Goal: Contribute content: Contribute content

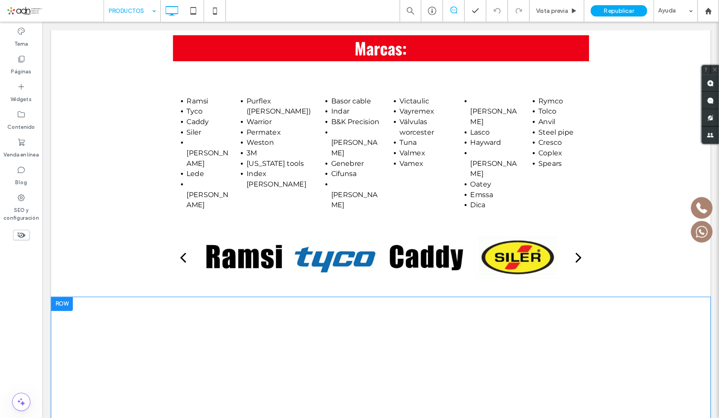
scroll to position [2380, 0]
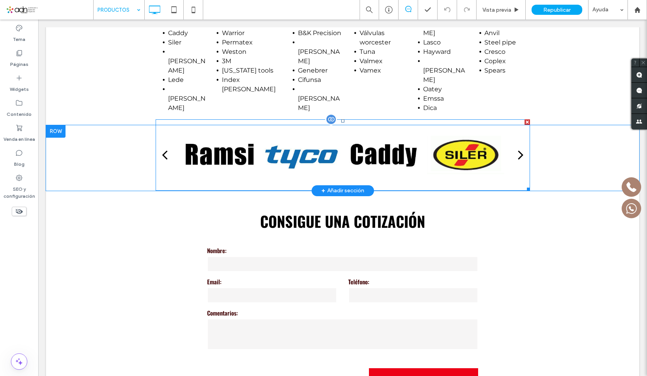
click at [313, 123] on div at bounding box center [301, 154] width 77 height 71
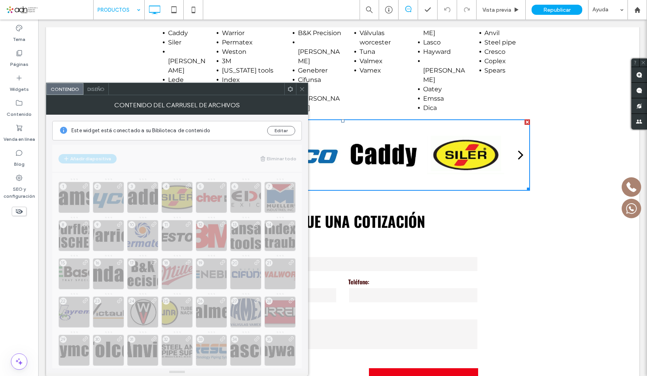
drag, startPoint x: 182, startPoint y: 290, endPoint x: 183, endPoint y: 375, distance: 85.8
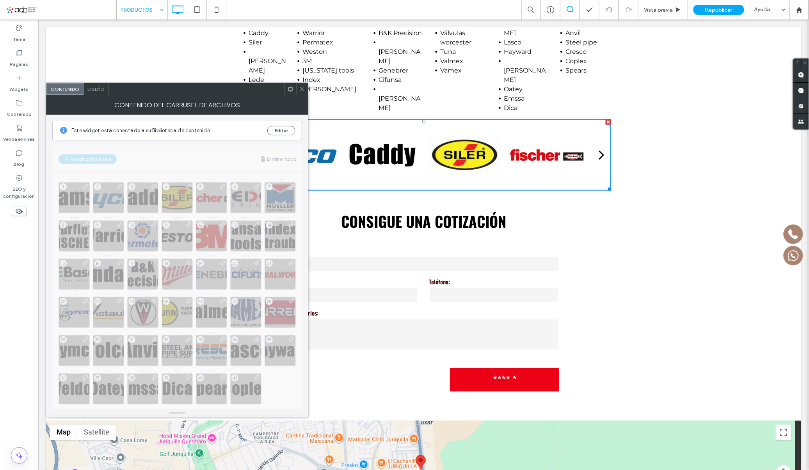
drag, startPoint x: 178, startPoint y: 371, endPoint x: 182, endPoint y: 412, distance: 41.6
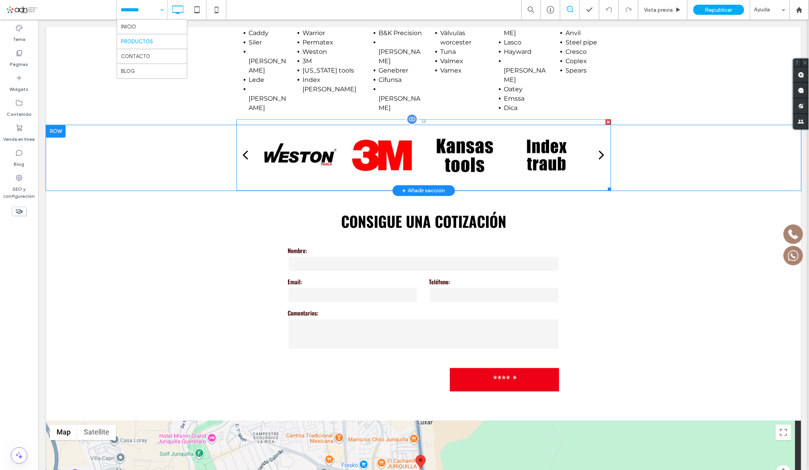
click at [287, 131] on div at bounding box center [299, 154] width 77 height 71
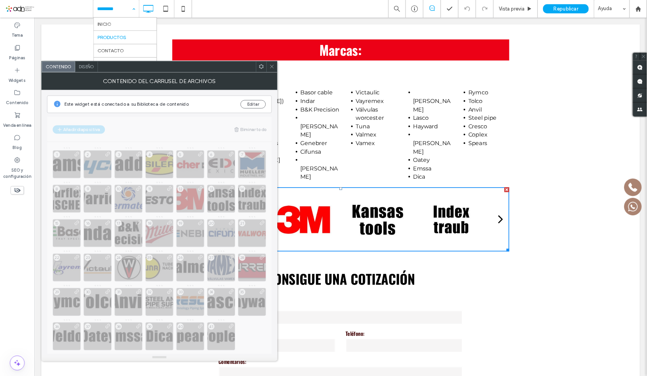
scroll to position [2271, 0]
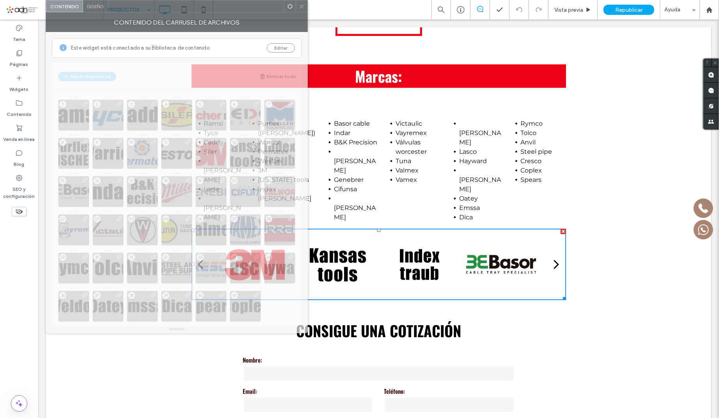
drag, startPoint x: 189, startPoint y: 74, endPoint x: 188, endPoint y: -12, distance: 86.2
click at [188, 0] on html ".wqwq-1{fill:#231f20;} .cls-1q, .cls-2q { fill-rule: evenodd; } .cls-2q { fill:…" at bounding box center [359, 209] width 719 height 418
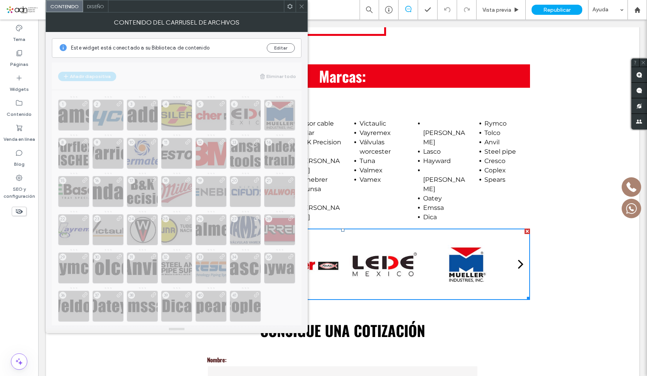
click at [300, 7] on icon at bounding box center [302, 7] width 6 height 6
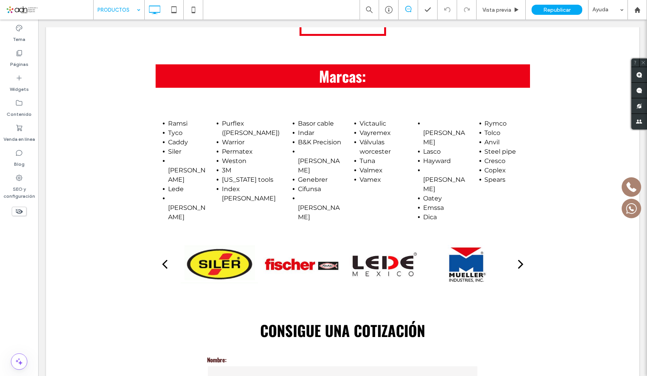
click at [59, 9] on span at bounding box center [49, 10] width 87 height 16
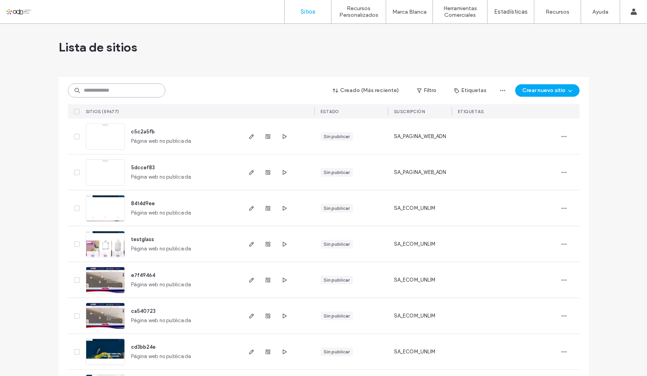
click at [96, 92] on input at bounding box center [117, 91] width 98 height 14
paste input "**********"
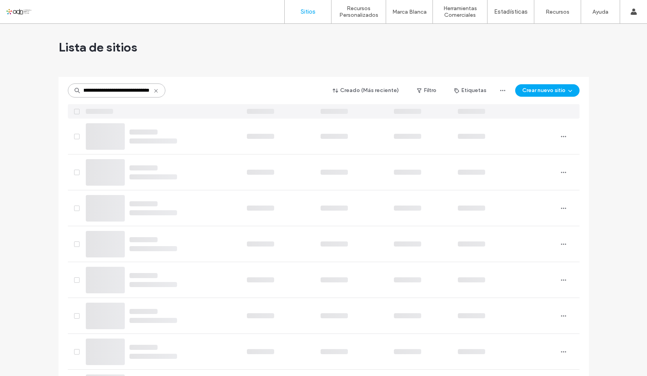
type input "**********"
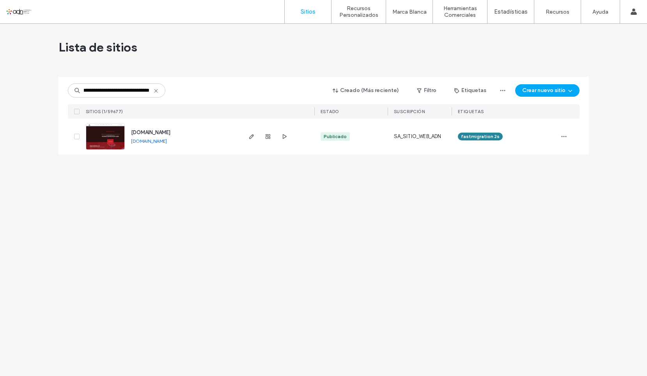
click at [117, 110] on span "SITIOS (1/59677)" at bounding box center [104, 111] width 37 height 5
click at [105, 152] on div "www.valvulasytuberias.com www.valvulasytuberias.com" at bounding box center [162, 137] width 158 height 36
click at [112, 139] on img at bounding box center [105, 150] width 38 height 53
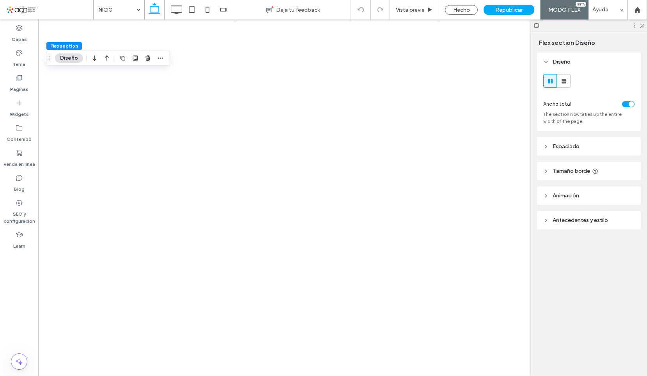
click at [642, 27] on icon at bounding box center [642, 25] width 5 height 5
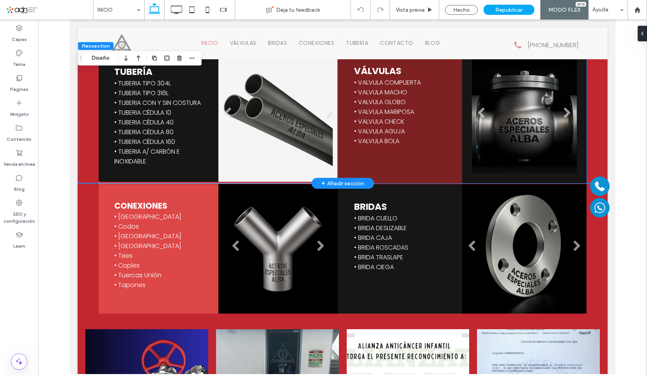
click at [517, 103] on li "Título de diapositiva Escriba el subtítulo aquí Botón" at bounding box center [524, 116] width 105 height 116
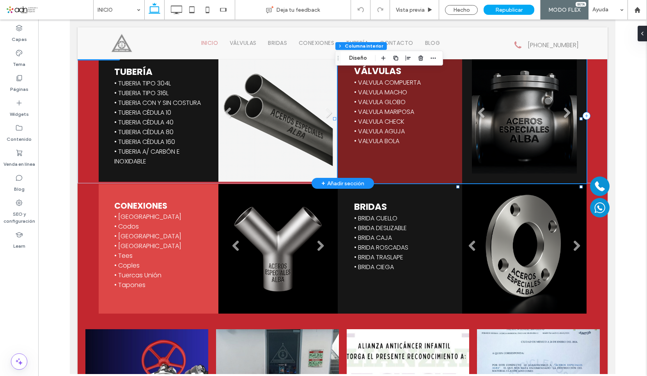
click at [517, 103] on li "Título de diapositiva Escriba el subtítulo aquí Botón" at bounding box center [524, 116] width 105 height 116
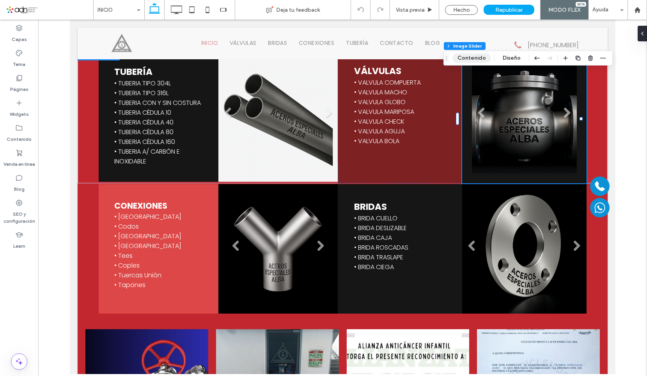
click at [469, 55] on button "Contenido" at bounding box center [472, 57] width 39 height 9
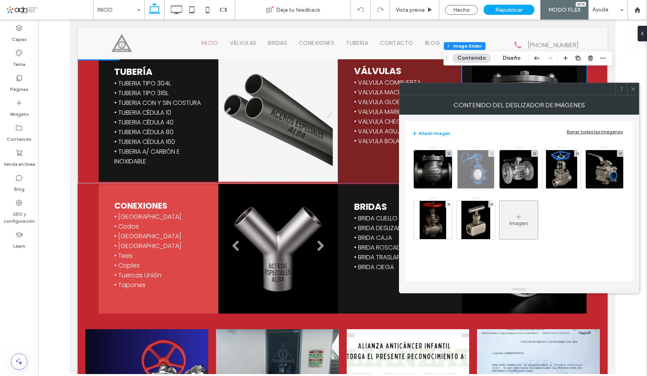
click at [474, 169] on img at bounding box center [476, 169] width 37 height 38
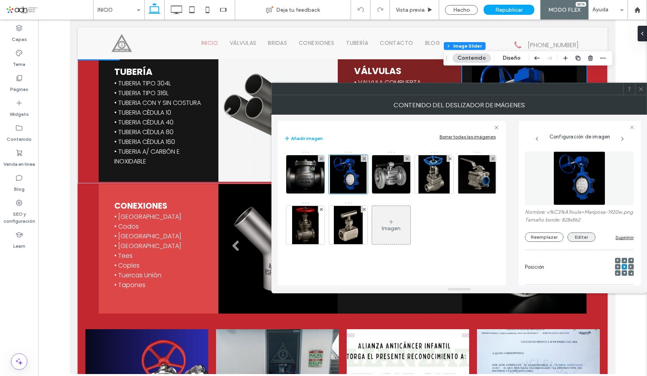
click at [581, 241] on button "Editar" at bounding box center [582, 237] width 28 height 9
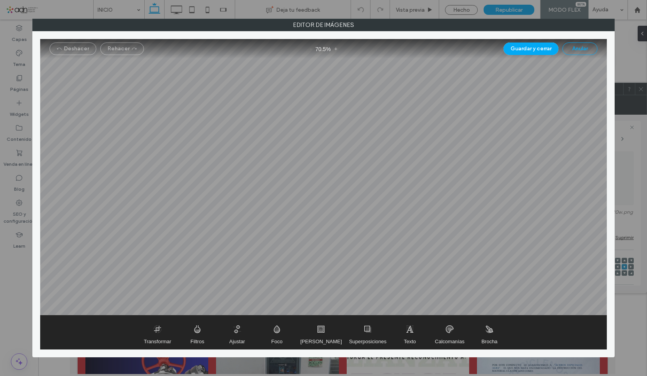
click at [578, 46] on button "Anular" at bounding box center [580, 49] width 35 height 12
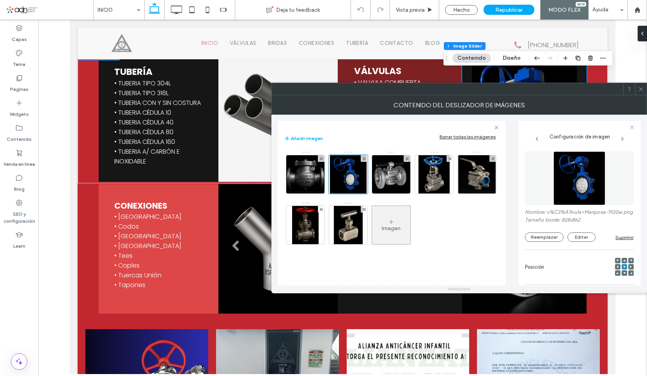
click at [546, 238] on div "Nombre: v%C3%A1lvula+Mariposa-1920w.png Tamaño borde: 828x862 Reemplazar Editar…" at bounding box center [579, 225] width 109 height 33
click at [550, 241] on button "Reemplazar" at bounding box center [544, 237] width 39 height 9
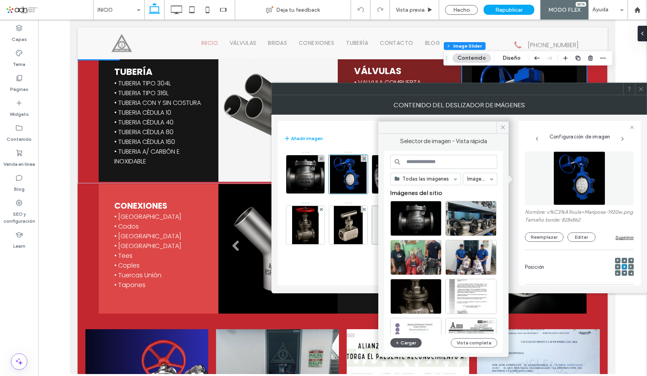
click at [399, 343] on icon "button" at bounding box center [397, 343] width 5 height 6
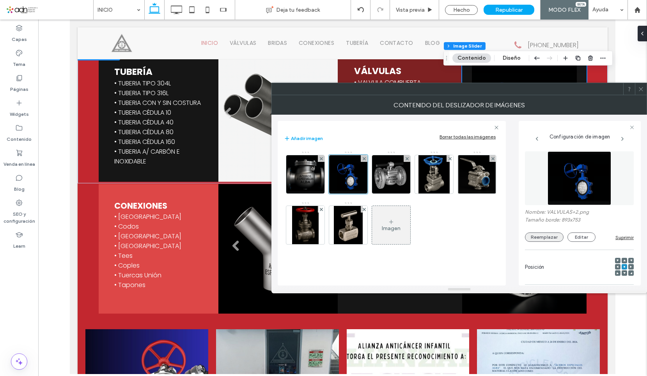
click at [550, 238] on button "Reemplazar" at bounding box center [544, 237] width 39 height 9
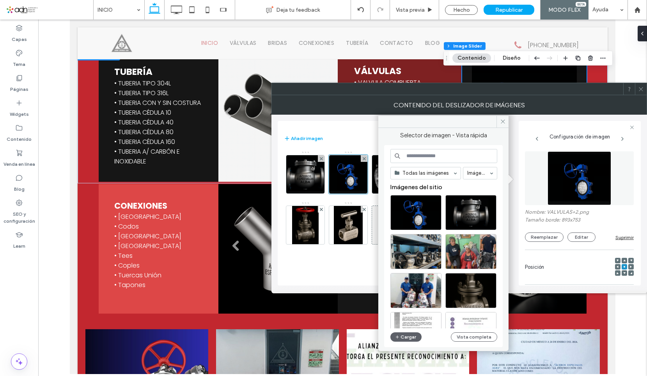
drag, startPoint x: 503, startPoint y: 123, endPoint x: 523, endPoint y: 116, distance: 21.5
click at [503, 124] on icon at bounding box center [503, 122] width 6 height 6
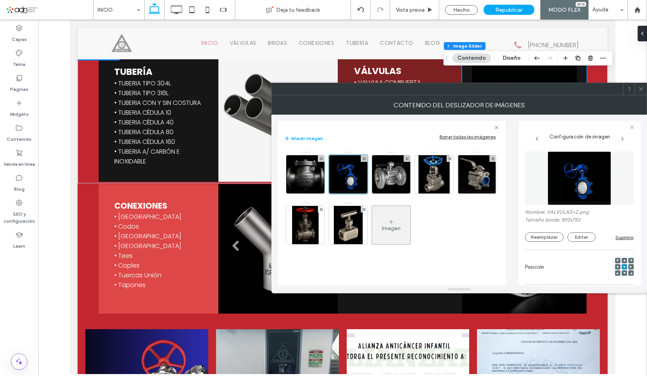
click at [640, 90] on icon at bounding box center [641, 89] width 6 height 6
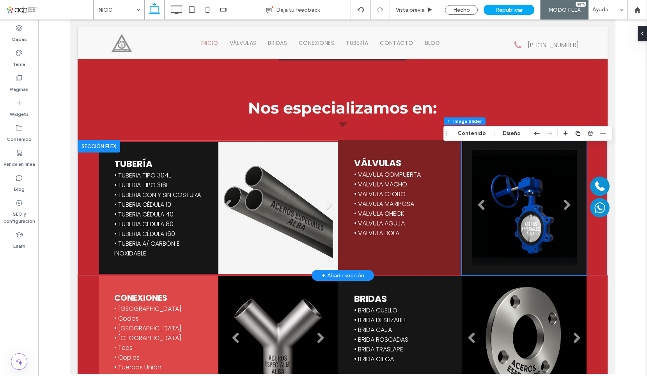
scroll to position [1137, 0]
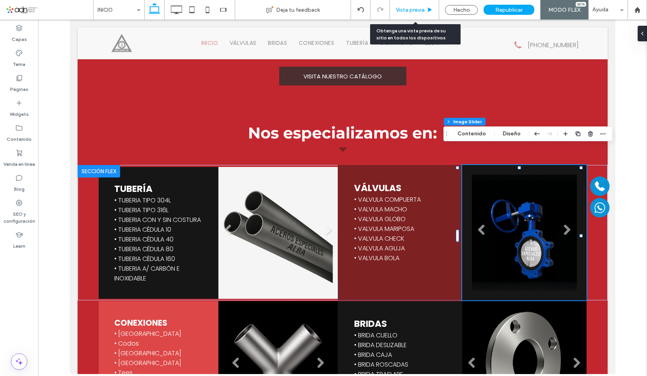
click at [424, 9] on span "Vista previa" at bounding box center [410, 10] width 29 height 7
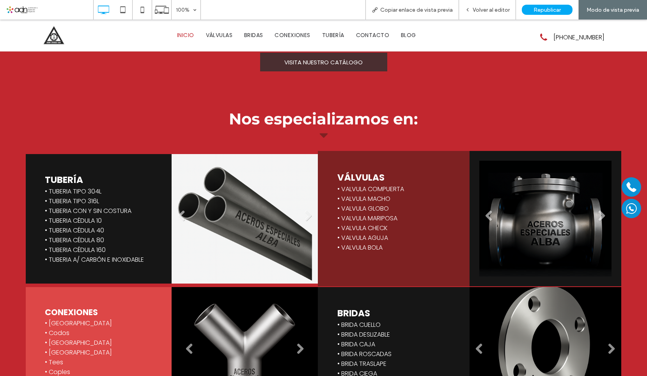
scroll to position [1155, 0]
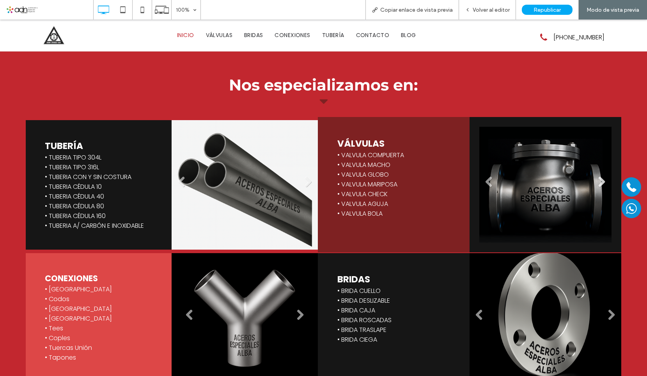
click at [596, 180] on link "Next" at bounding box center [602, 182] width 12 height 12
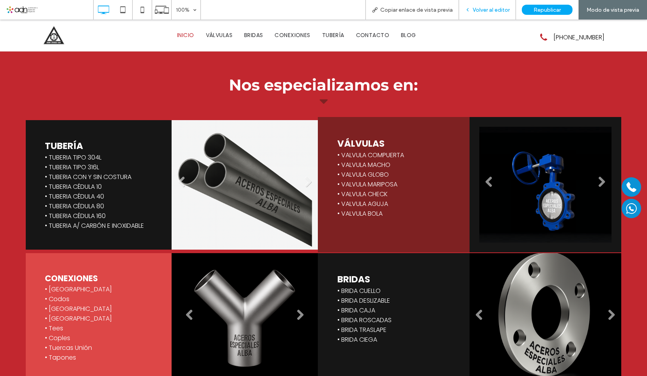
click at [487, 10] on span "Volver al editor" at bounding box center [491, 10] width 37 height 7
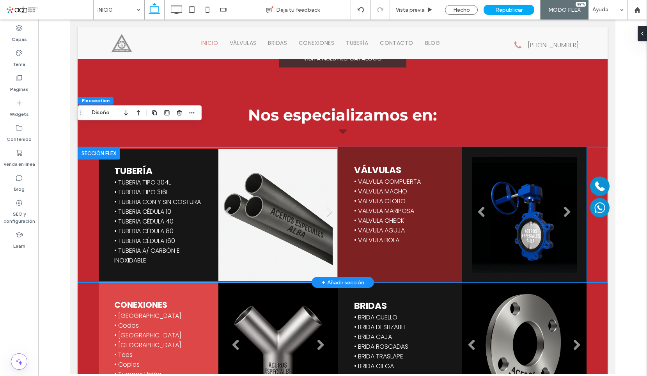
click at [523, 179] on li "Título de diapositiva Escriba el subtítulo aquí Botón" at bounding box center [524, 215] width 105 height 116
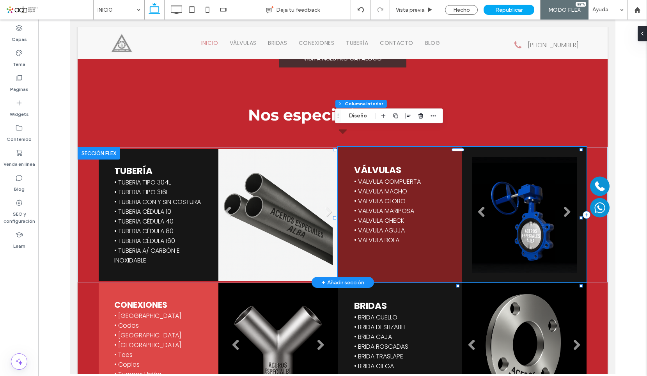
click at [523, 179] on li "Título de diapositiva Escriba el subtítulo aquí Botón" at bounding box center [524, 215] width 105 height 116
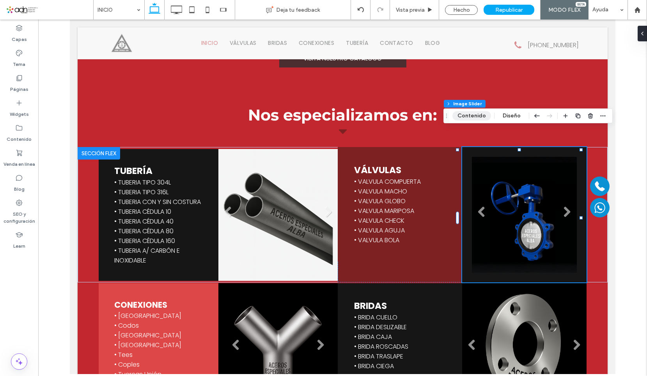
click at [471, 117] on button "Contenido" at bounding box center [472, 115] width 39 height 9
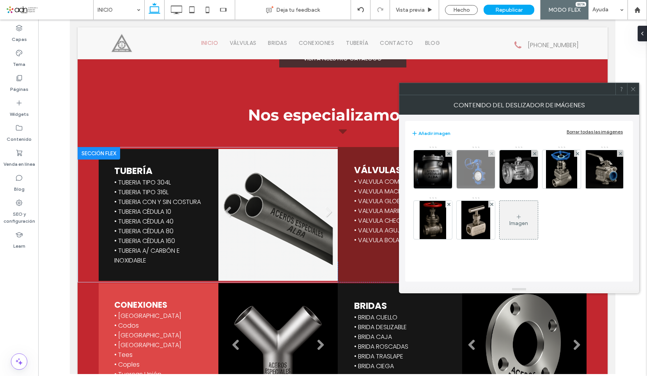
click at [480, 165] on img at bounding box center [475, 169] width 45 height 38
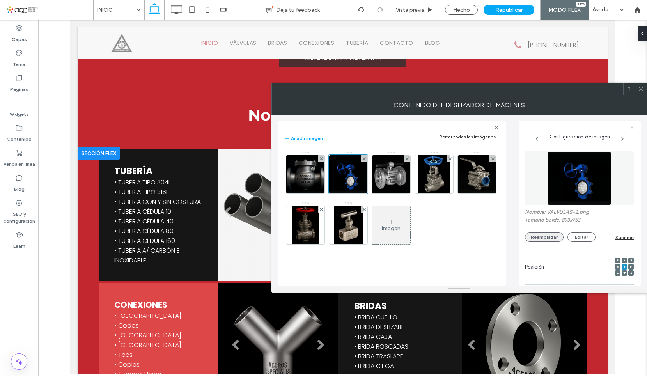
click at [540, 238] on button "Reemplazar" at bounding box center [544, 237] width 39 height 9
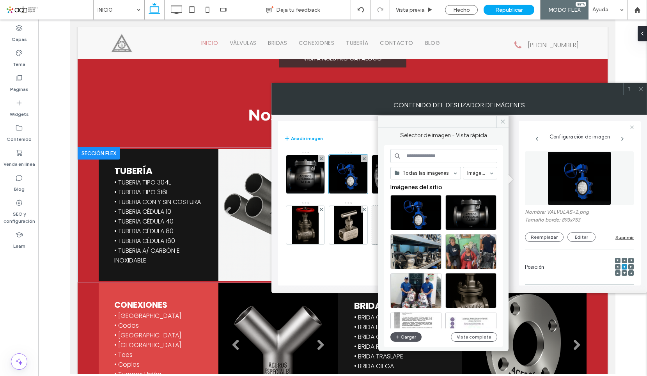
click at [415, 335] on button "Cargar" at bounding box center [406, 336] width 31 height 9
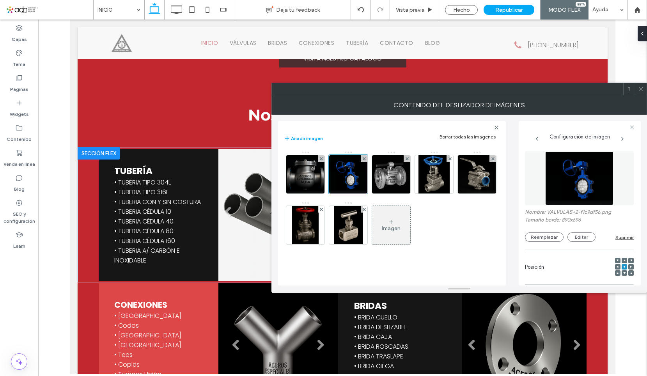
click at [645, 86] on div at bounding box center [641, 89] width 12 height 12
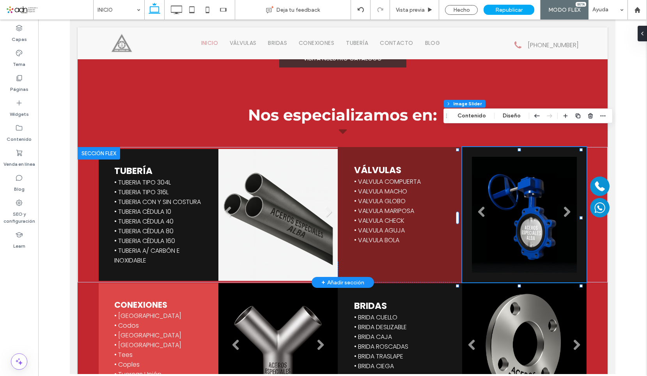
click at [560, 201] on li "Título de diapositiva Escriba el subtítulo aquí Botón" at bounding box center [524, 215] width 105 height 116
click at [531, 200] on li "Título de diapositiva Escriba el subtítulo aquí Botón" at bounding box center [524, 215] width 105 height 116
click at [498, 173] on li "Título de diapositiva Escriba el subtítulo aquí Botón" at bounding box center [524, 215] width 105 height 116
click at [475, 113] on button "Contenido" at bounding box center [472, 115] width 39 height 9
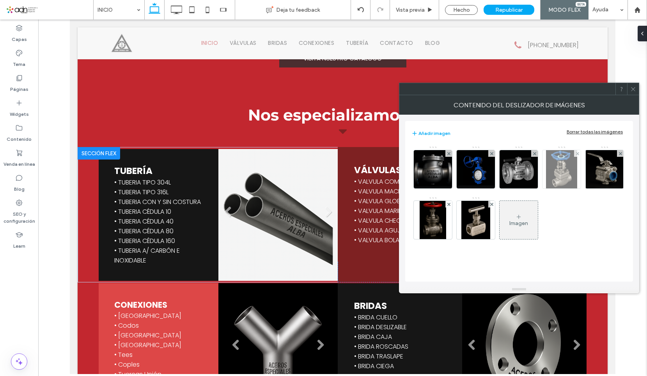
click at [567, 177] on img at bounding box center [561, 169] width 31 height 38
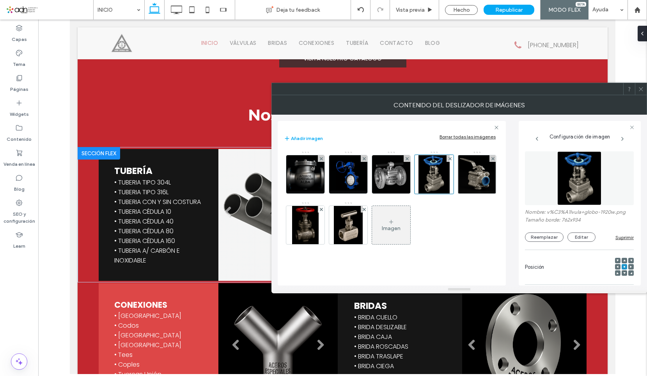
click at [572, 232] on div "Nombre: v%C3%A1lvula+globo-1920w.png Tamaño borde: 762x934 Reemplazar Editar Su…" at bounding box center [579, 225] width 109 height 33
click at [575, 234] on button "Editar" at bounding box center [582, 237] width 28 height 9
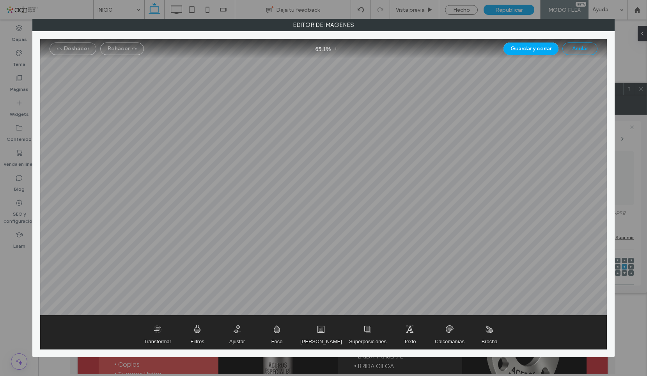
click at [590, 43] on button "Anular" at bounding box center [580, 49] width 35 height 12
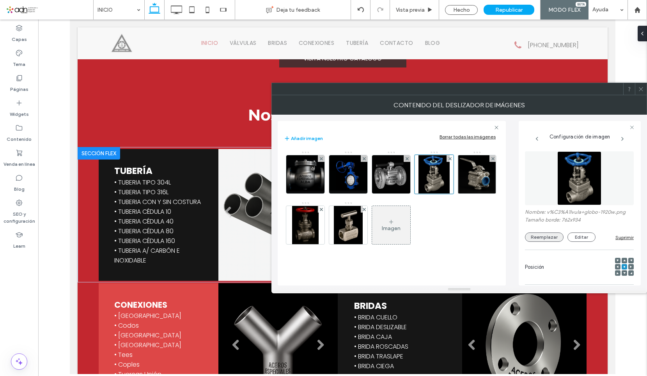
click at [540, 237] on button "Reemplazar" at bounding box center [544, 237] width 39 height 9
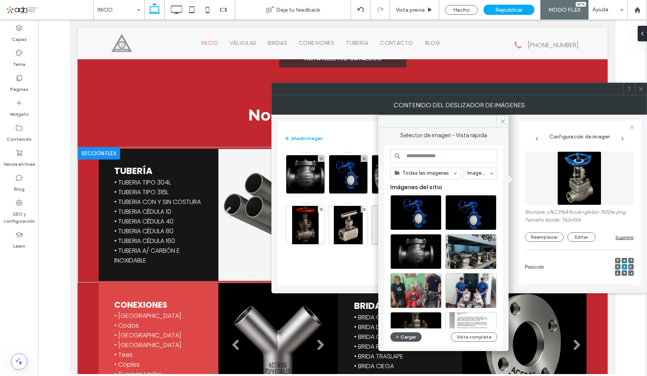
click at [407, 339] on button "Cargar" at bounding box center [406, 336] width 31 height 9
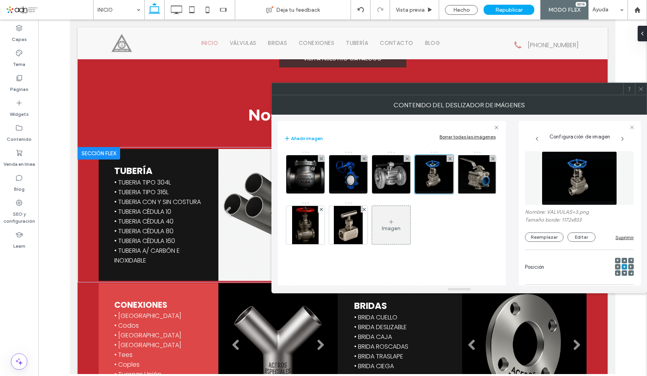
click at [641, 94] on span at bounding box center [641, 89] width 6 height 12
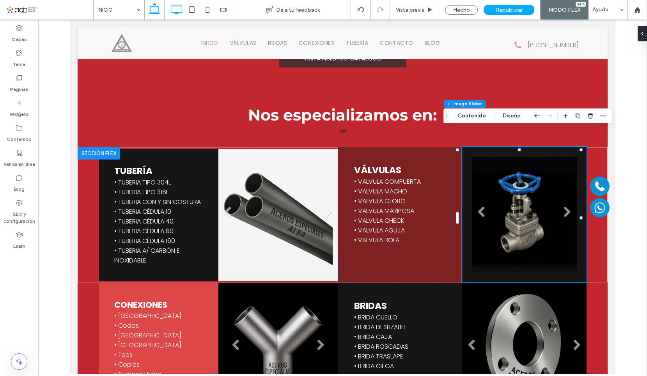
click at [177, 9] on icon at bounding box center [177, 10] width 16 height 16
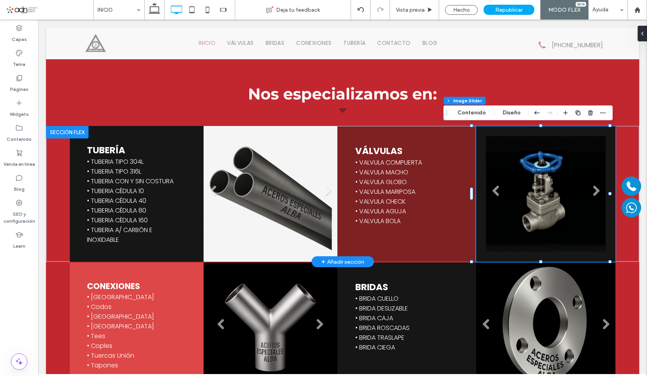
click at [526, 175] on li "Título de diapositiva Escriba el subtítulo aquí Botón" at bounding box center [546, 194] width 120 height 116
click at [471, 115] on button "Contenido" at bounding box center [472, 112] width 39 height 9
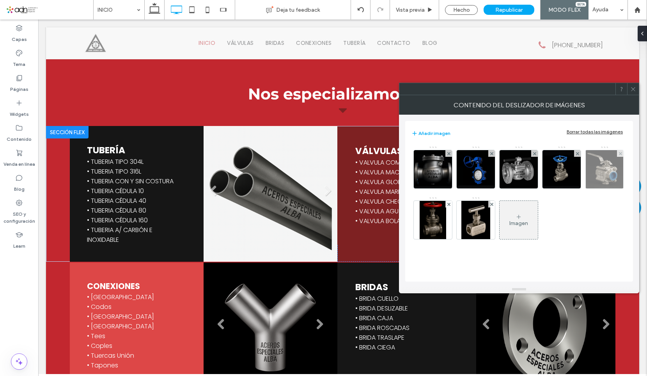
click at [600, 169] on img at bounding box center [604, 169] width 37 height 38
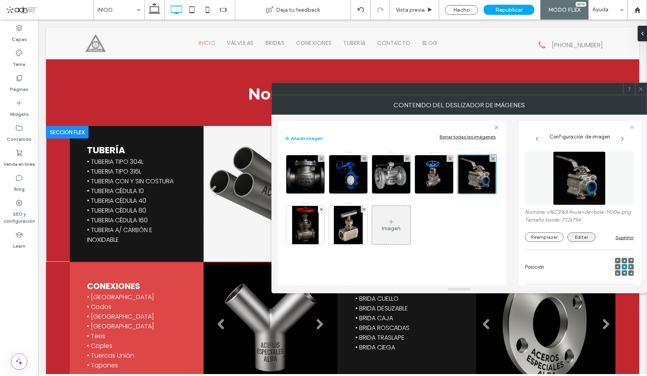
click at [581, 242] on button "Editar" at bounding box center [582, 237] width 28 height 9
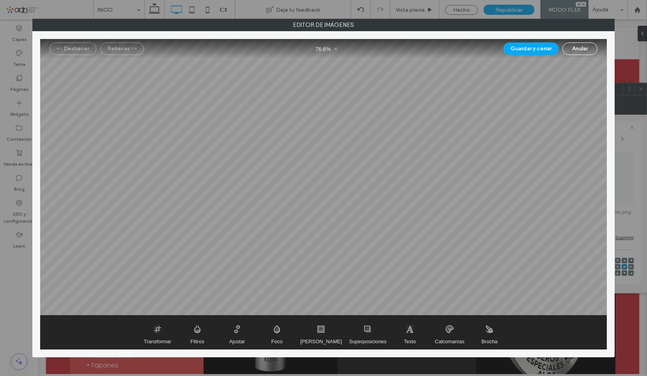
drag, startPoint x: 208, startPoint y: 127, endPoint x: 245, endPoint y: 94, distance: 49.7
click at [245, 94] on div at bounding box center [323, 177] width 567 height 276
click at [276, 185] on div at bounding box center [323, 177] width 567 height 276
click at [591, 51] on button "Anular" at bounding box center [580, 49] width 35 height 12
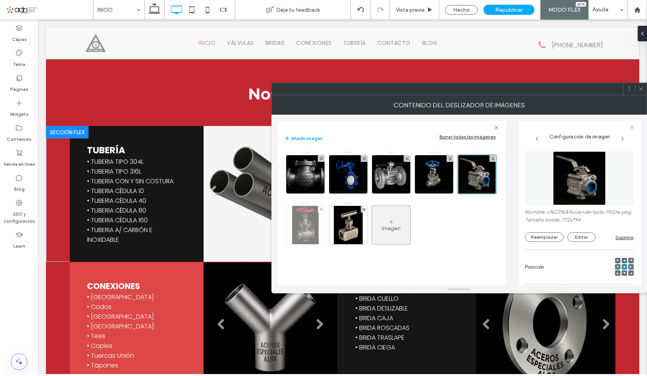
click at [303, 226] on img at bounding box center [305, 225] width 27 height 38
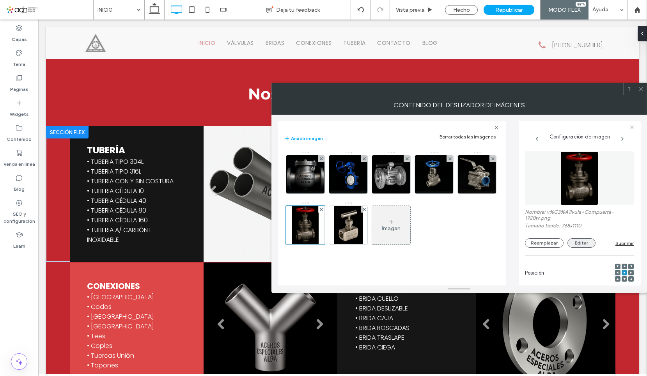
click at [587, 240] on button "Editar" at bounding box center [582, 242] width 28 height 9
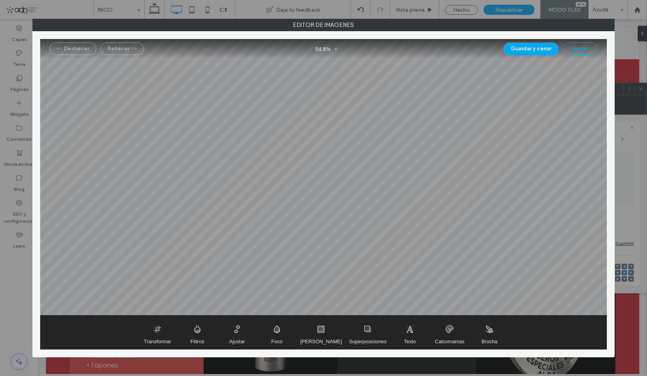
click at [577, 50] on button "Anular" at bounding box center [580, 49] width 35 height 12
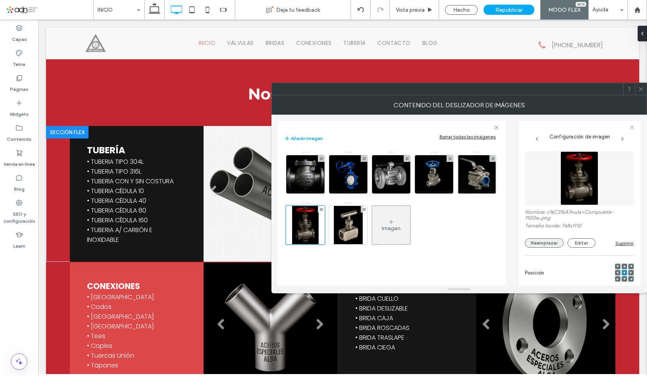
click at [548, 241] on button "Reemplazar" at bounding box center [544, 242] width 39 height 9
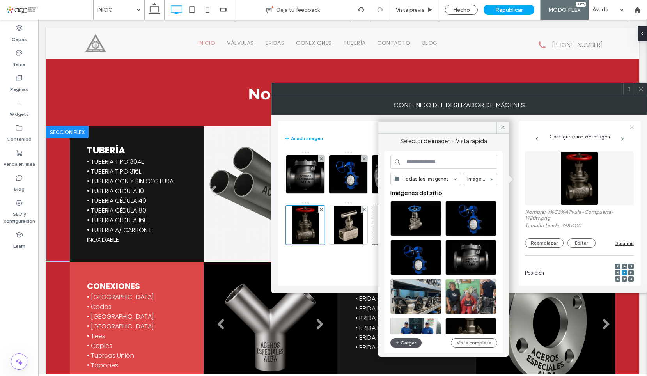
click at [400, 341] on button "Cargar" at bounding box center [406, 342] width 31 height 9
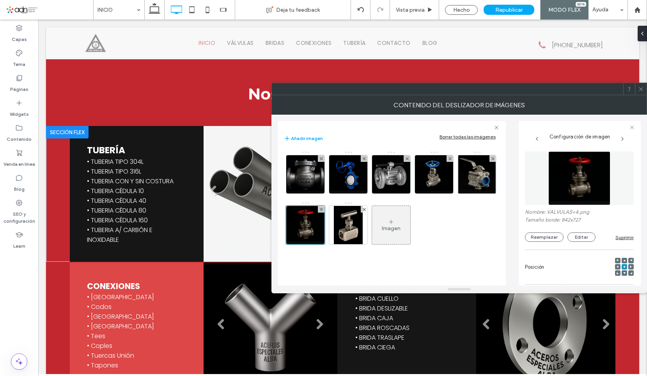
click at [640, 88] on icon at bounding box center [641, 89] width 6 height 6
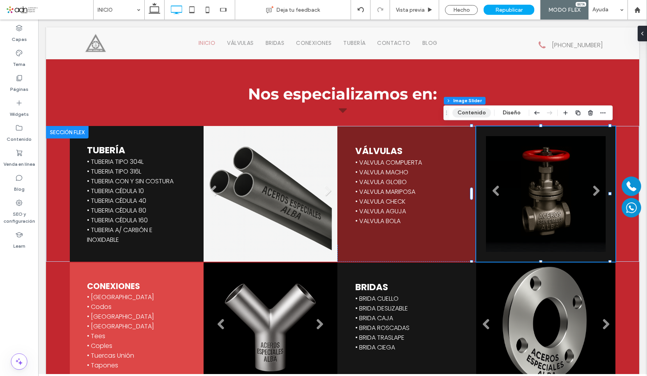
click at [466, 114] on button "Contenido" at bounding box center [472, 112] width 39 height 9
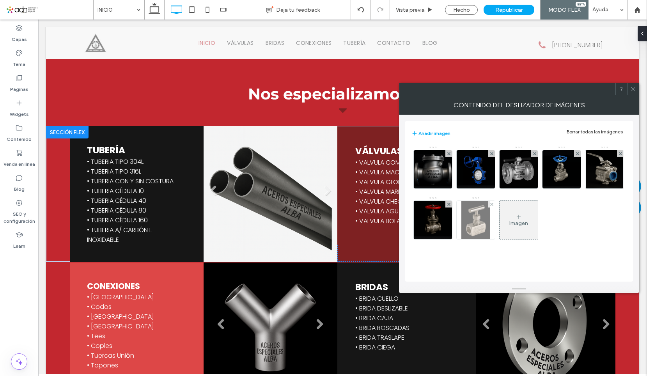
click at [480, 229] on img at bounding box center [476, 220] width 29 height 38
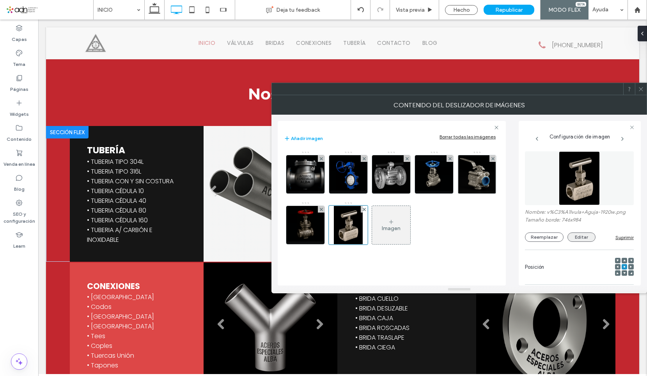
click at [578, 235] on button "Editar" at bounding box center [582, 237] width 28 height 9
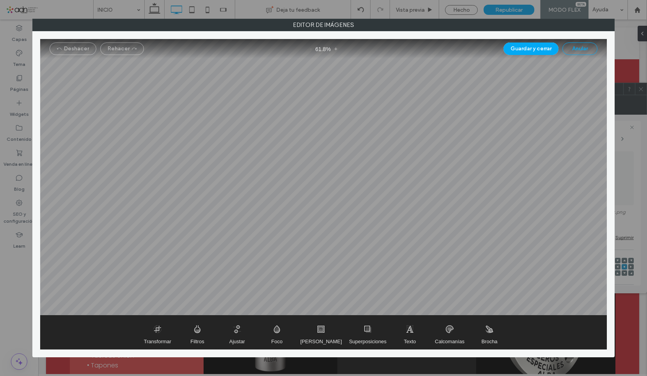
click at [577, 43] on button "Anular" at bounding box center [580, 49] width 35 height 12
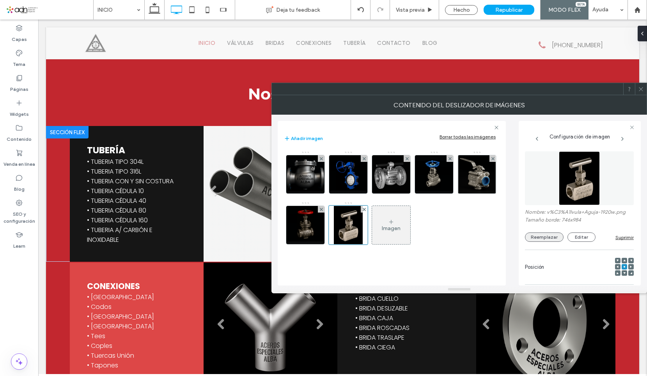
click at [554, 238] on button "Reemplazar" at bounding box center [544, 237] width 39 height 9
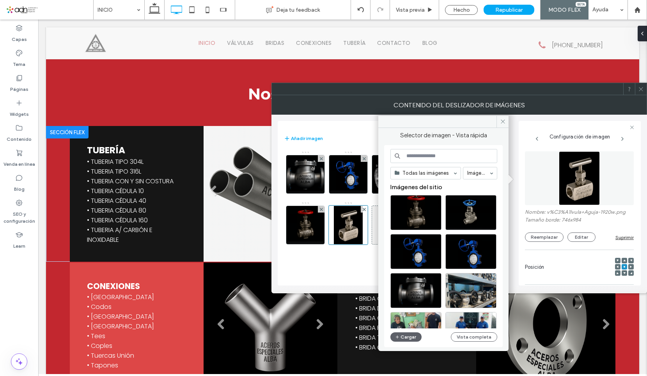
click at [404, 332] on div "Todas las imágenes Imágenes Imágenes del sitio Cargar Vista completa" at bounding box center [444, 246] width 107 height 195
click at [405, 336] on button "Cargar" at bounding box center [406, 336] width 31 height 9
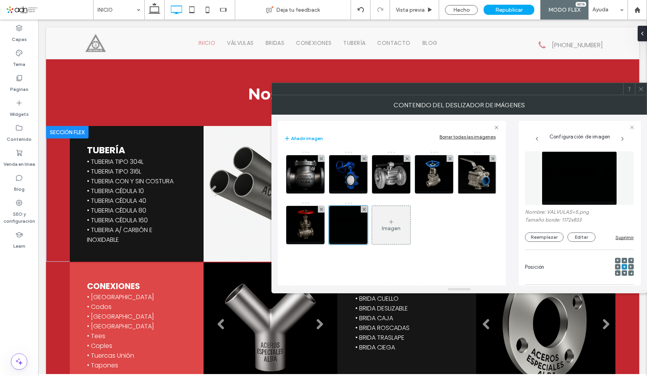
drag, startPoint x: 365, startPoint y: 212, endPoint x: 368, endPoint y: 270, distance: 58.2
click at [373, 250] on div "Imagen" at bounding box center [391, 201] width 215 height 101
click at [554, 233] on button "Reemplazar" at bounding box center [544, 237] width 39 height 9
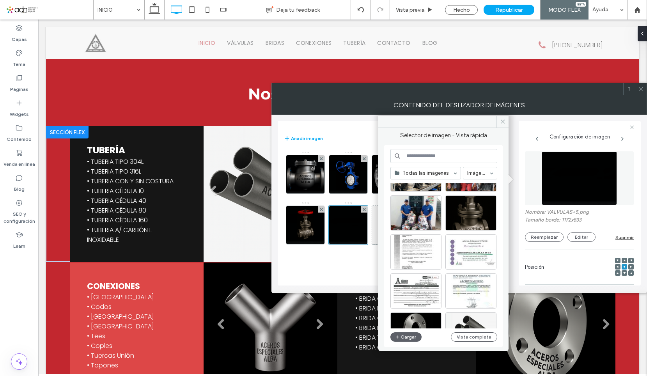
scroll to position [156, 0]
click at [502, 117] on span at bounding box center [503, 122] width 12 height 12
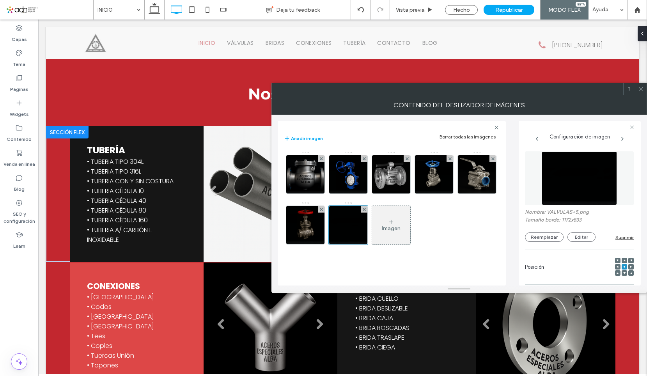
click at [640, 89] on icon at bounding box center [641, 89] width 6 height 6
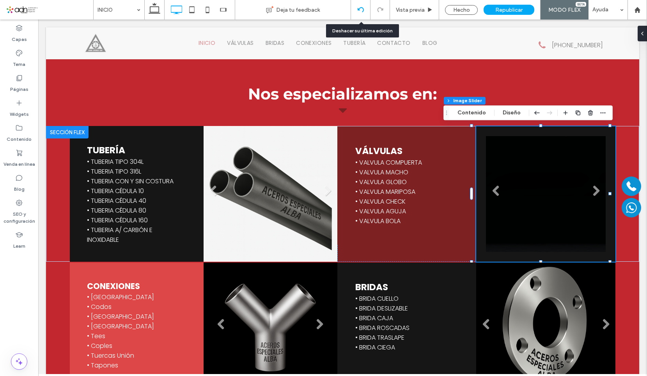
click at [359, 9] on icon at bounding box center [361, 10] width 6 height 6
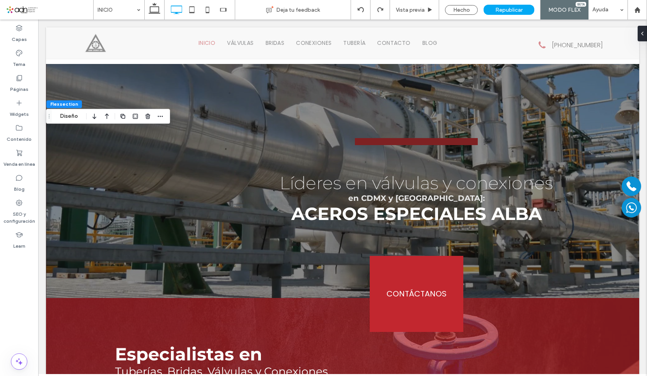
scroll to position [1146, 0]
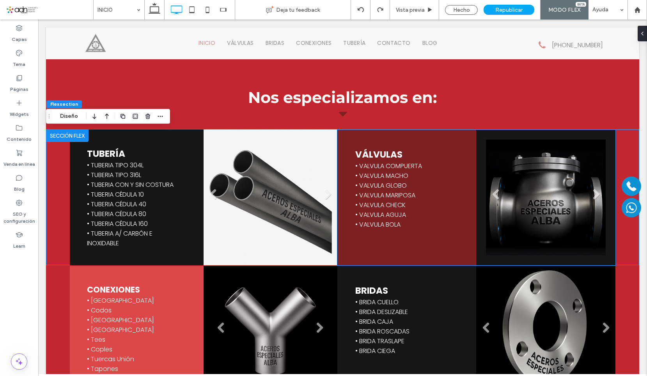
click at [540, 190] on li "Título de diapositiva Escriba el subtítulo aquí Botón" at bounding box center [546, 198] width 120 height 116
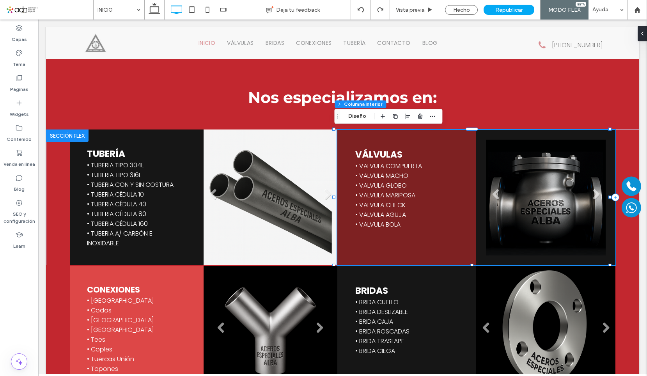
scroll to position [0, 0]
click at [540, 190] on li "Título de diapositiva Escriba el subtítulo aquí Botón" at bounding box center [546, 198] width 120 height 116
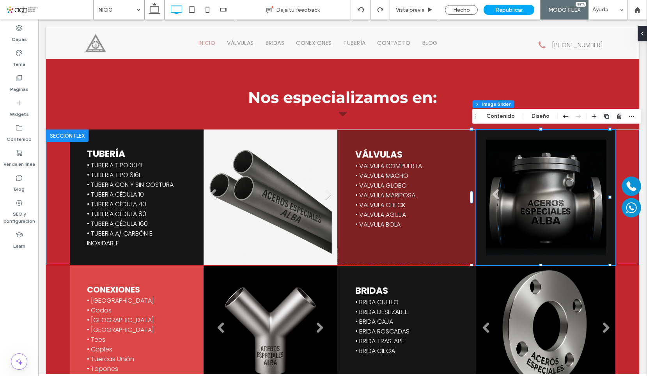
click at [502, 111] on div "Flex section Flex column Columna interior Image Slider Contenido Diseño" at bounding box center [557, 116] width 169 height 15
click at [502, 114] on button "Contenido" at bounding box center [501, 116] width 39 height 9
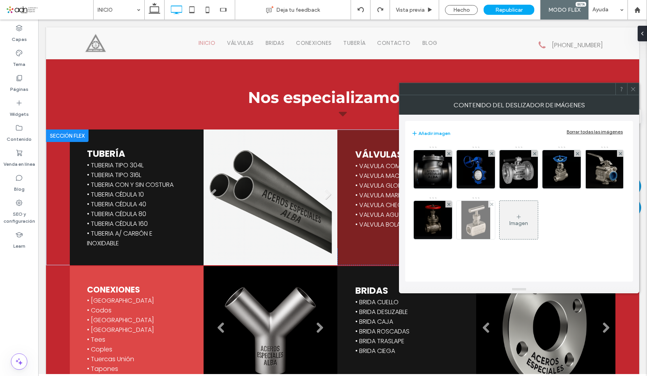
click at [472, 220] on img at bounding box center [476, 220] width 29 height 38
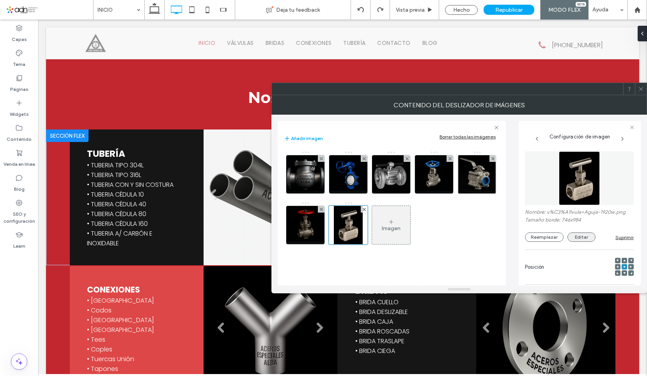
click at [579, 234] on button "Editar" at bounding box center [582, 237] width 28 height 9
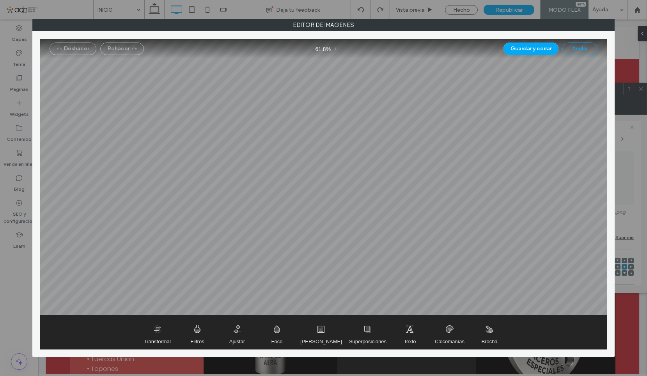
click at [582, 52] on button "Anular" at bounding box center [580, 49] width 35 height 12
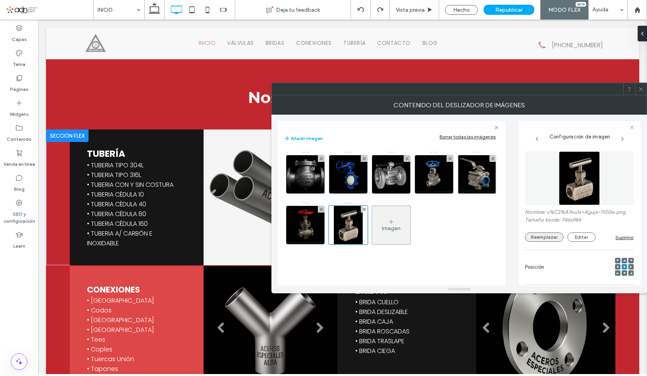
click at [550, 240] on button "Reemplazar" at bounding box center [544, 237] width 39 height 9
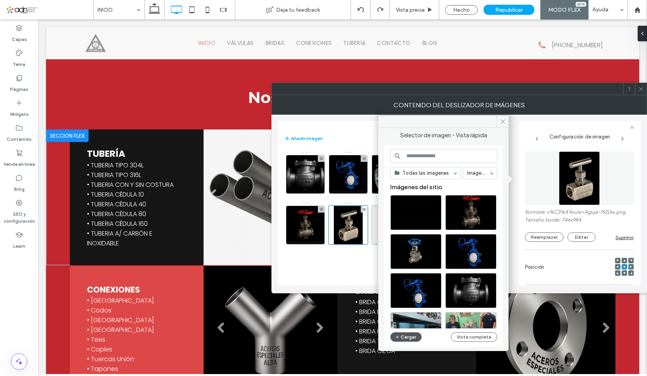
click at [409, 332] on button "Cargar" at bounding box center [406, 336] width 31 height 9
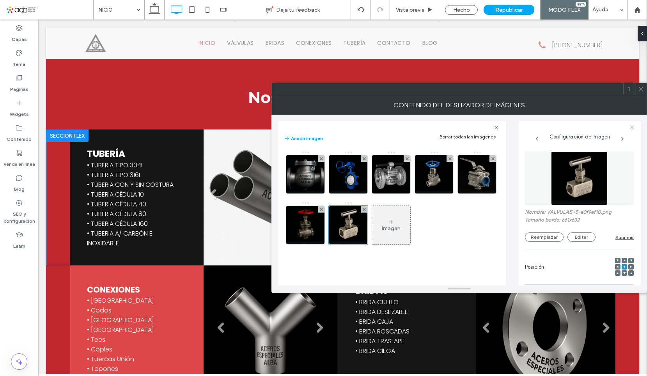
click at [639, 91] on icon at bounding box center [641, 89] width 6 height 6
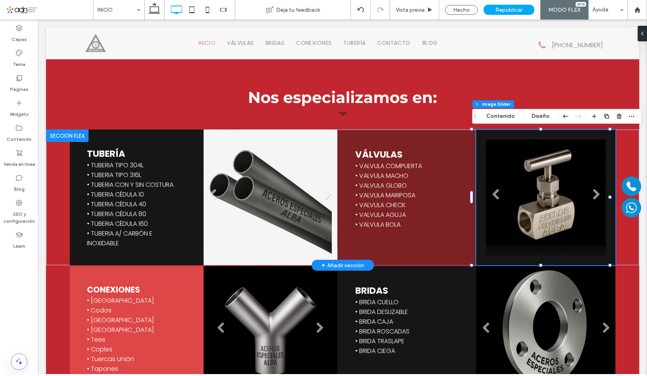
click at [588, 200] on li "Título de diapositiva Escriba el subtítulo aquí Botón" at bounding box center [546, 198] width 120 height 116
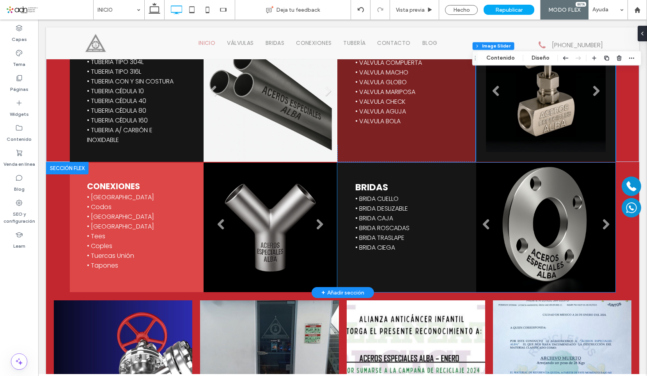
scroll to position [1263, 0]
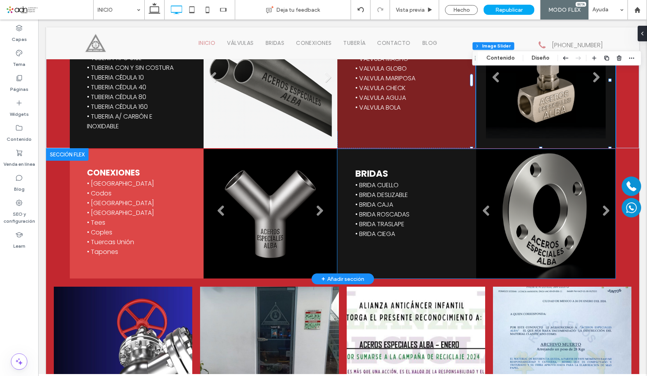
click at [540, 220] on li "Título de diapositiva Escriba el subtítulo aquí Botón" at bounding box center [545, 214] width 139 height 130
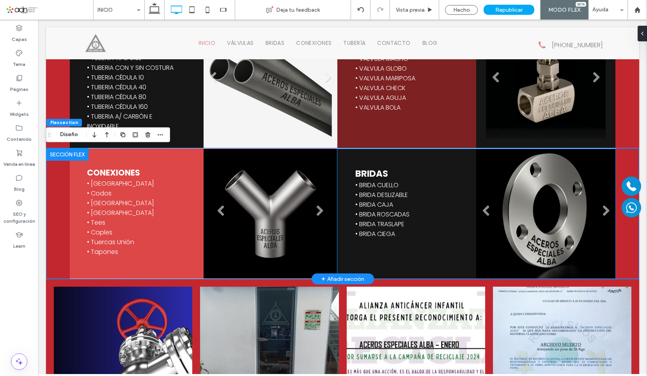
click at [568, 199] on li "Título de diapositiva Escriba el subtítulo aquí Botón" at bounding box center [545, 214] width 139 height 130
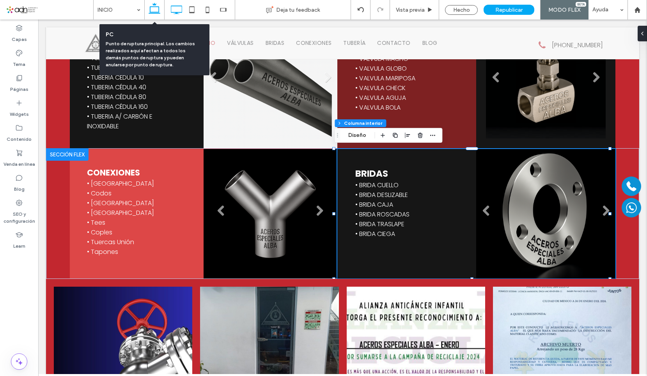
click at [157, 7] on use at bounding box center [155, 8] width 12 height 11
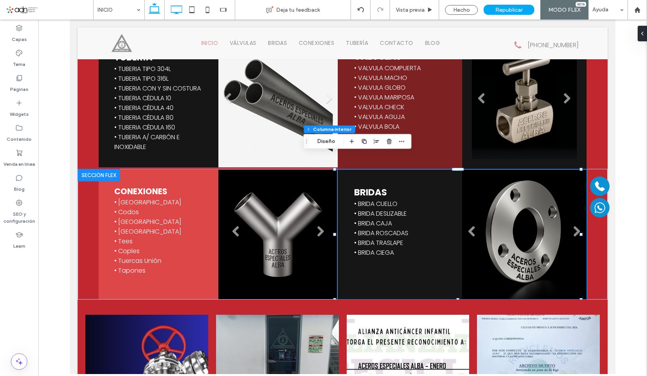
click at [171, 9] on icon at bounding box center [177, 10] width 16 height 16
type input "**"
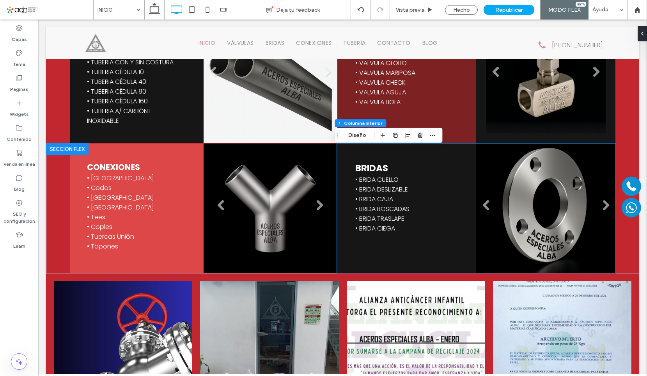
scroll to position [1263, 0]
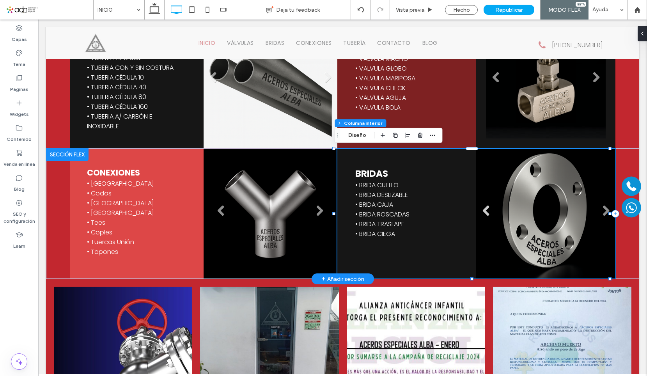
click at [484, 211] on link "Previous" at bounding box center [486, 211] width 12 height 12
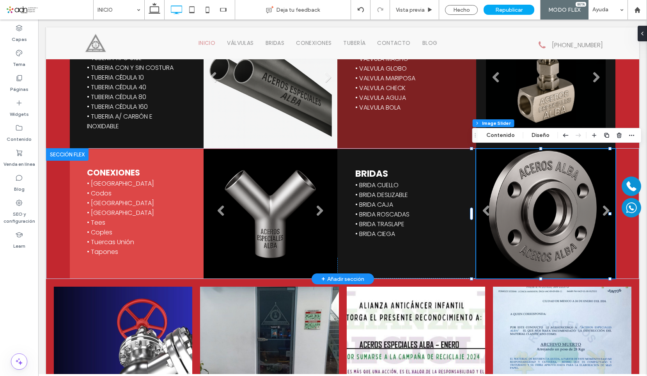
click at [511, 205] on li "Título de diapositiva Escriba el subtítulo aquí Botón" at bounding box center [545, 214] width 139 height 130
click at [500, 133] on button "Contenido" at bounding box center [501, 135] width 39 height 9
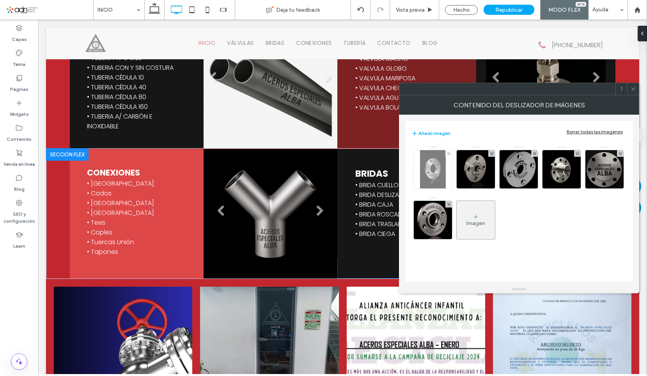
click at [434, 174] on img at bounding box center [432, 169] width 25 height 38
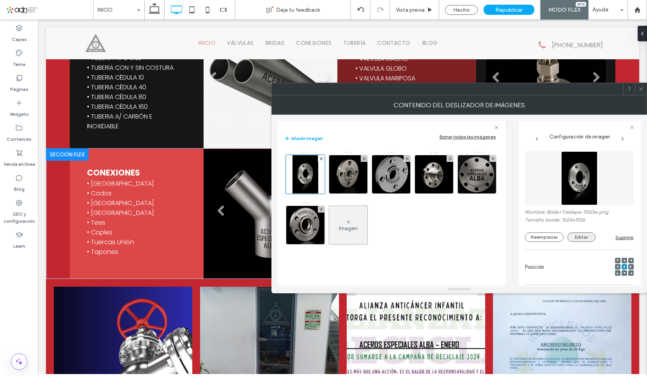
click at [586, 236] on button "Editar" at bounding box center [582, 237] width 28 height 9
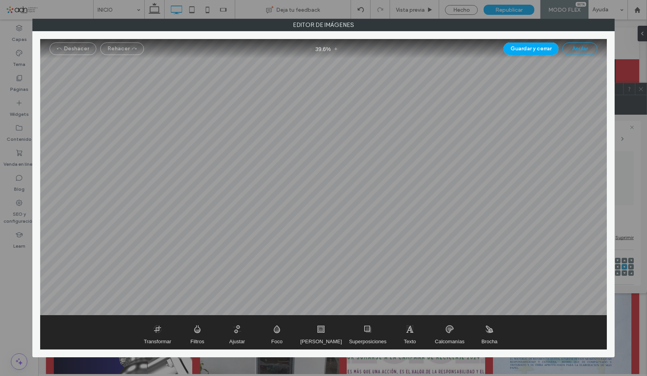
click at [585, 53] on button "Anular" at bounding box center [580, 49] width 35 height 12
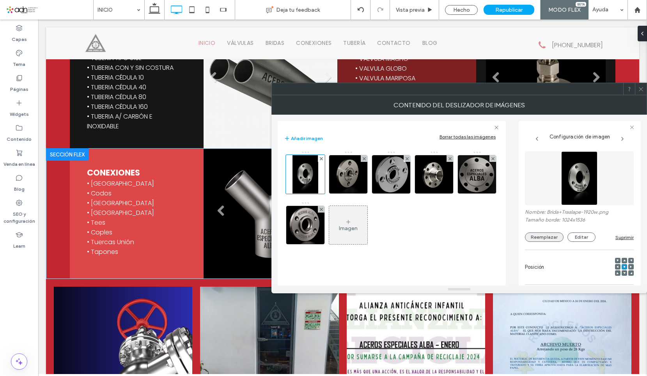
click at [548, 236] on button "Reemplazar" at bounding box center [544, 237] width 39 height 9
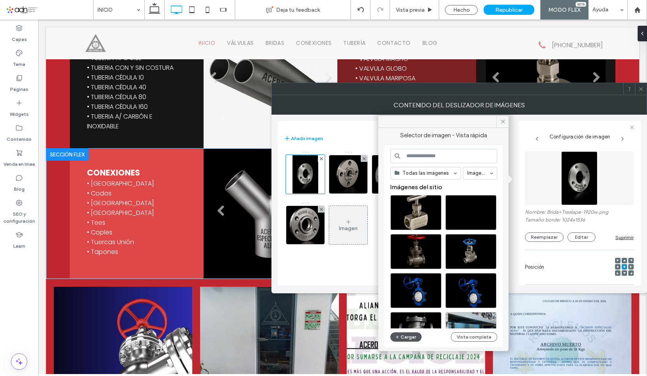
click at [413, 336] on button "Cargar" at bounding box center [406, 336] width 31 height 9
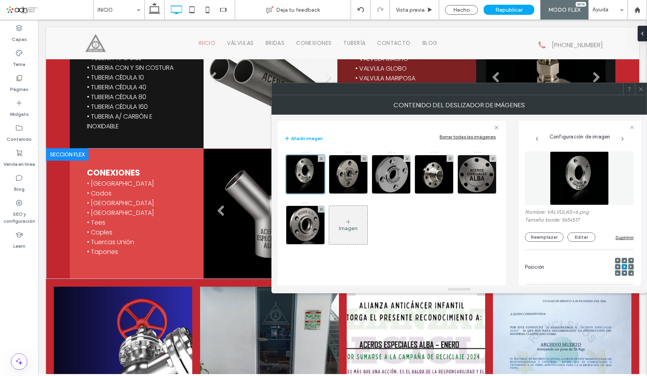
click at [639, 89] on icon at bounding box center [641, 89] width 6 height 6
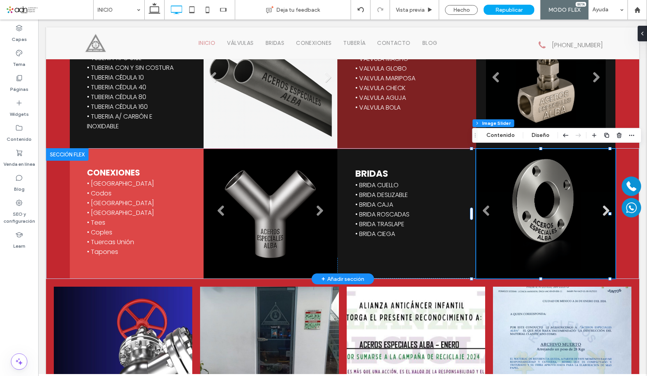
click at [602, 210] on link "Next" at bounding box center [606, 211] width 12 height 12
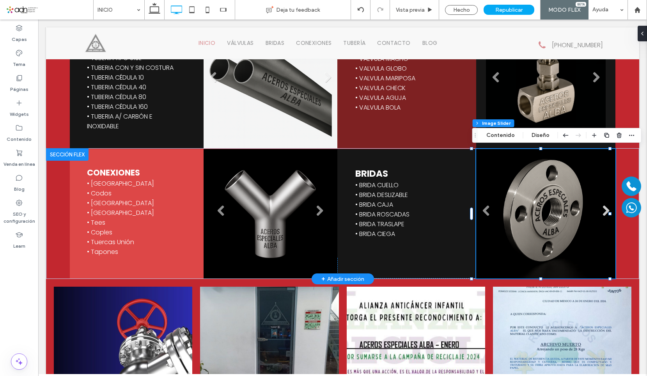
click at [602, 210] on link "Next" at bounding box center [606, 211] width 12 height 12
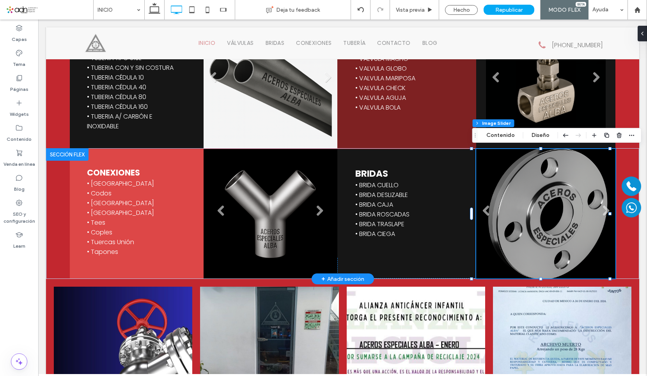
click at [531, 215] on li "Título de diapositiva Escriba el subtítulo aquí Botón" at bounding box center [545, 214] width 139 height 130
click at [503, 138] on button "Contenido" at bounding box center [501, 135] width 39 height 9
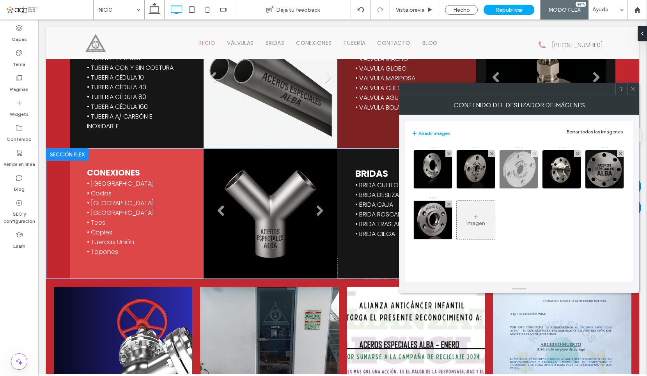
click at [513, 170] on img at bounding box center [519, 169] width 38 height 38
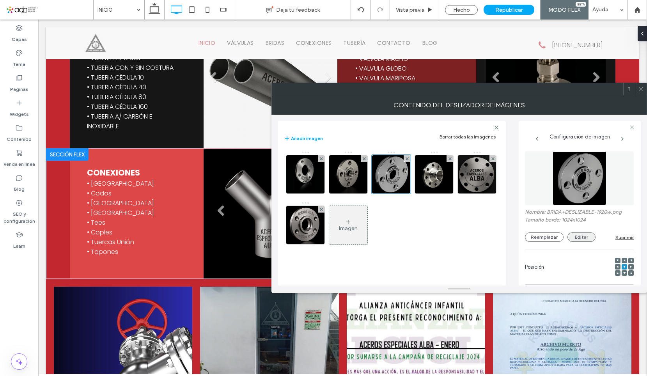
click at [585, 234] on button "Editar" at bounding box center [582, 237] width 28 height 9
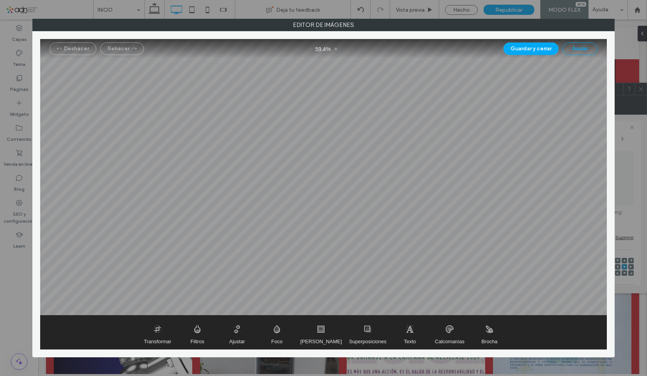
click at [577, 45] on button "Anular" at bounding box center [580, 49] width 35 height 12
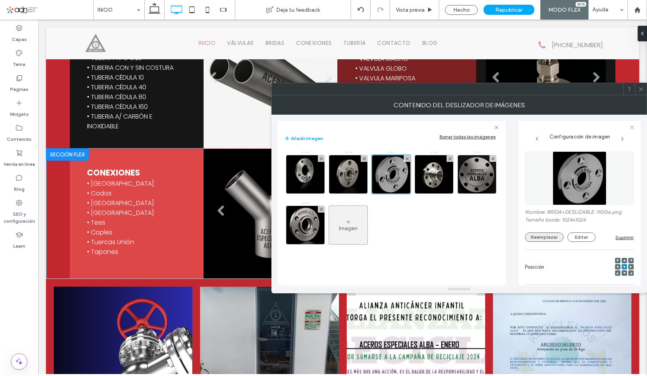
click at [552, 234] on button "Reemplazar" at bounding box center [544, 237] width 39 height 9
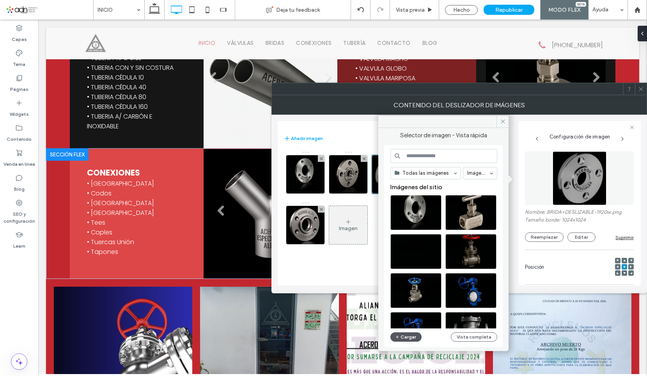
click at [411, 338] on button "Cargar" at bounding box center [406, 336] width 31 height 9
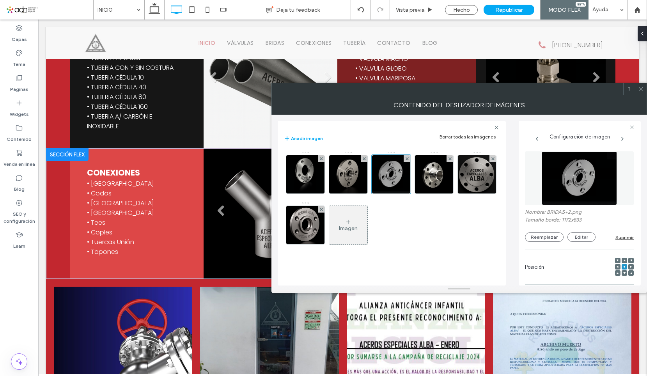
click at [640, 91] on icon at bounding box center [641, 89] width 6 height 6
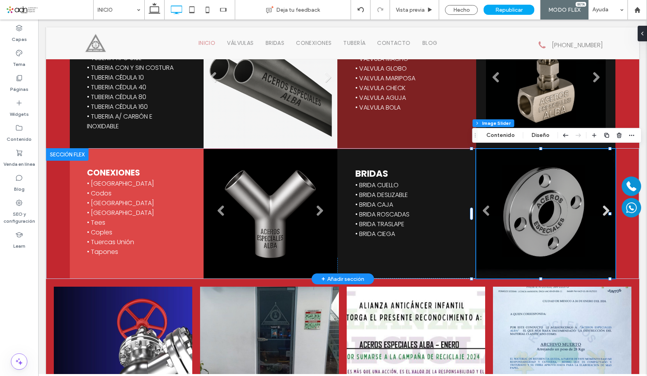
click at [602, 207] on link "Next" at bounding box center [606, 211] width 12 height 12
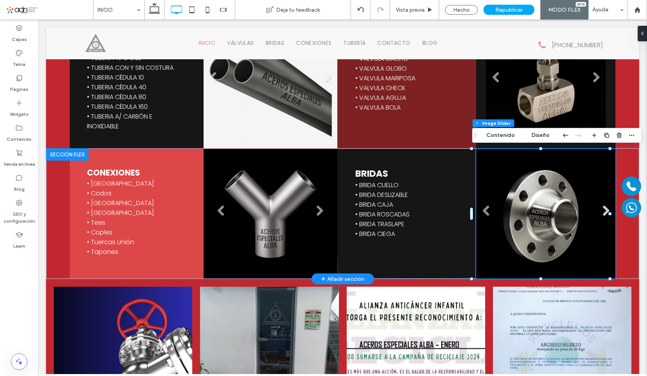
click at [602, 206] on link "Next" at bounding box center [606, 211] width 12 height 12
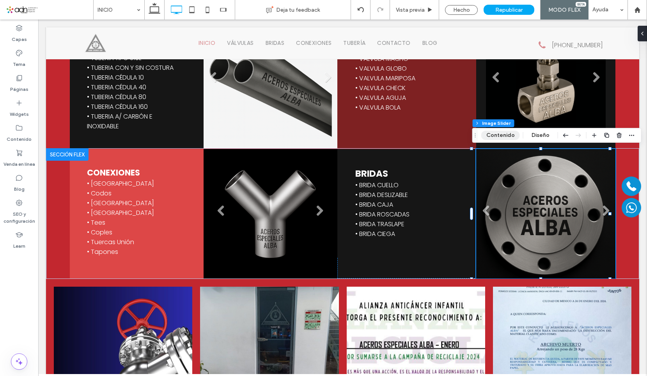
click at [501, 131] on button "Contenido" at bounding box center [501, 135] width 39 height 9
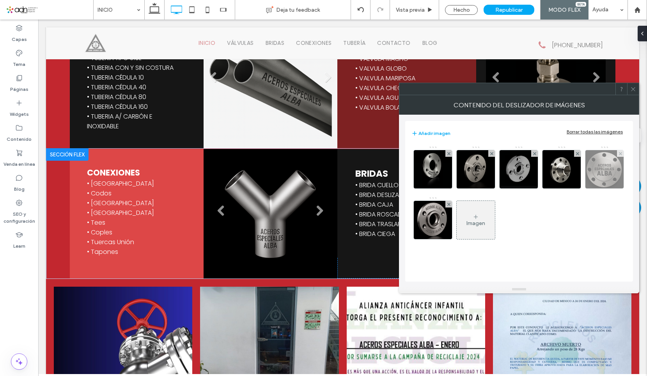
click at [605, 180] on img at bounding box center [604, 169] width 41 height 38
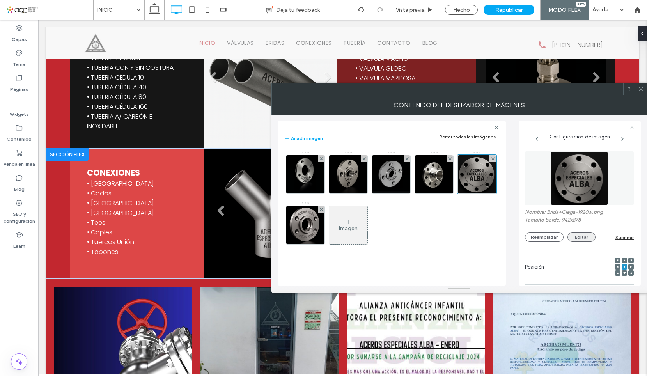
click at [576, 233] on button "Editar" at bounding box center [582, 237] width 28 height 9
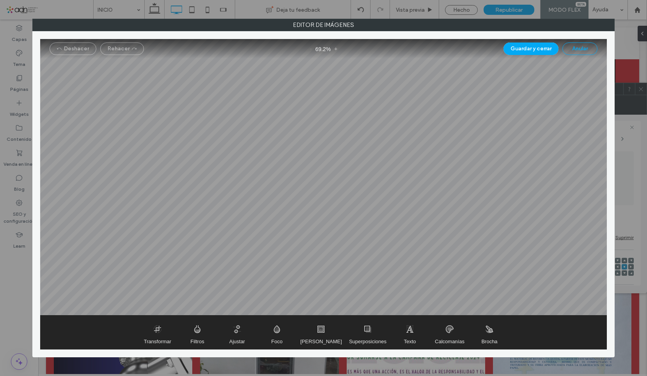
click at [584, 52] on button "Anular" at bounding box center [580, 49] width 35 height 12
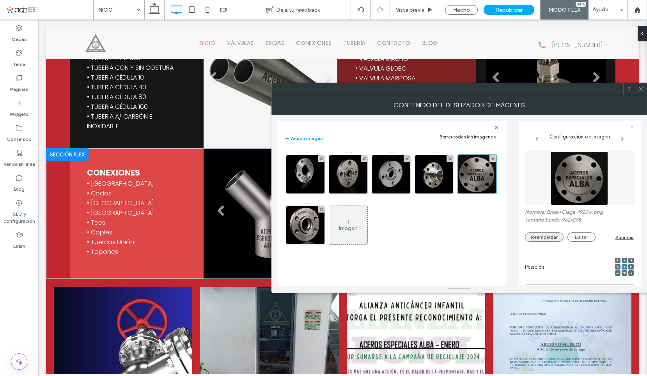
click at [540, 234] on button "Reemplazar" at bounding box center [544, 237] width 39 height 9
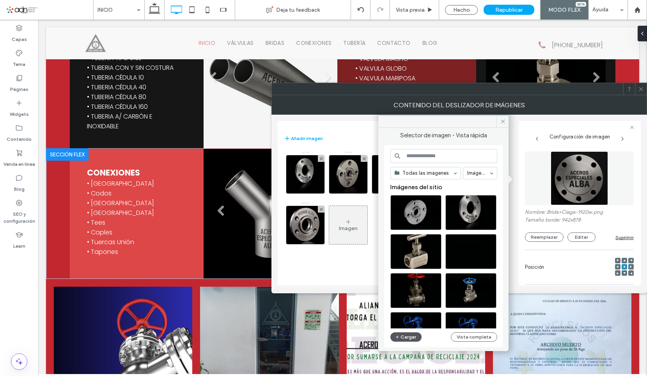
click at [402, 338] on button "Cargar" at bounding box center [406, 336] width 31 height 9
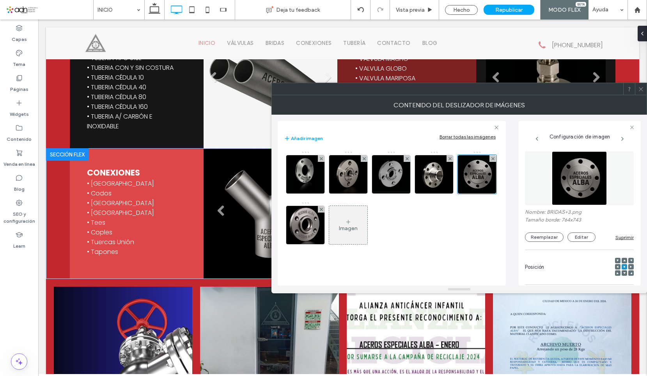
click at [639, 91] on icon at bounding box center [641, 89] width 6 height 6
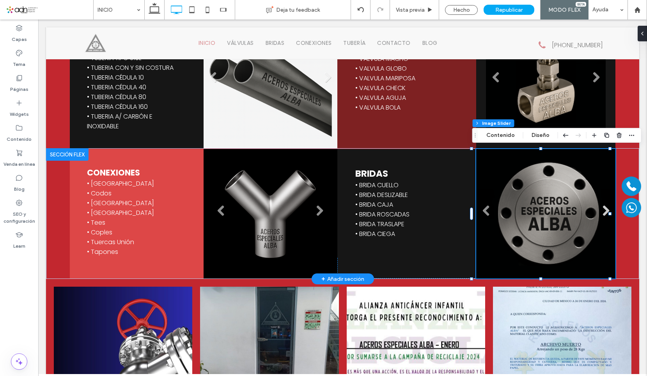
click at [600, 210] on link "Next" at bounding box center [606, 211] width 12 height 12
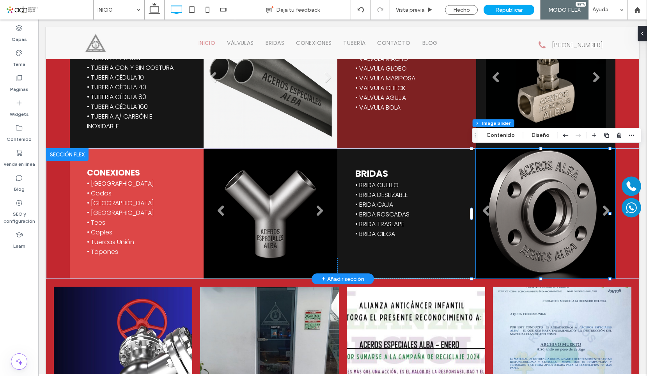
click at [535, 201] on li "Título de diapositiva Escriba el subtítulo aquí Botón" at bounding box center [545, 214] width 139 height 130
click at [501, 136] on button "Contenido" at bounding box center [501, 135] width 39 height 9
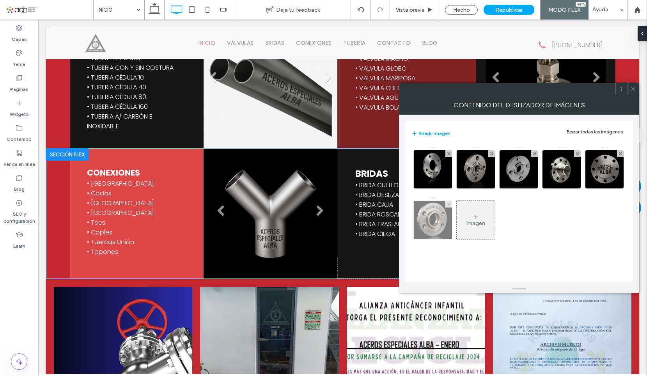
click at [428, 229] on img at bounding box center [433, 220] width 38 height 38
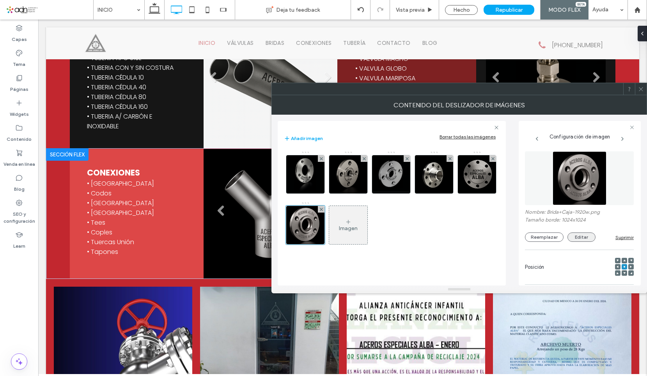
click at [578, 238] on button "Editar" at bounding box center [582, 237] width 28 height 9
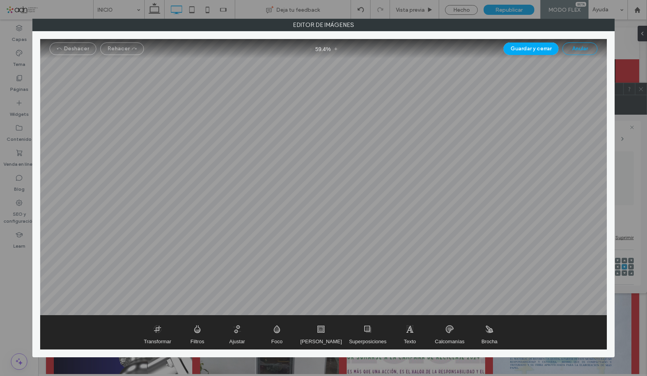
click at [580, 49] on button "Anular" at bounding box center [580, 49] width 35 height 12
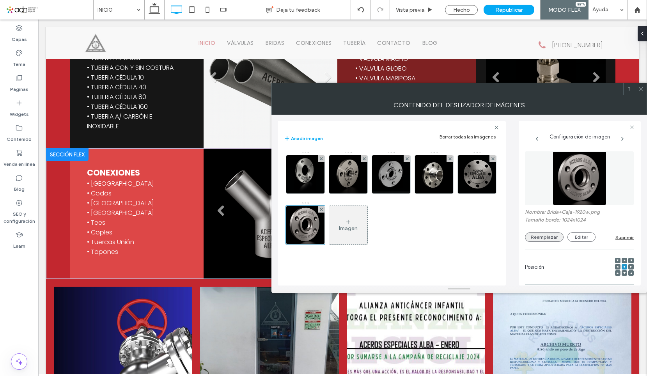
click at [550, 238] on button "Reemplazar" at bounding box center [544, 237] width 39 height 9
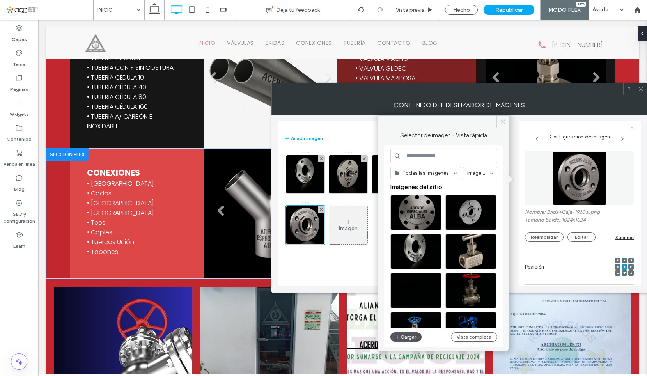
click at [407, 336] on button "Cargar" at bounding box center [406, 336] width 31 height 9
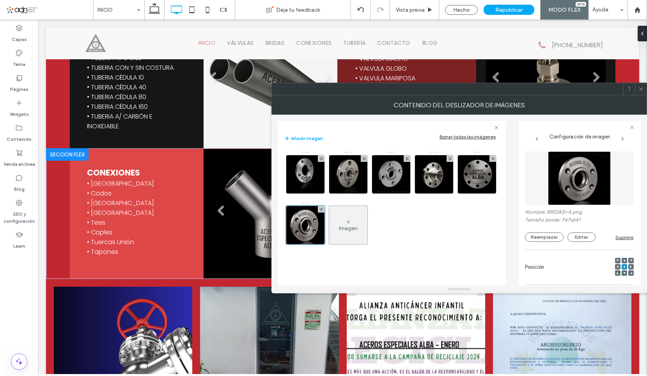
click at [641, 89] on icon at bounding box center [641, 89] width 6 height 6
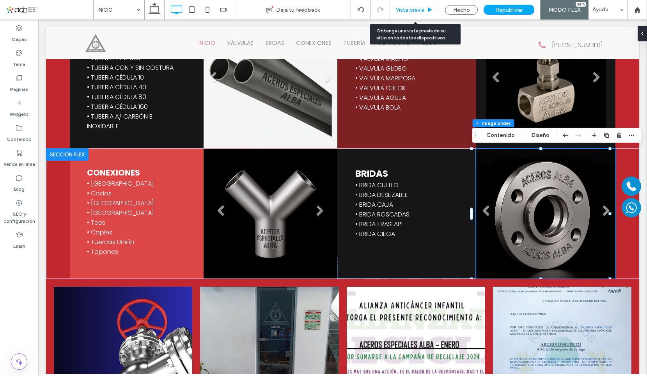
click at [418, 7] on span "Vista previa" at bounding box center [410, 10] width 29 height 7
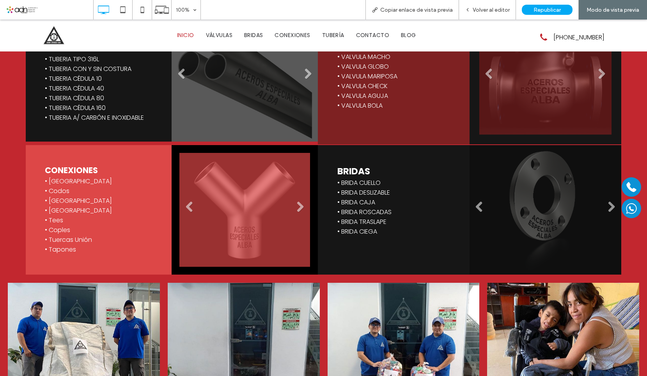
click at [418, 7] on span "Copiar enlace de vista previa" at bounding box center [416, 10] width 73 height 7
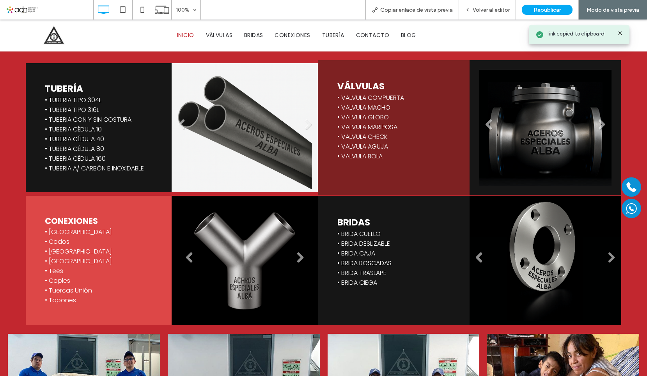
scroll to position [1227, 0]
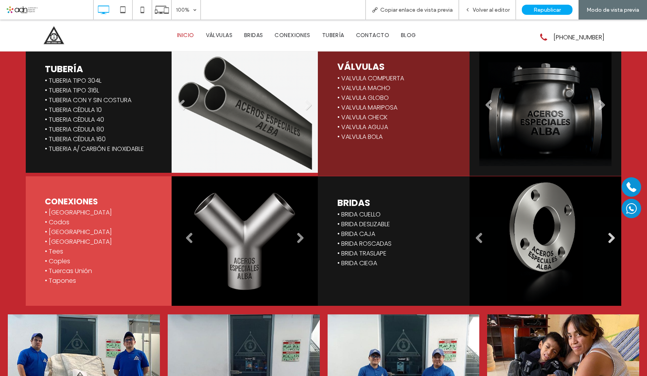
click at [606, 239] on link "Next" at bounding box center [612, 239] width 12 height 12
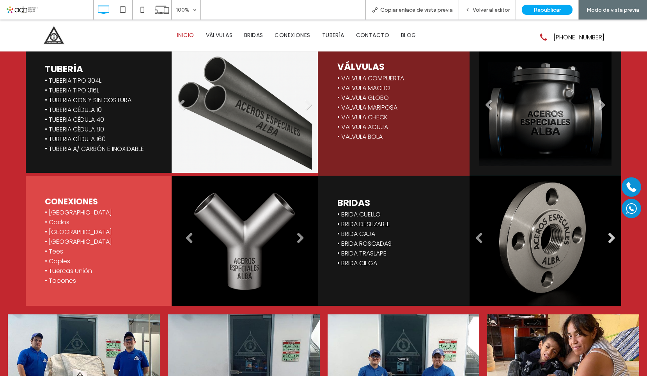
click at [606, 239] on link "Next" at bounding box center [612, 239] width 12 height 12
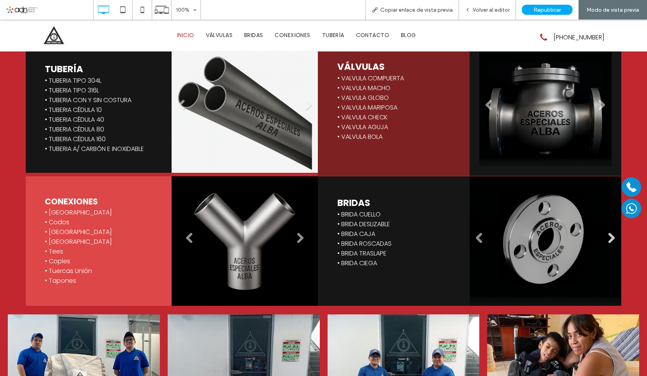
click at [606, 239] on link "Next" at bounding box center [612, 239] width 12 height 12
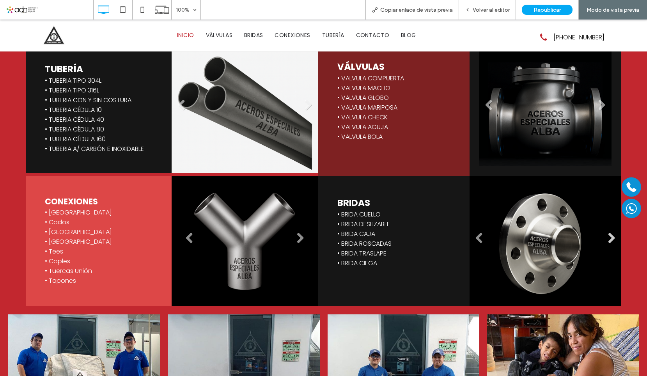
click at [606, 239] on link "Next" at bounding box center [612, 239] width 12 height 12
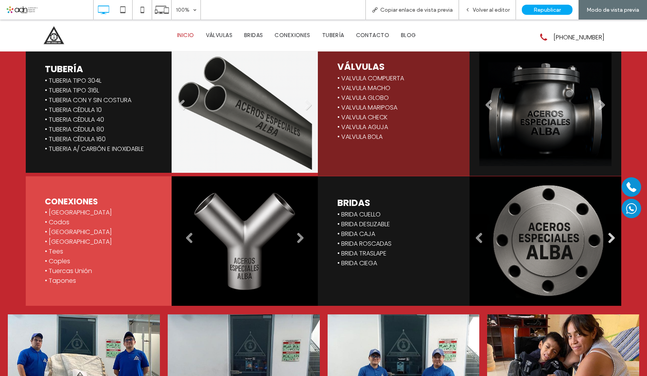
click at [606, 239] on link "Next" at bounding box center [612, 239] width 12 height 12
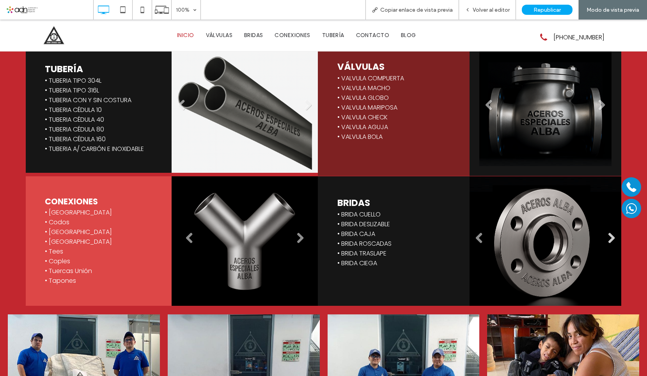
click at [606, 239] on link "Next" at bounding box center [612, 239] width 12 height 12
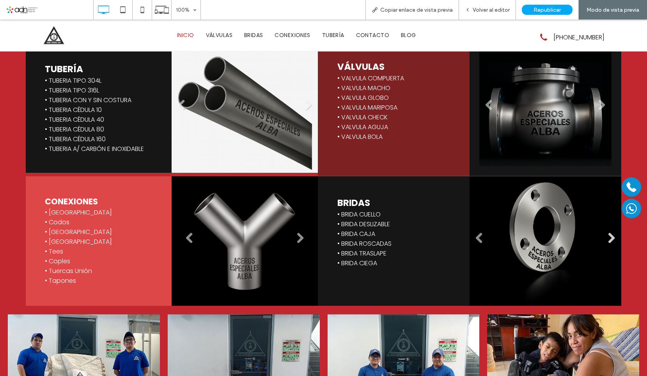
click at [606, 239] on link "Next" at bounding box center [612, 239] width 12 height 12
click at [607, 233] on link "Next" at bounding box center [612, 239] width 12 height 12
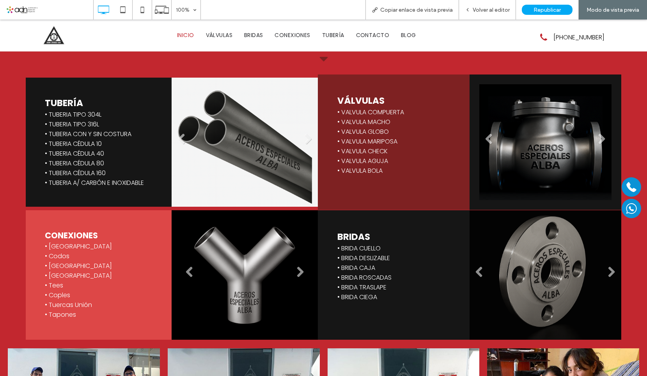
scroll to position [1149, 0]
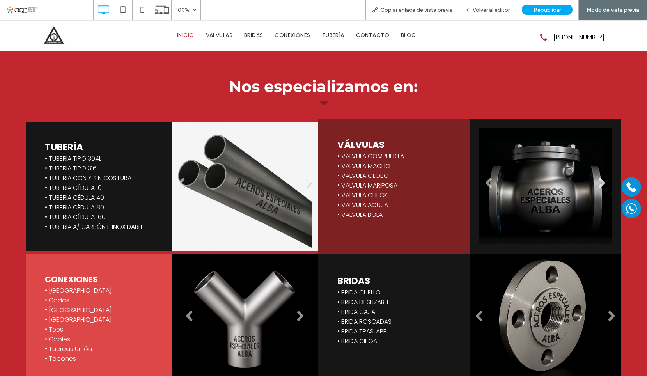
click at [599, 185] on link "Next" at bounding box center [602, 184] width 12 height 12
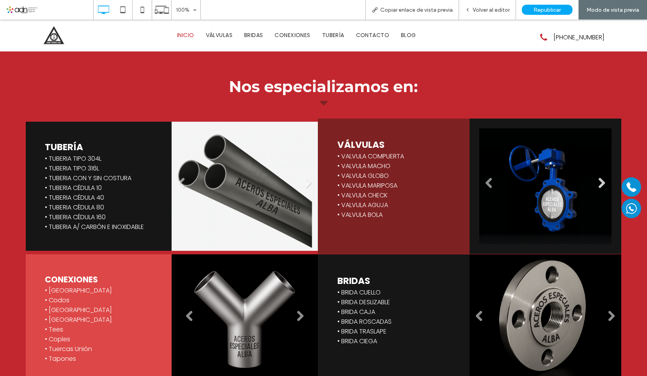
click at [599, 185] on link "Next" at bounding box center [602, 184] width 12 height 12
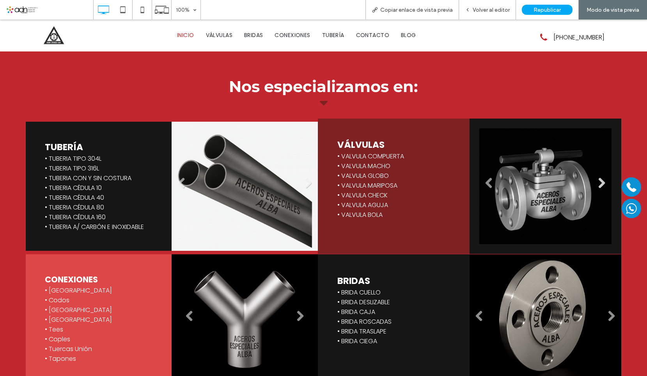
click at [599, 185] on link "Next" at bounding box center [602, 184] width 12 height 12
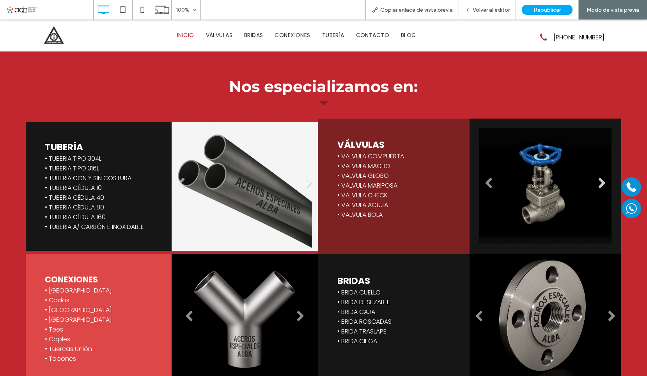
click at [599, 185] on link "Next" at bounding box center [602, 184] width 12 height 12
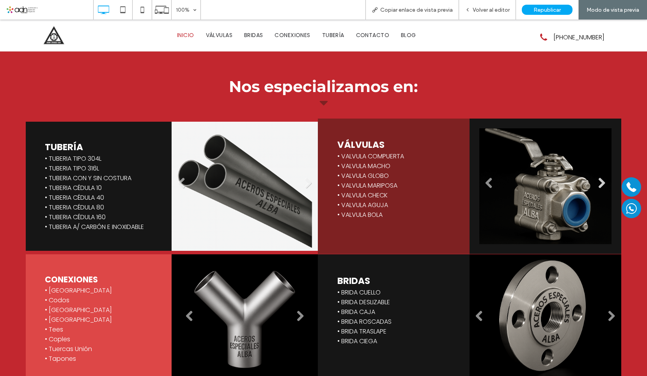
click at [599, 185] on link "Next" at bounding box center [602, 184] width 12 height 12
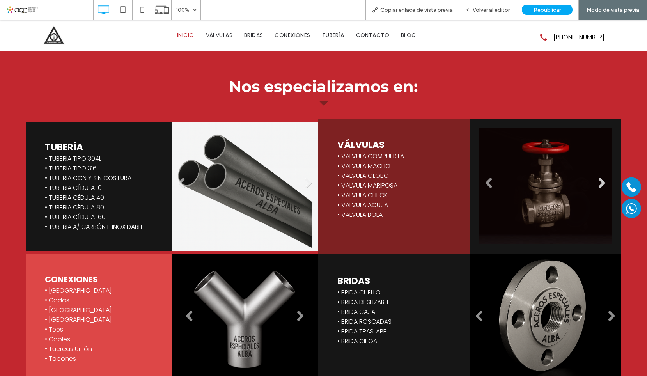
click at [599, 185] on link "Next" at bounding box center [602, 184] width 12 height 12
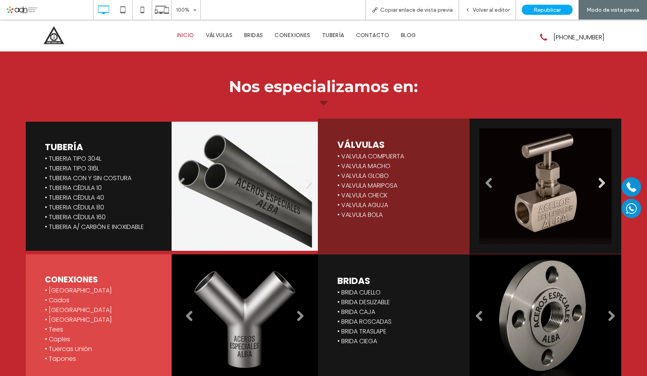
click at [599, 185] on link "Next" at bounding box center [602, 184] width 12 height 12
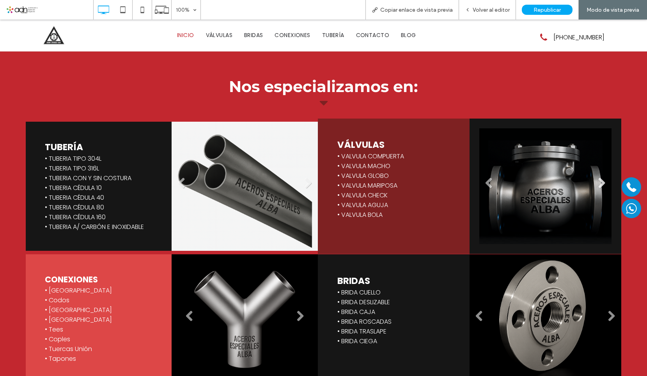
click at [599, 185] on link "Next" at bounding box center [602, 184] width 12 height 12
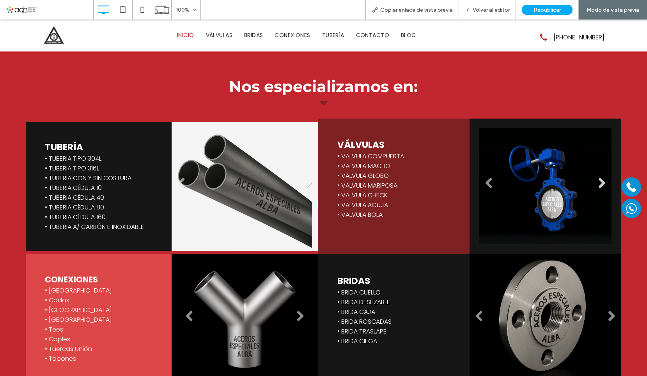
click at [599, 185] on link "Next" at bounding box center [602, 184] width 12 height 12
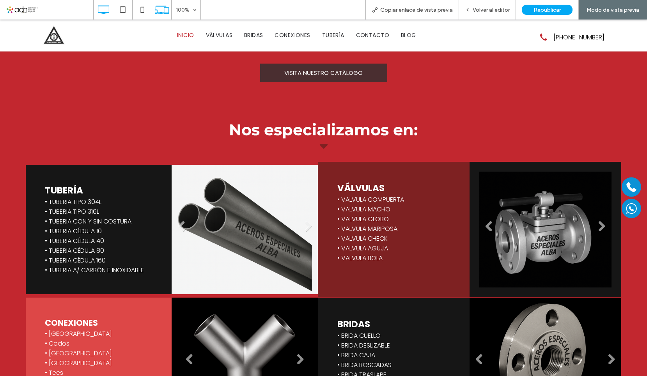
scroll to position [1032, 0]
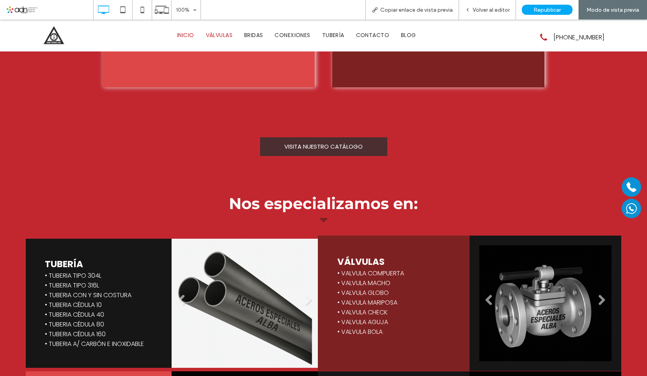
click at [208, 32] on span "VÁLVULAS" at bounding box center [219, 35] width 27 height 8
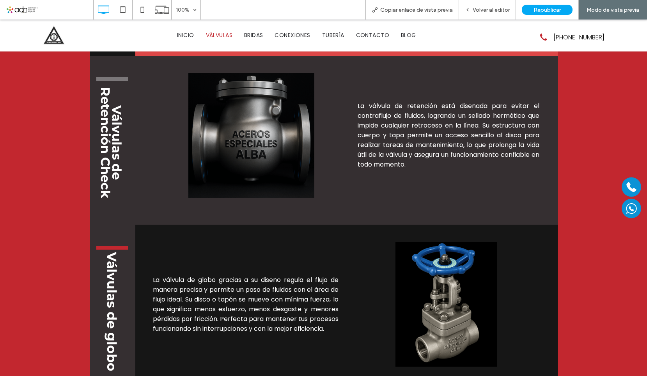
scroll to position [1366, 0]
drag, startPoint x: 500, startPoint y: 10, endPoint x: 477, endPoint y: 13, distance: 22.8
click at [500, 10] on span "Volver al editor" at bounding box center [491, 10] width 37 height 7
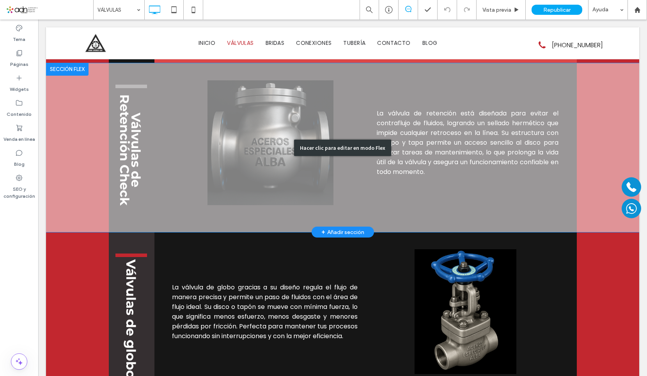
click at [242, 128] on div "Hacer clic para editar en modo Flex" at bounding box center [342, 147] width 593 height 169
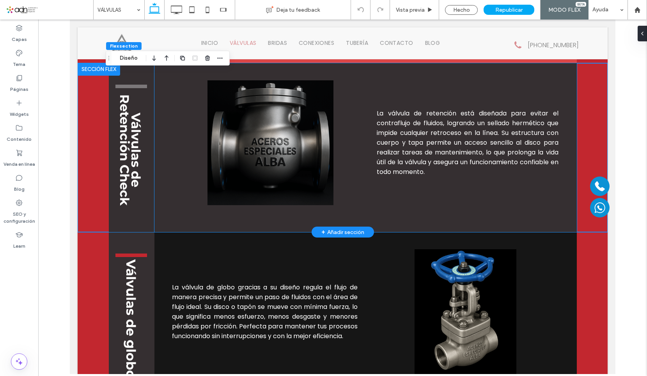
click at [265, 146] on img at bounding box center [270, 142] width 181 height 125
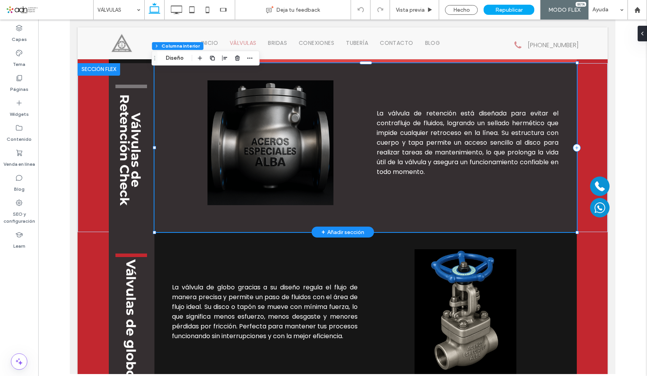
click at [265, 146] on img at bounding box center [270, 142] width 181 height 125
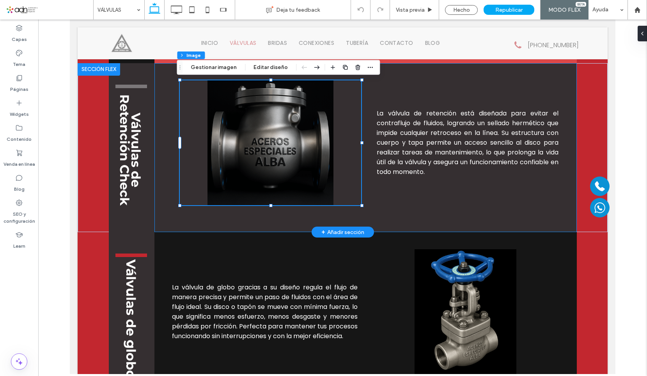
click at [265, 146] on img at bounding box center [270, 142] width 181 height 125
click at [219, 66] on button "Gestionar imagen" at bounding box center [214, 67] width 56 height 9
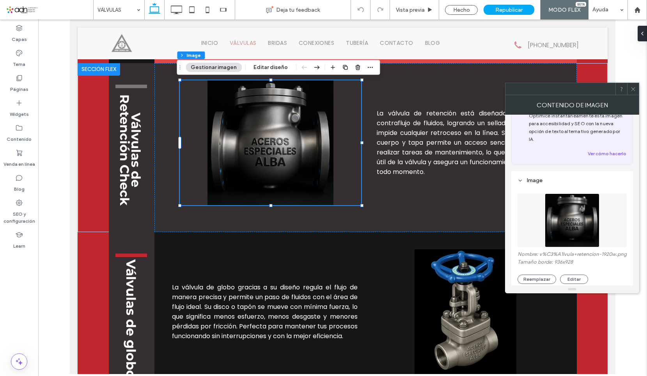
scroll to position [78, 0]
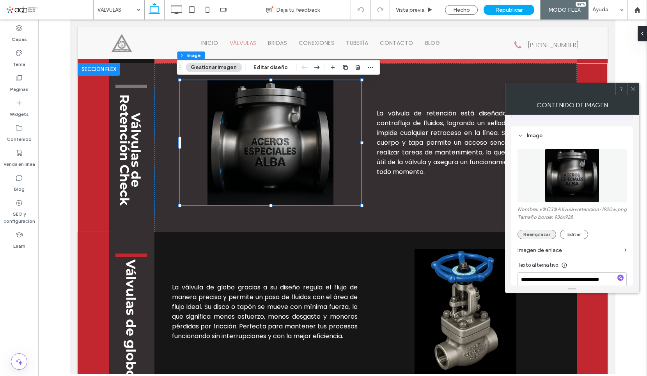
click at [531, 233] on button "Reemplazar" at bounding box center [537, 234] width 39 height 9
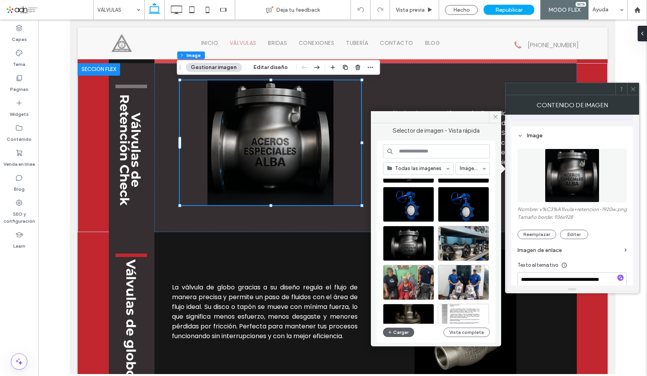
scroll to position [156, 0]
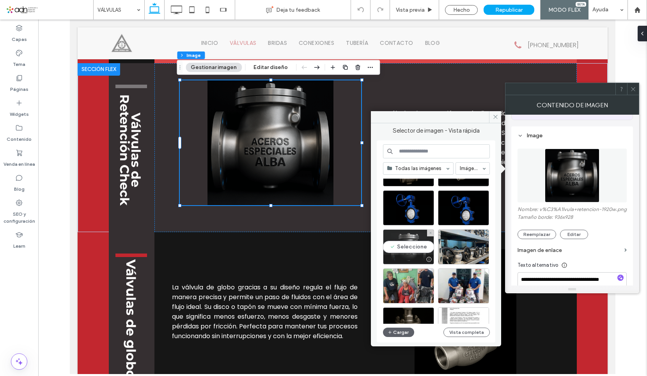
click at [421, 247] on div "Seleccione" at bounding box center [408, 246] width 51 height 35
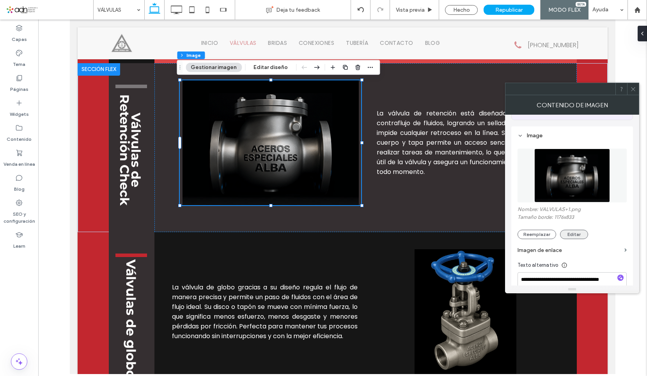
click at [572, 230] on button "Editar" at bounding box center [574, 234] width 28 height 9
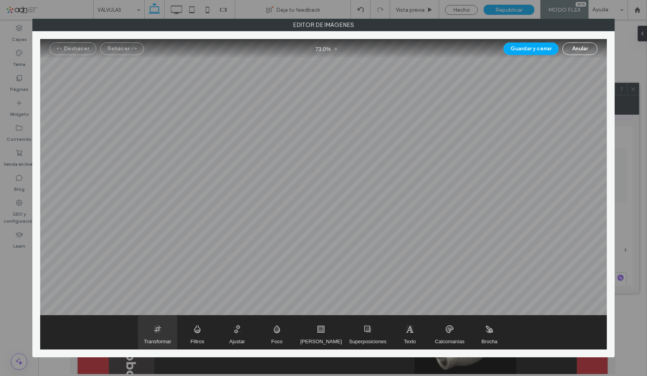
click at [165, 329] on span "Transformar" at bounding box center [157, 333] width 39 height 34
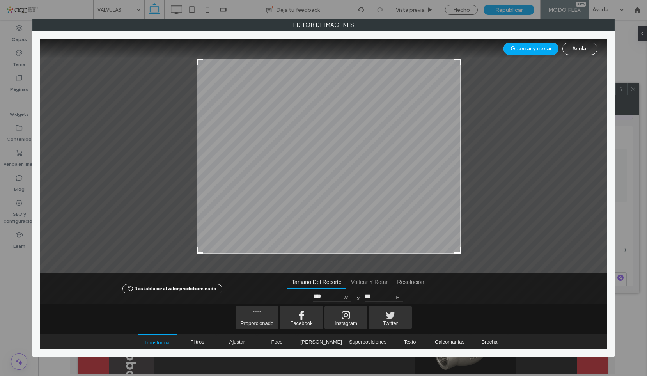
type input "****"
type input "***"
type input "****"
type input "***"
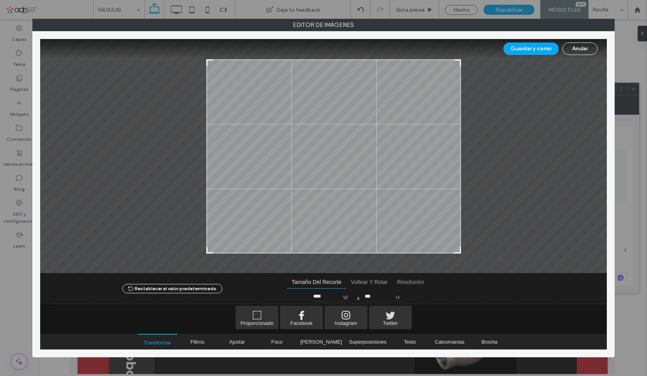
drag, startPoint x: 189, startPoint y: 59, endPoint x: 210, endPoint y: 57, distance: 20.8
click at [210, 57] on div "Guardar y cerrar Anular Restablecer al valor predeterminado Tamaño del recorte …" at bounding box center [323, 194] width 567 height 311
type input "****"
type input "***"
type input "****"
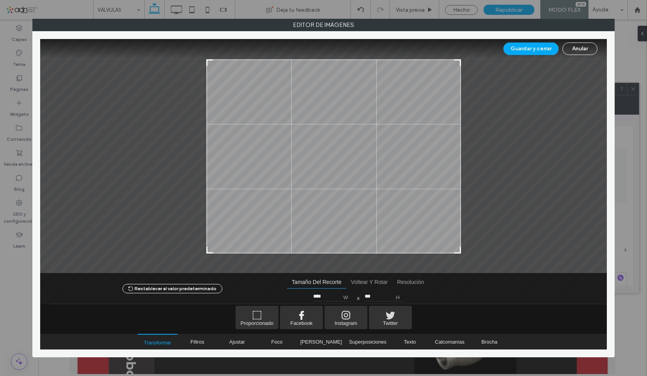
type input "***"
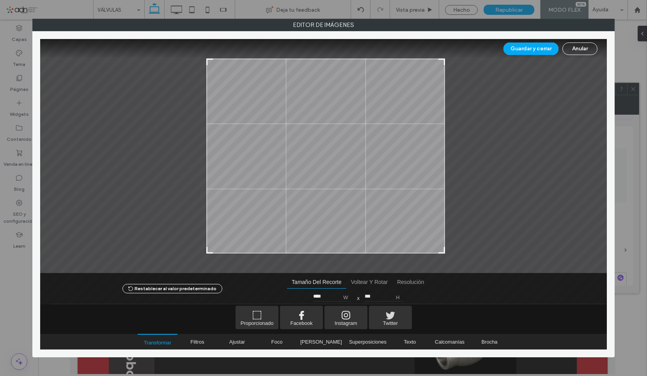
type input "****"
drag, startPoint x: 460, startPoint y: 61, endPoint x: 442, endPoint y: 50, distance: 21.5
click at [442, 50] on div "Guardar y cerrar Anular Restablecer al valor predeterminado Tamaño del recorte …" at bounding box center [323, 194] width 567 height 311
click at [542, 48] on button "Guardar y cerrar" at bounding box center [531, 49] width 55 height 12
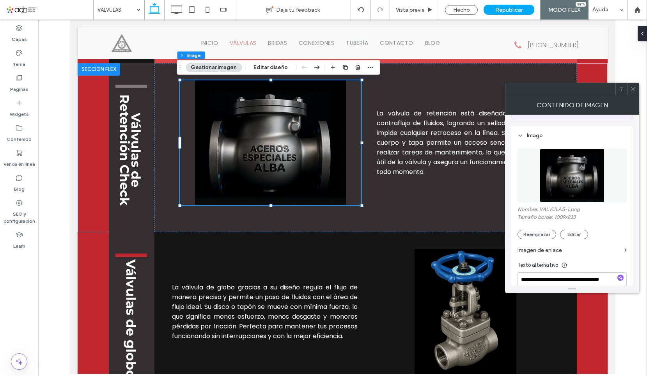
click at [631, 89] on icon at bounding box center [634, 89] width 6 height 6
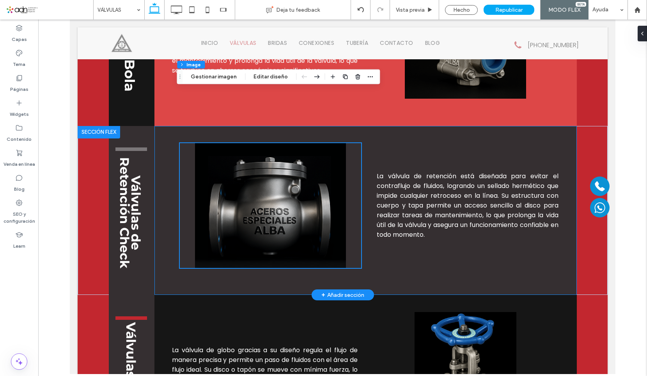
scroll to position [1288, 0]
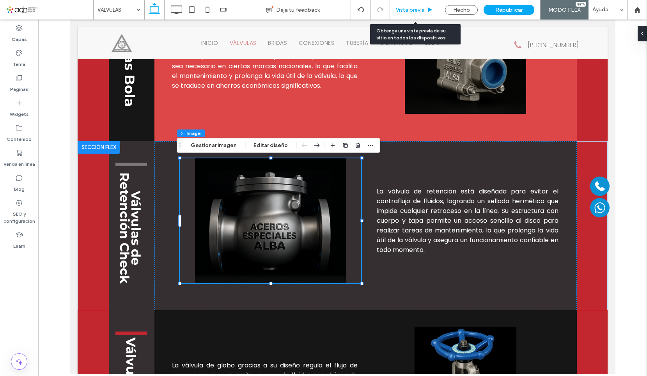
click at [419, 12] on span "Vista previa" at bounding box center [410, 10] width 29 height 7
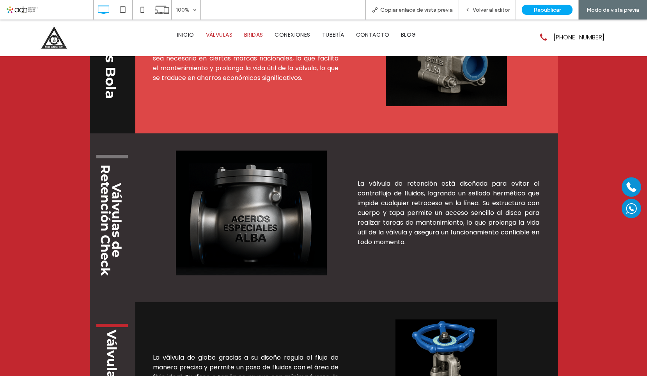
click at [249, 35] on span "BRIDAS" at bounding box center [253, 35] width 19 height 8
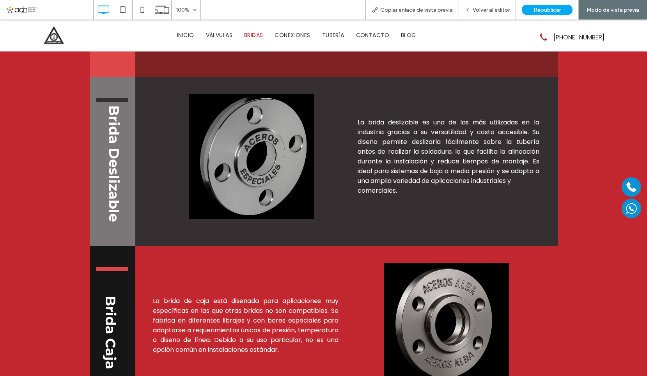
scroll to position [541, 0]
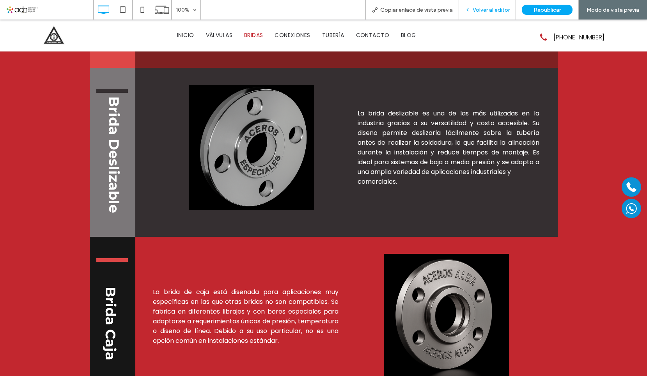
click at [493, 11] on span "Volver al editor" at bounding box center [491, 10] width 37 height 7
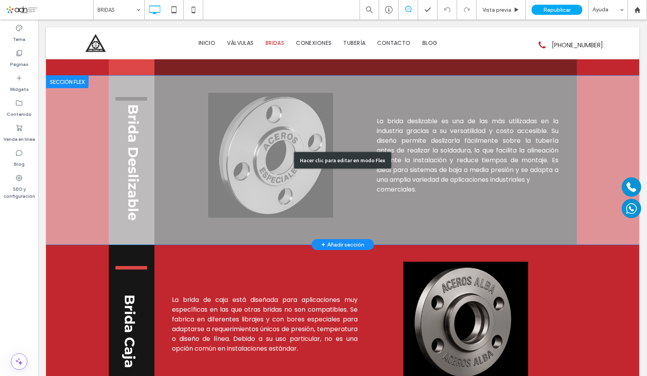
click at [260, 156] on div "Hacer clic para editar en modo Flex" at bounding box center [342, 160] width 593 height 169
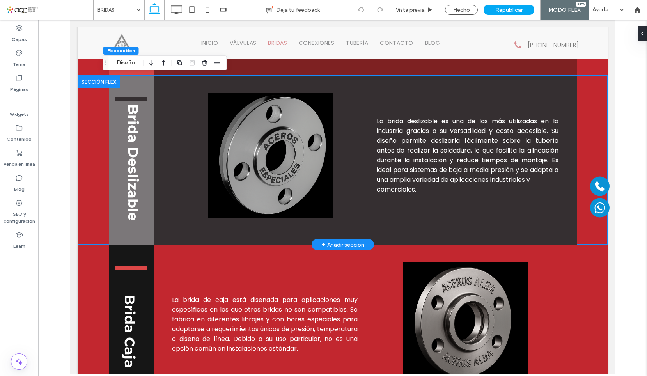
click at [259, 161] on img at bounding box center [270, 155] width 181 height 125
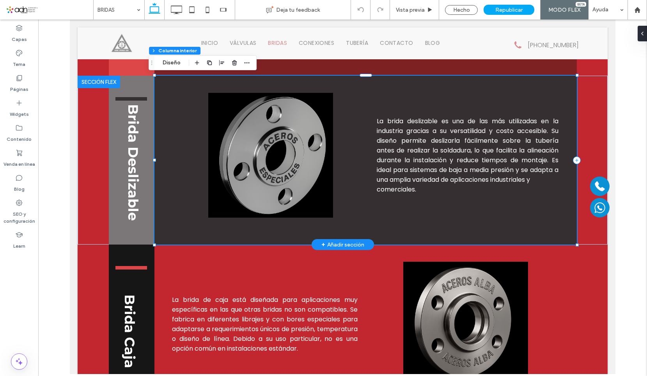
click at [260, 157] on img at bounding box center [270, 155] width 181 height 125
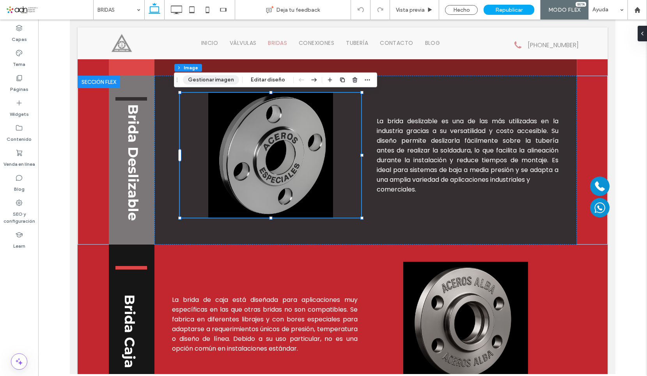
scroll to position [541, 0]
drag, startPoint x: 211, startPoint y: 80, endPoint x: 190, endPoint y: 69, distance: 24.3
click at [211, 80] on button "Gestionar imagen" at bounding box center [211, 79] width 56 height 9
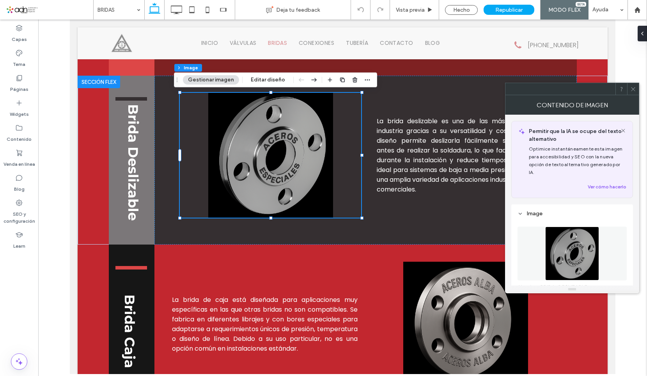
scroll to position [78, 0]
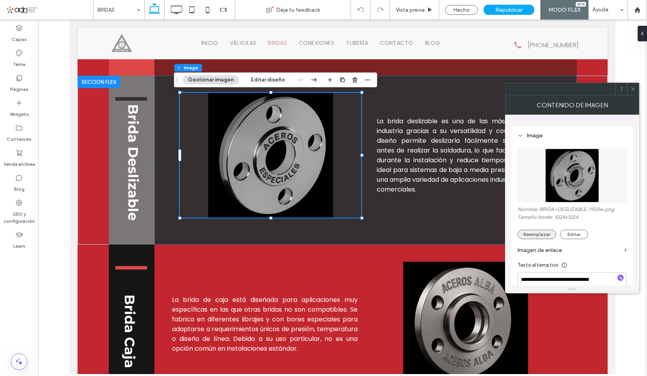
drag, startPoint x: 524, startPoint y: 227, endPoint x: 433, endPoint y: 202, distance: 94.9
click at [524, 230] on button "Reemplazar" at bounding box center [537, 234] width 39 height 9
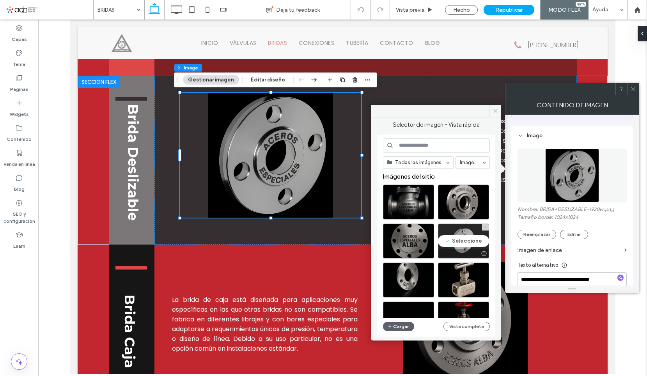
click at [461, 240] on div "Seleccione" at bounding box center [463, 241] width 51 height 35
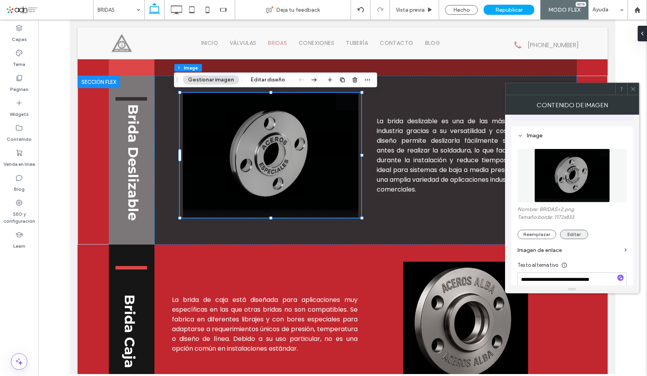
click at [579, 230] on button "Editar" at bounding box center [574, 234] width 28 height 9
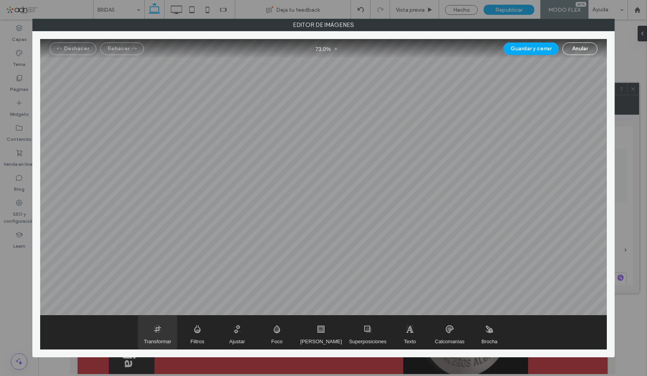
click at [170, 336] on span "Transformar" at bounding box center [157, 333] width 39 height 34
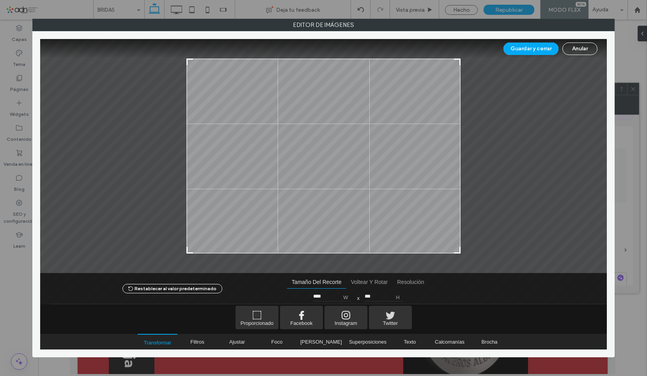
type input "****"
type input "***"
type input "****"
type input "***"
type input "****"
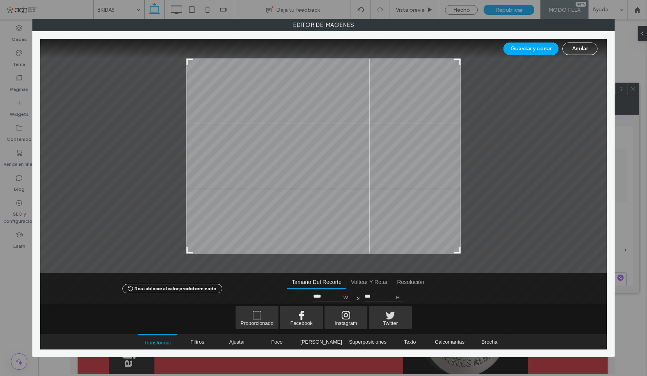
type input "***"
type input "****"
type input "***"
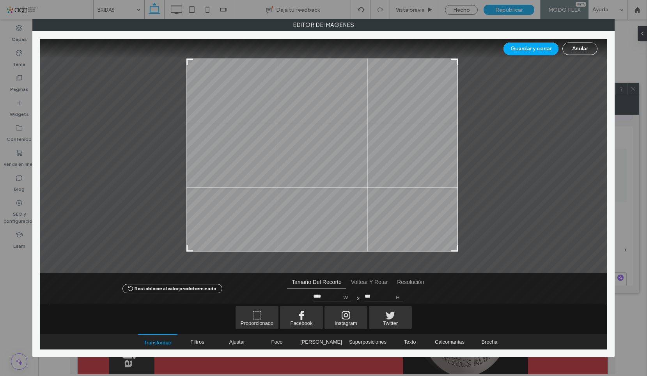
type input "****"
type input "***"
type input "****"
type input "***"
type input "****"
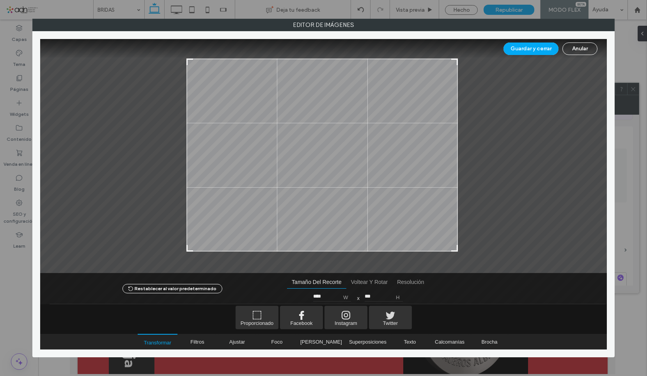
type input "***"
type input "****"
type input "***"
type input "****"
type input "***"
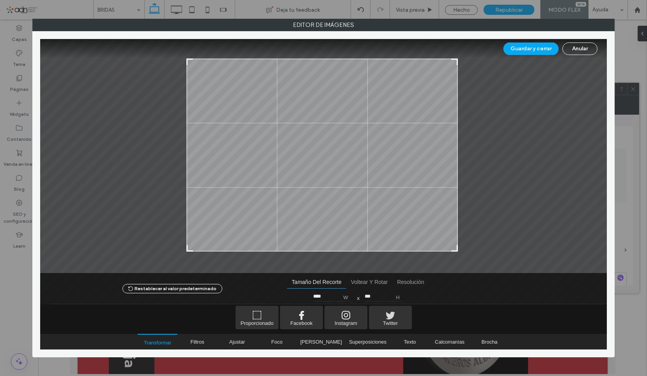
type input "****"
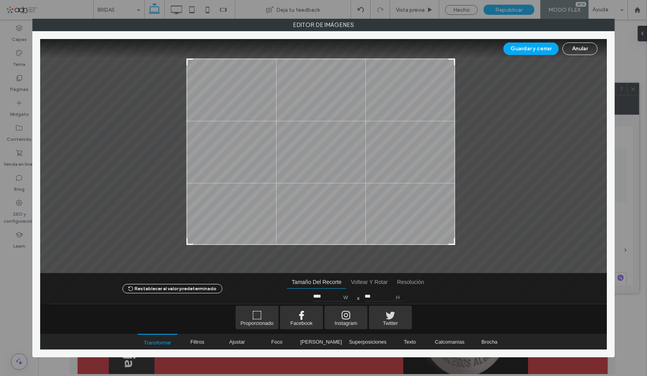
type input "***"
type input "****"
type input "***"
type input "****"
type input "***"
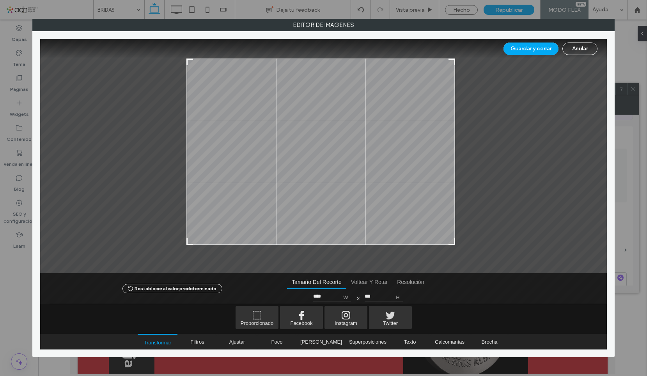
type input "****"
type input "***"
type input "****"
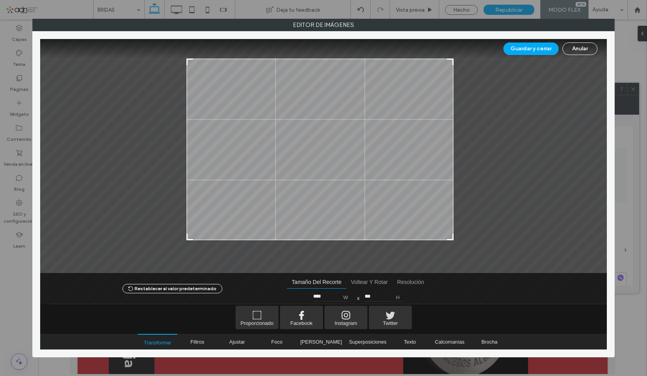
type input "***"
type input "****"
type input "***"
type input "****"
drag, startPoint x: 459, startPoint y: 252, endPoint x: 451, endPoint y: 235, distance: 19.2
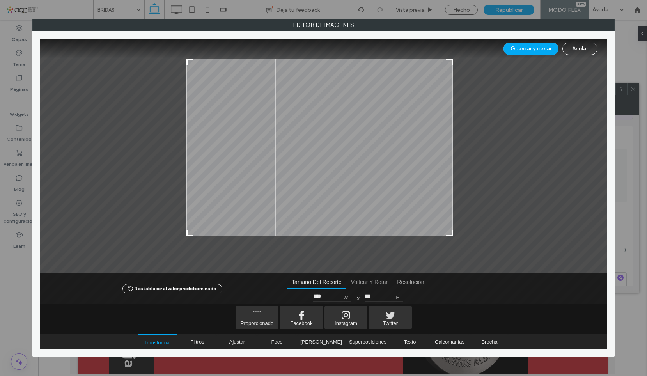
click at [451, 235] on div at bounding box center [449, 232] width 9 height 9
type input "***"
type input "****"
type input "***"
type input "****"
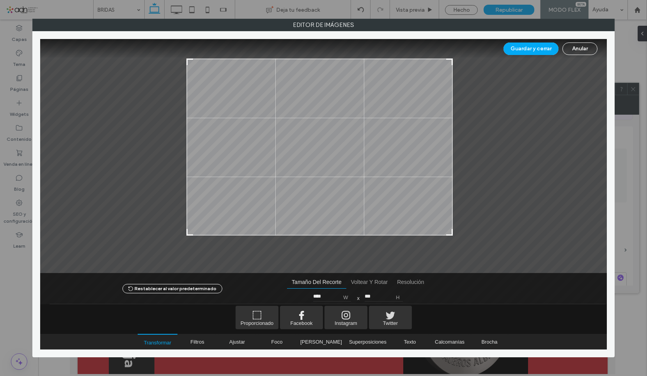
type input "***"
type input "****"
type input "***"
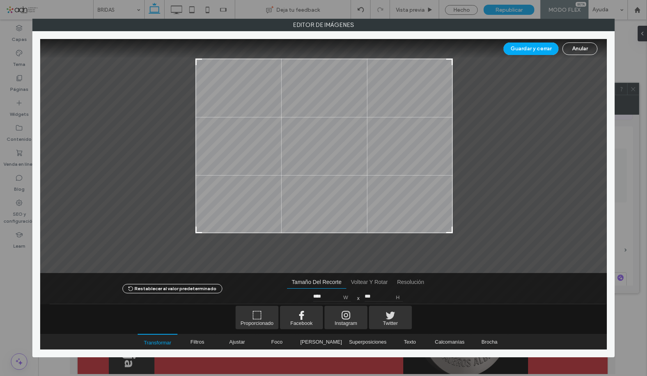
type input "****"
drag, startPoint x: 190, startPoint y: 235, endPoint x: 199, endPoint y: 232, distance: 10.1
click at [199, 232] on div at bounding box center [199, 229] width 9 height 9
click at [549, 50] on button "Guardar y cerrar" at bounding box center [531, 49] width 55 height 12
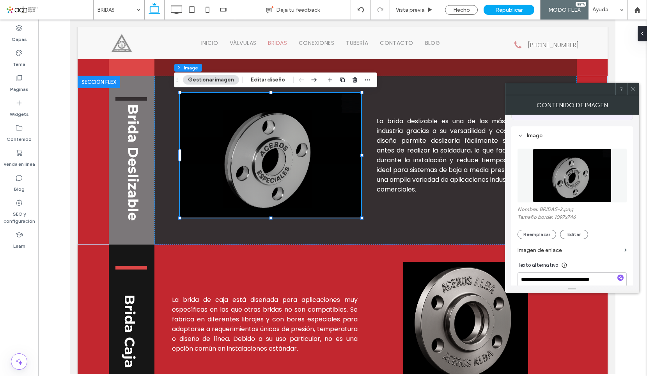
click at [633, 91] on icon at bounding box center [634, 89] width 6 height 6
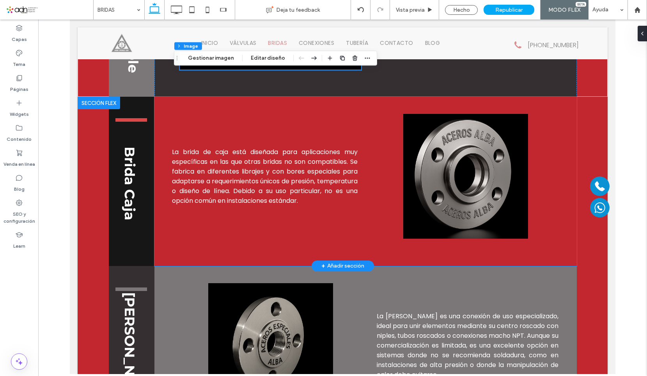
scroll to position [697, 0]
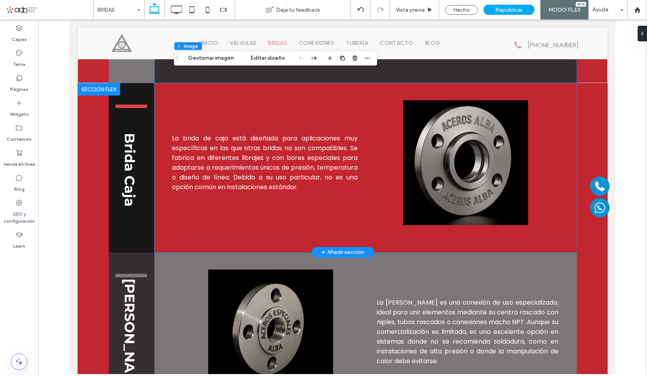
click at [472, 171] on img at bounding box center [465, 162] width 185 height 125
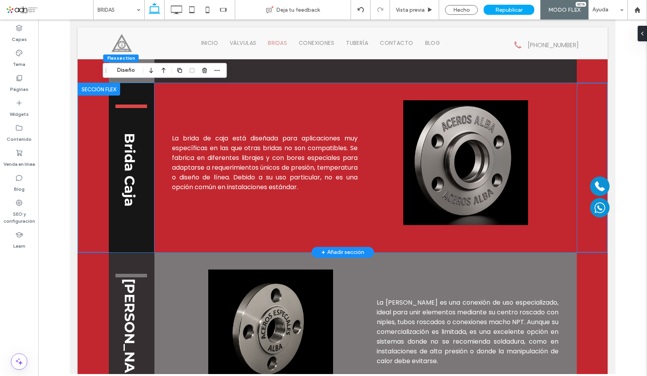
click at [472, 171] on img at bounding box center [465, 162] width 185 height 125
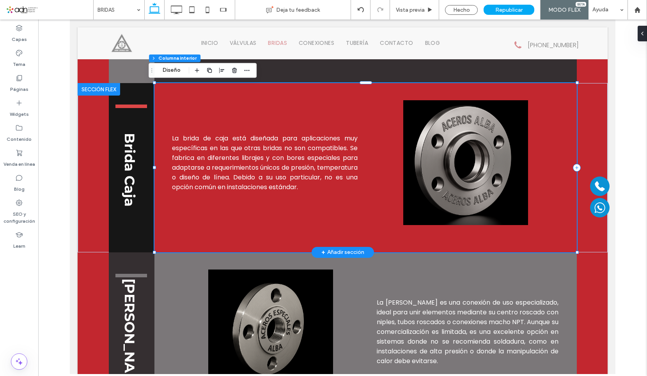
type input "**"
click at [472, 171] on img at bounding box center [465, 162] width 185 height 125
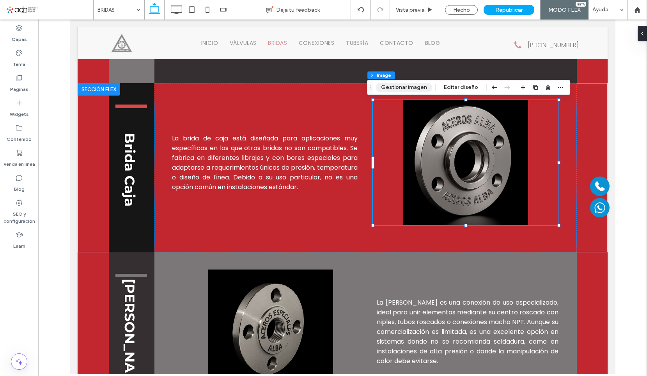
click at [413, 90] on button "Gestionar imagen" at bounding box center [404, 87] width 56 height 9
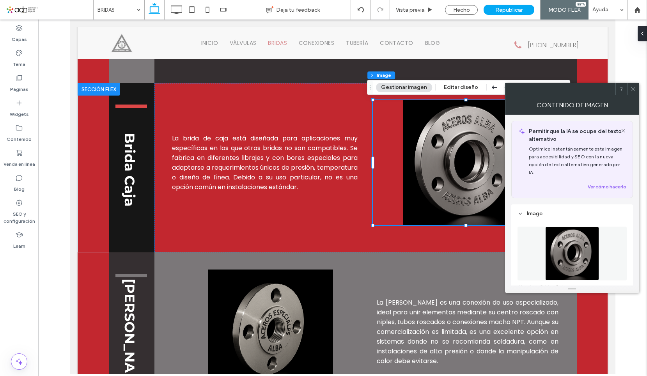
scroll to position [78, 0]
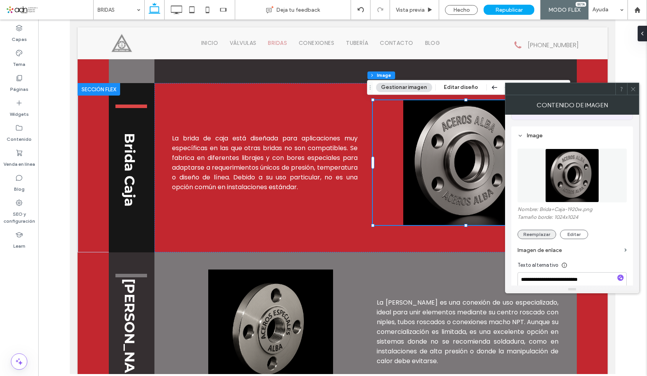
click at [530, 230] on button "Reemplazar" at bounding box center [537, 234] width 39 height 9
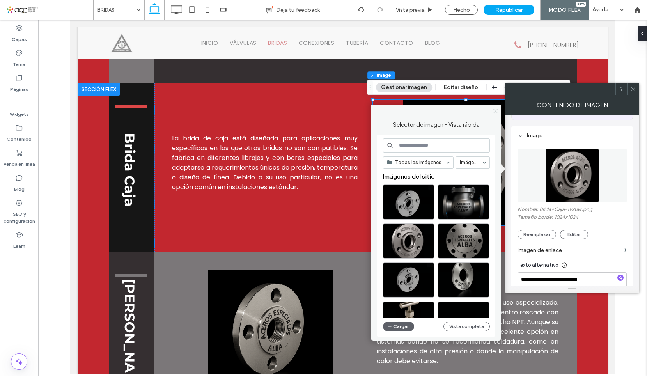
click at [493, 112] on icon at bounding box center [496, 111] width 6 height 6
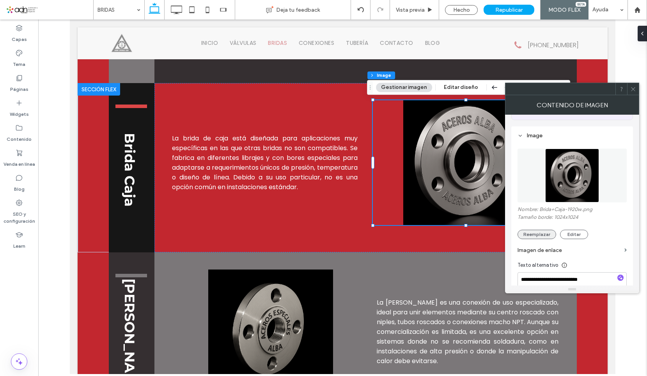
click at [526, 230] on button "Reemplazar" at bounding box center [537, 234] width 39 height 9
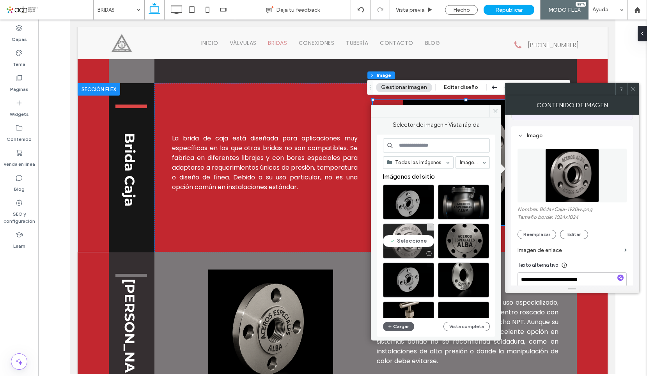
click at [405, 240] on div "Seleccione" at bounding box center [408, 241] width 51 height 35
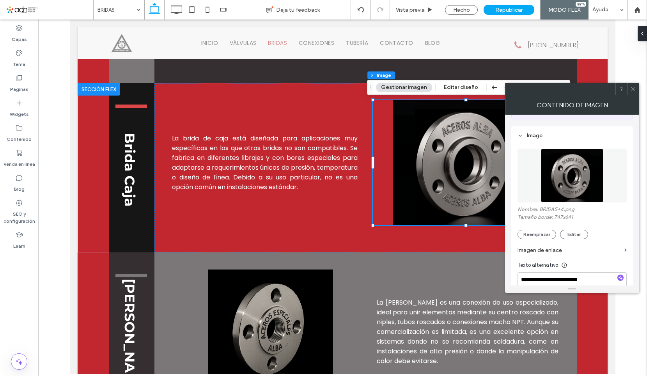
click at [636, 89] on icon at bounding box center [634, 89] width 6 height 6
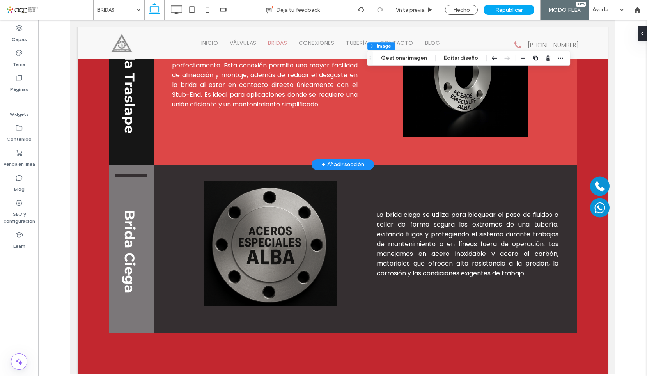
scroll to position [1126, 0]
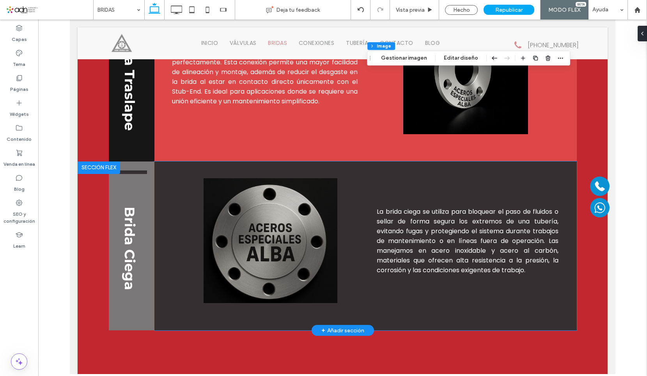
click at [278, 259] on img at bounding box center [270, 240] width 181 height 125
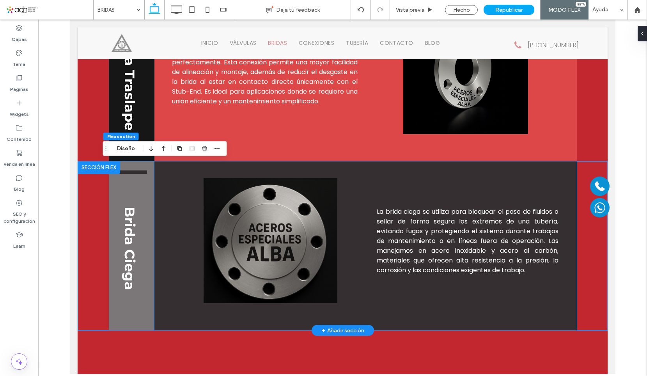
click at [279, 249] on img at bounding box center [270, 240] width 181 height 125
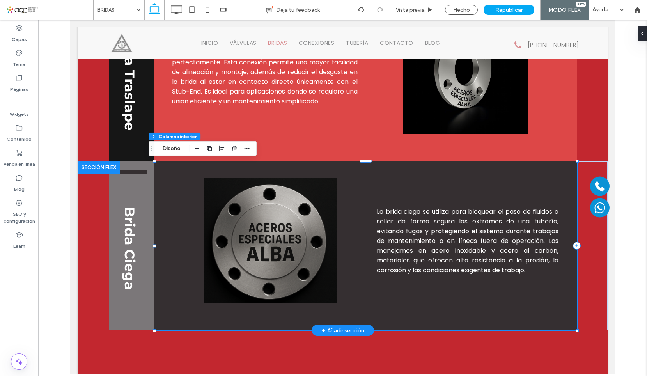
click at [279, 249] on img at bounding box center [270, 240] width 181 height 125
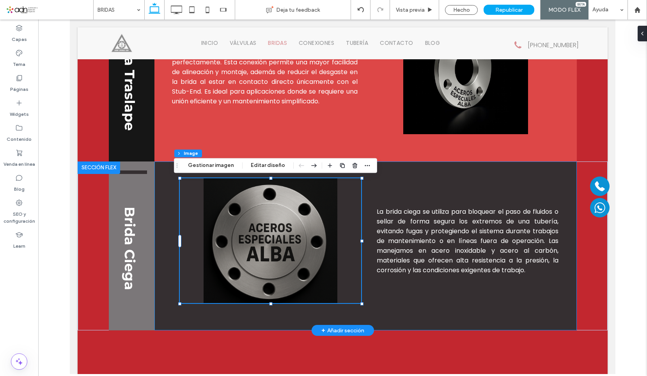
click at [279, 249] on img at bounding box center [270, 240] width 181 height 125
click at [221, 167] on button "Gestionar imagen" at bounding box center [211, 165] width 56 height 9
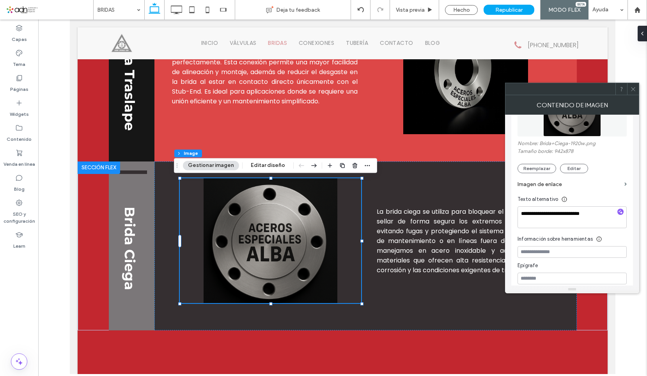
scroll to position [104, 0]
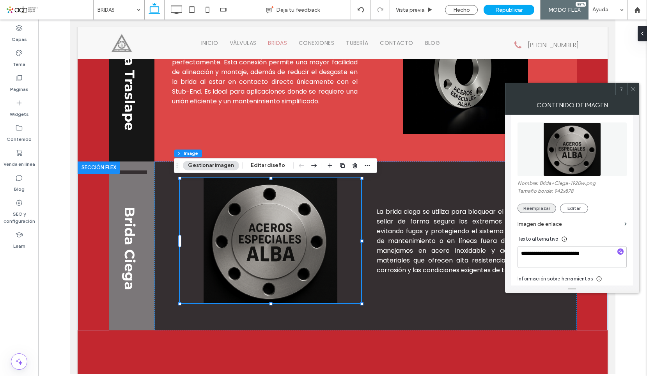
click at [534, 204] on button "Reemplazar" at bounding box center [537, 208] width 39 height 9
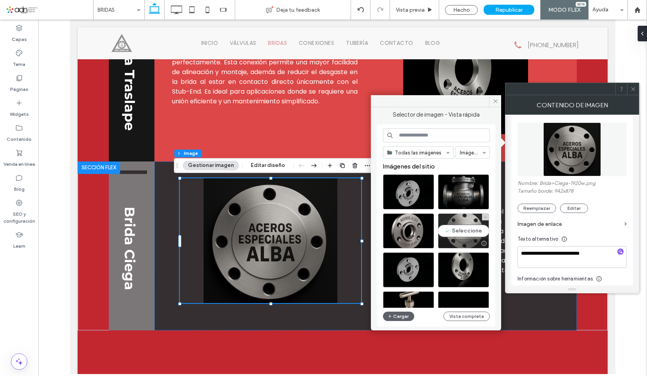
click at [468, 231] on div "Seleccione" at bounding box center [463, 230] width 51 height 35
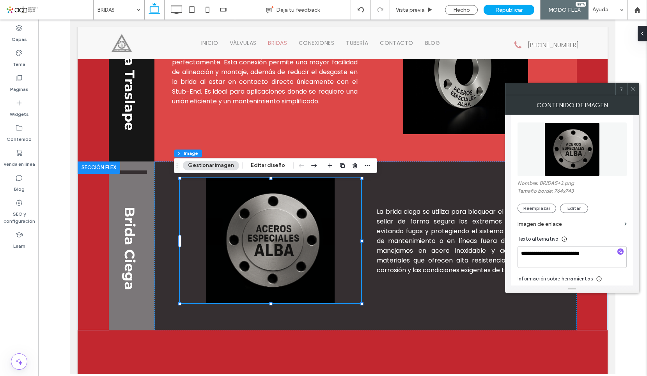
click at [638, 90] on div at bounding box center [633, 89] width 12 height 12
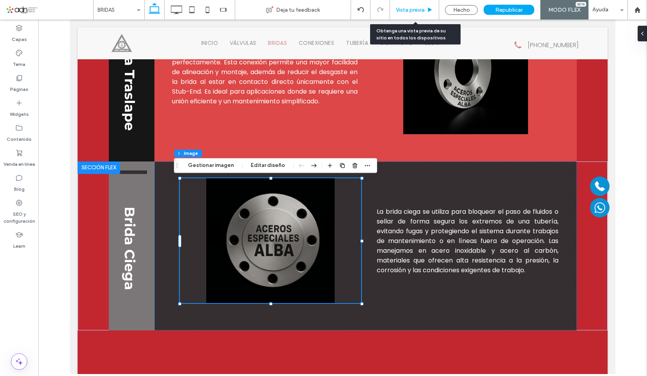
click at [422, 13] on span "Vista previa" at bounding box center [410, 10] width 29 height 7
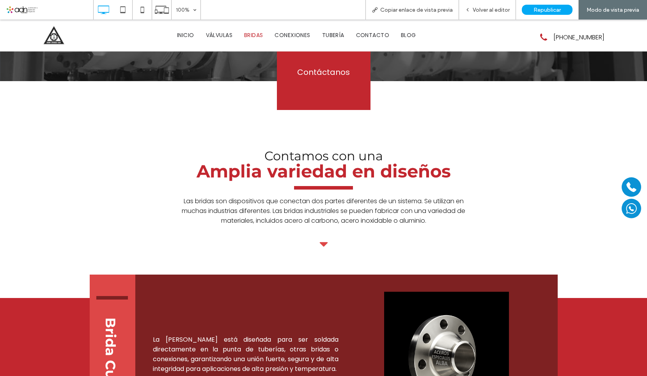
scroll to position [156, 0]
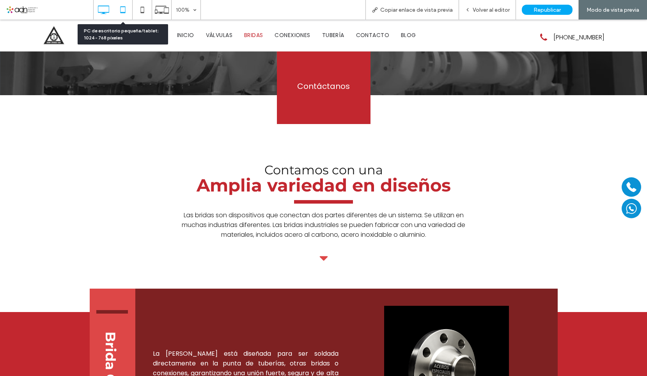
click at [124, 8] on icon at bounding box center [123, 10] width 16 height 16
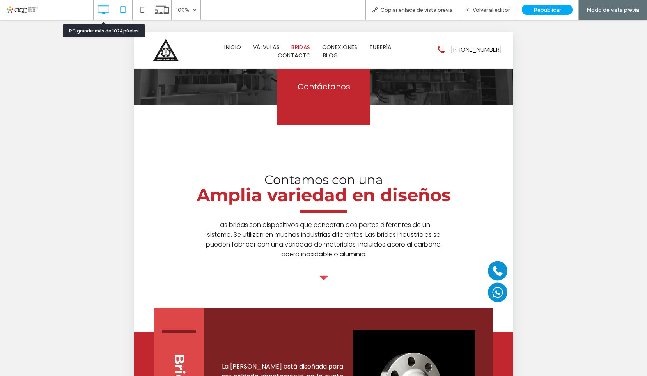
click at [101, 10] on icon at bounding box center [104, 10] width 16 height 16
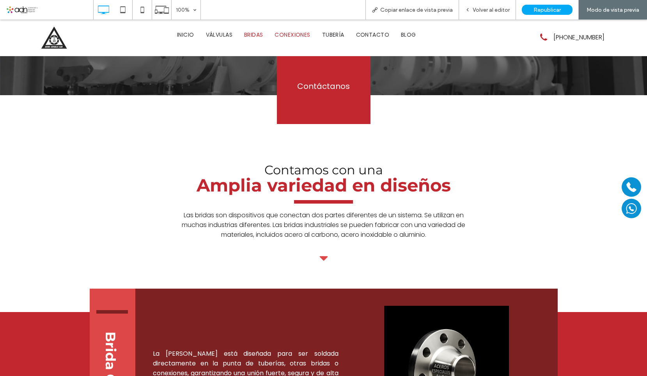
click at [291, 33] on span "CONEXIONES" at bounding box center [293, 35] width 36 height 8
click at [486, 14] on div "Volver al editor" at bounding box center [487, 10] width 57 height 20
click at [495, 1] on div "Volver al editor" at bounding box center [487, 10] width 57 height 20
click at [496, 10] on span "Volver al editor" at bounding box center [491, 10] width 37 height 7
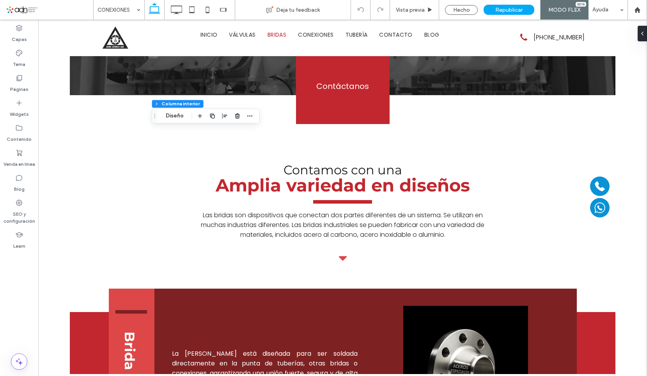
type input "**"
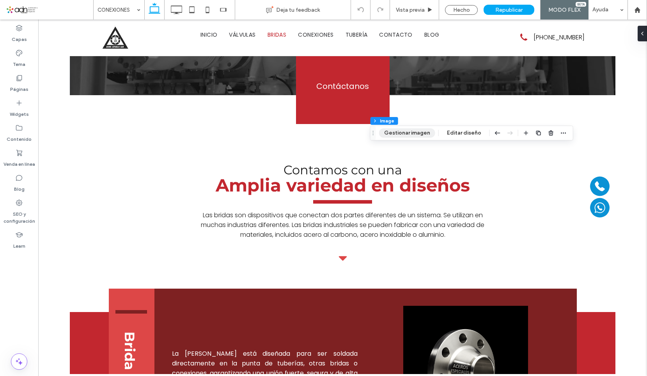
click at [418, 131] on button "Gestionar imagen" at bounding box center [407, 132] width 56 height 9
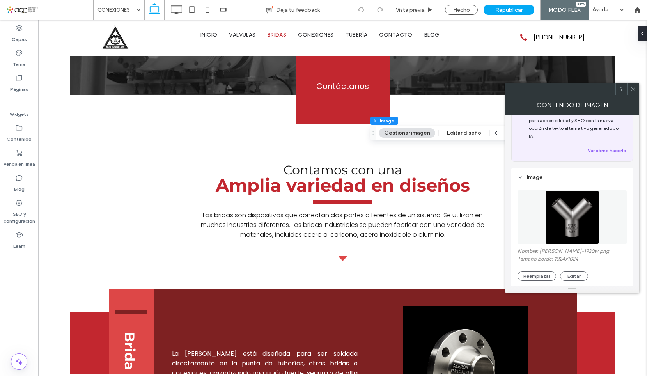
scroll to position [78, 0]
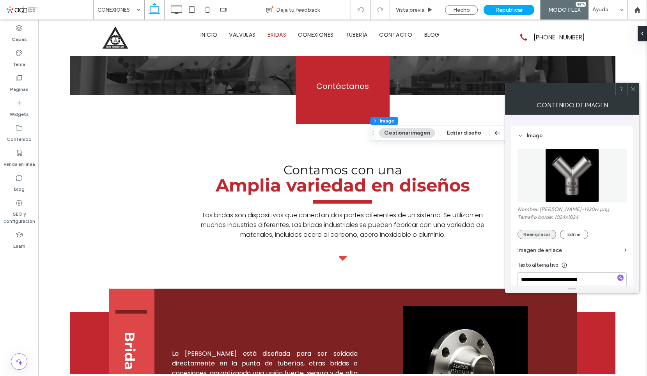
click at [527, 230] on button "Reemplazar" at bounding box center [537, 234] width 39 height 9
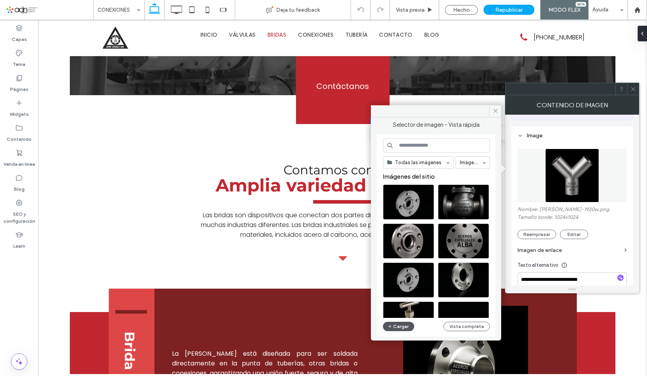
click at [399, 327] on button "Cargar" at bounding box center [398, 326] width 31 height 9
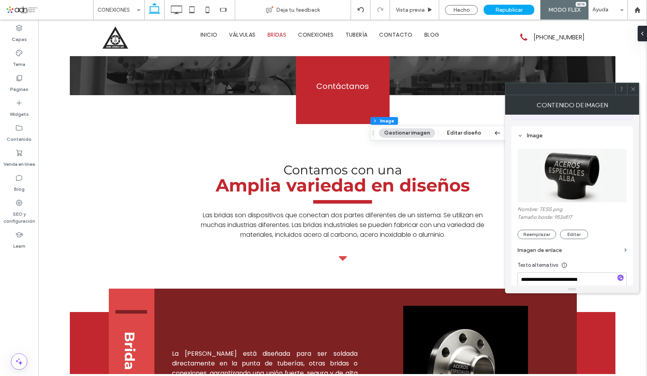
click at [634, 91] on icon at bounding box center [634, 89] width 6 height 6
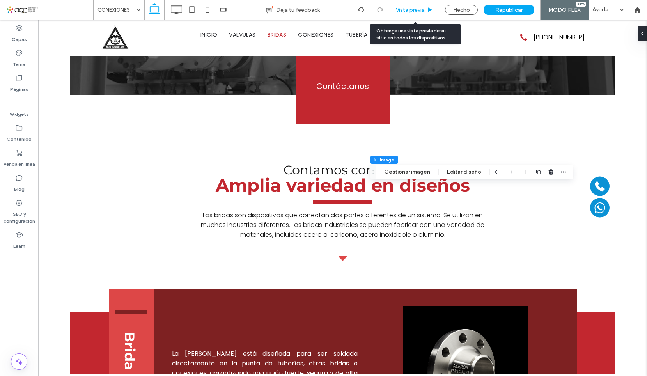
click at [408, 11] on span "Vista previa" at bounding box center [410, 10] width 29 height 7
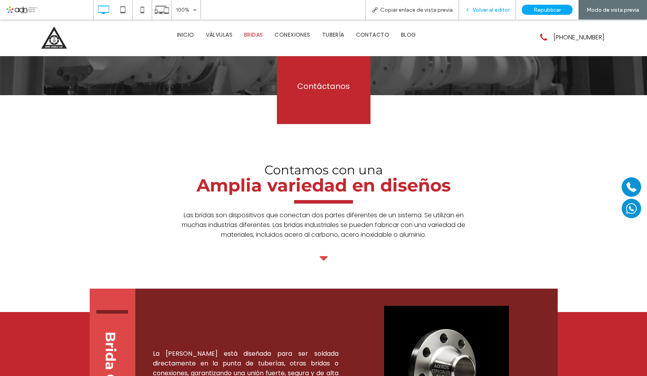
click at [480, 10] on span "Volver al editor" at bounding box center [491, 10] width 37 height 7
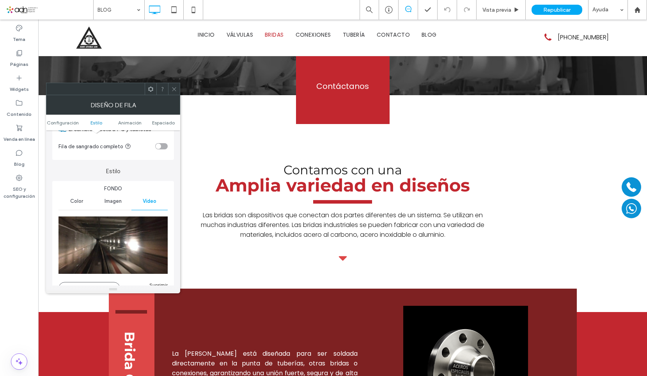
scroll to position [78, 0]
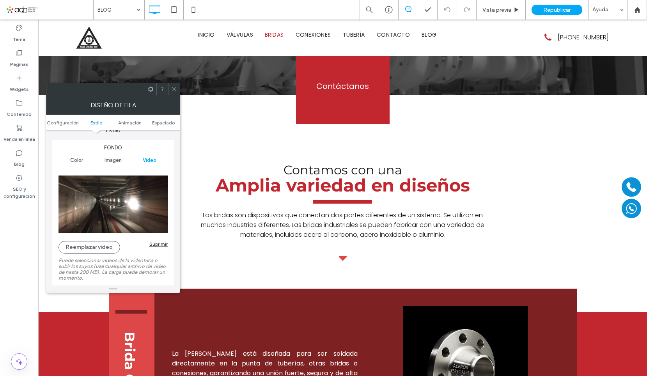
click at [162, 242] on div "Suprimir" at bounding box center [158, 244] width 18 height 6
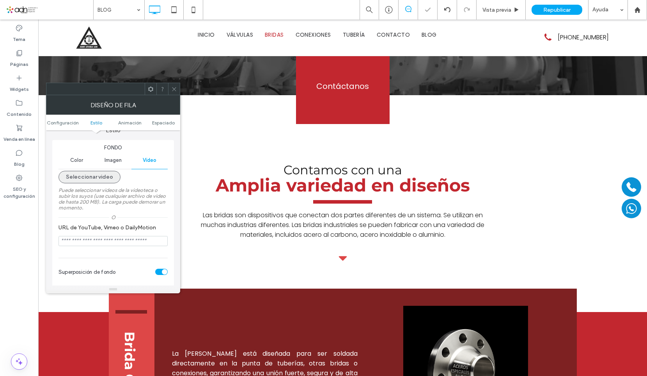
click at [107, 179] on button "Seleccionar video" at bounding box center [90, 177] width 62 height 12
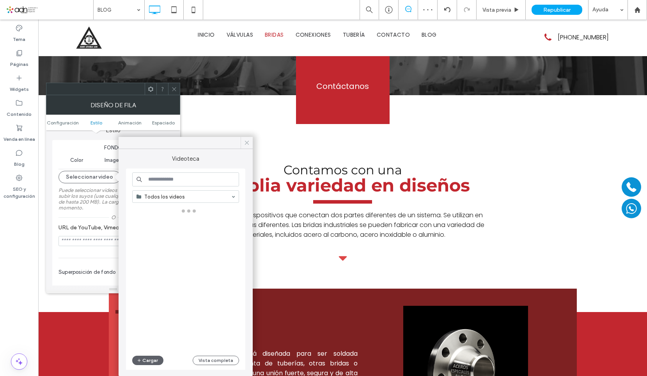
click at [247, 144] on icon at bounding box center [246, 142] width 7 height 7
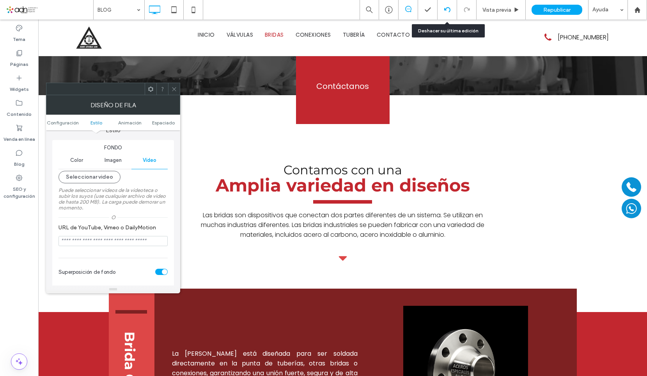
click at [447, 7] on use at bounding box center [447, 9] width 6 height 5
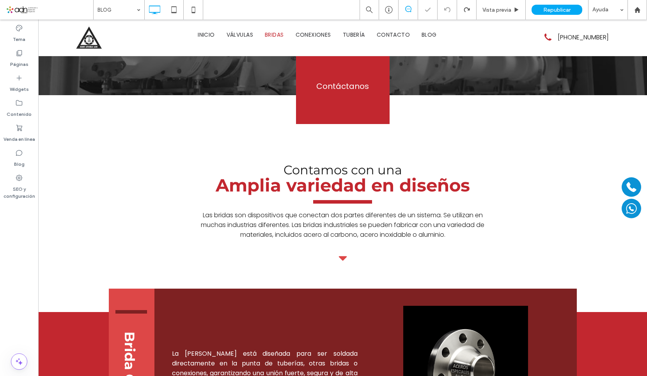
type input "**********"
type input "**"
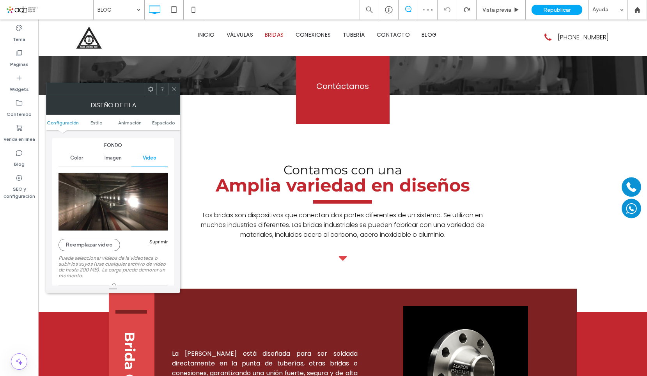
scroll to position [117, 0]
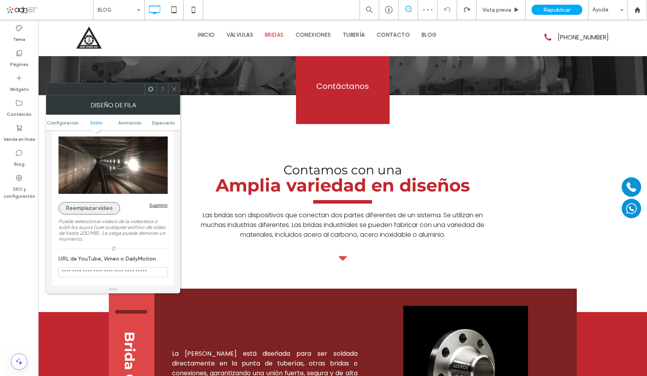
click at [98, 210] on button "Reemplazar video" at bounding box center [90, 208] width 62 height 12
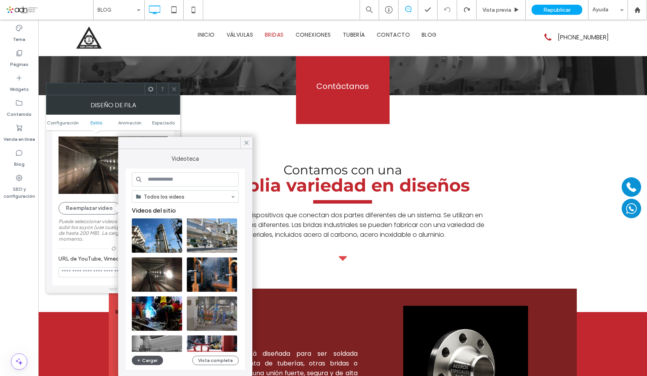
click at [146, 357] on button "Cargar" at bounding box center [147, 360] width 31 height 9
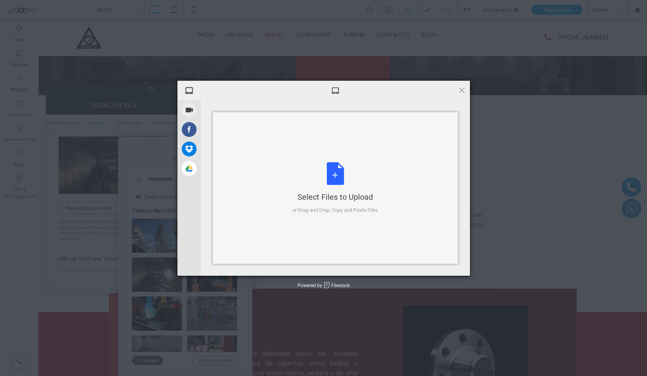
click at [309, 158] on div "Select Files to Upload or Drag and Drop, Copy and Paste Files" at bounding box center [336, 188] width 246 height 152
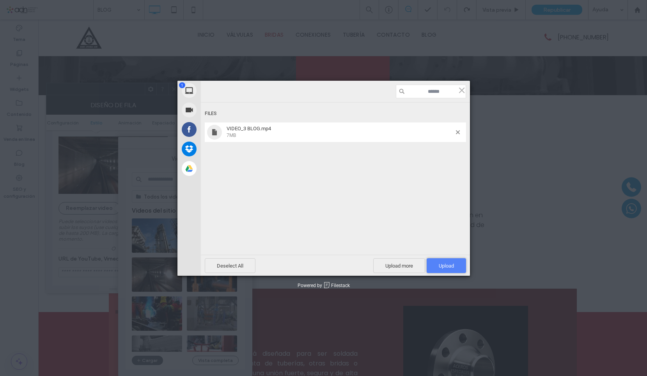
click at [451, 265] on span "Upload 1" at bounding box center [446, 266] width 15 height 6
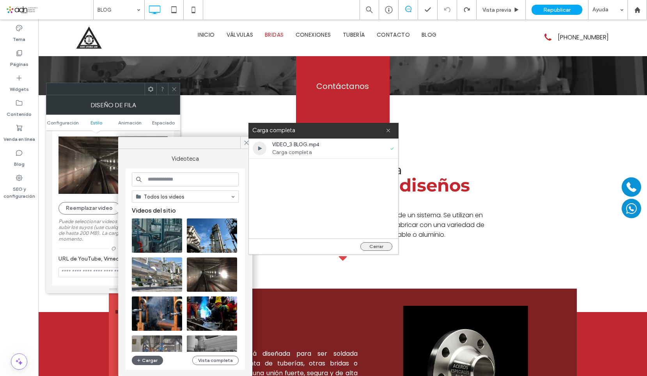
click at [378, 243] on button "Cerrar" at bounding box center [377, 246] width 32 height 9
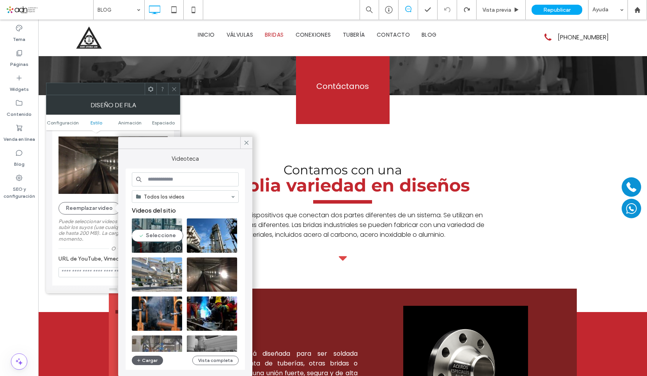
click at [164, 228] on video at bounding box center [157, 236] width 50 height 34
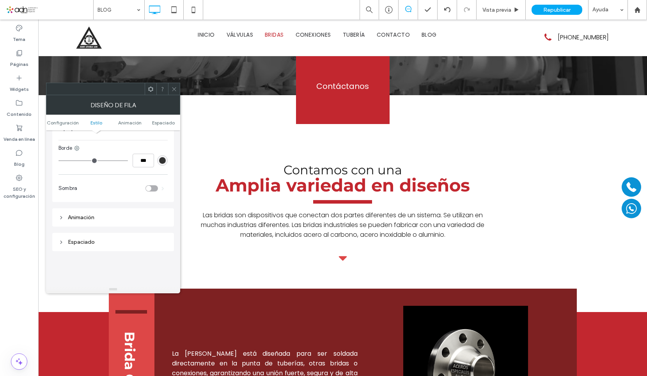
scroll to position [468, 0]
click at [173, 93] on span at bounding box center [174, 89] width 6 height 12
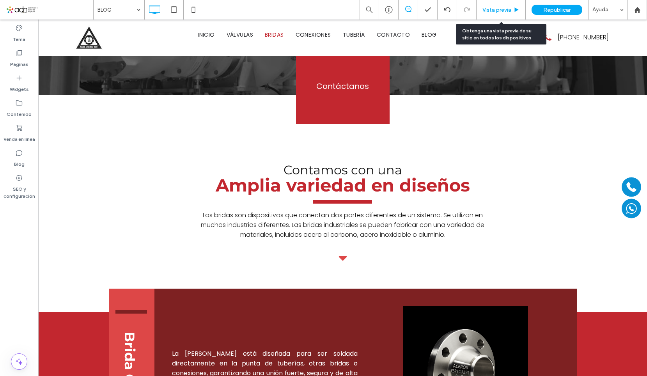
click at [486, 14] on div "Vista previa" at bounding box center [501, 10] width 49 height 20
click at [488, 13] on span "Vista previa" at bounding box center [497, 10] width 29 height 7
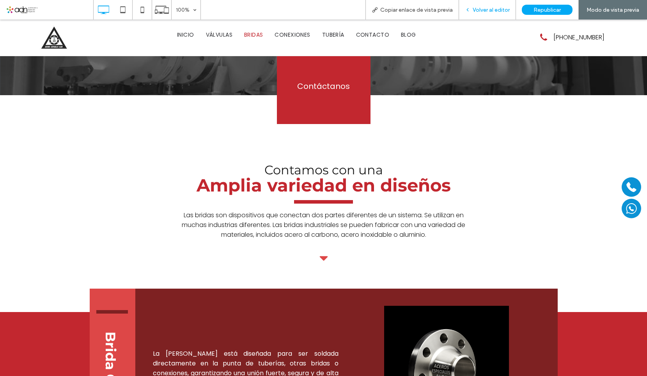
click at [489, 12] on span "Volver al editor" at bounding box center [491, 10] width 37 height 7
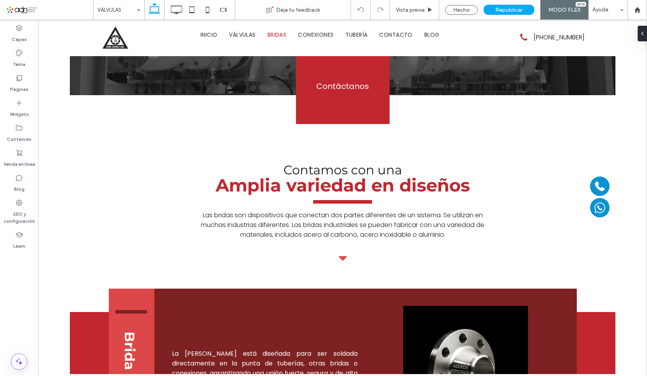
type input "**********"
type input "**"
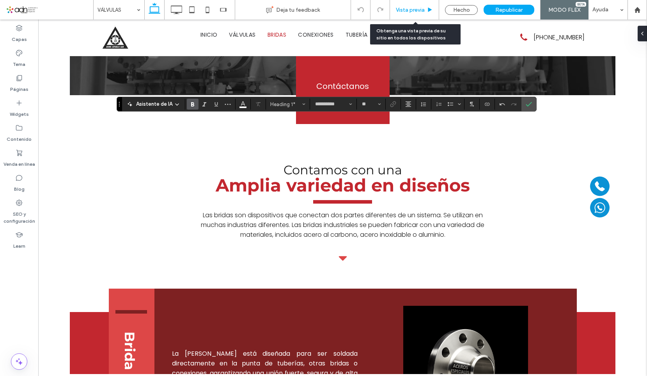
click at [412, 11] on span "Vista previa" at bounding box center [410, 10] width 29 height 7
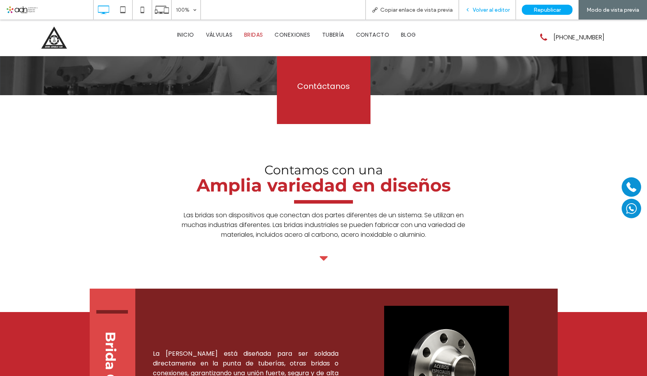
click at [489, 13] on div "Volver al editor" at bounding box center [487, 10] width 57 height 20
click at [501, 6] on div "Volver al editor" at bounding box center [487, 10] width 57 height 20
click at [486, 14] on div "Volver al editor" at bounding box center [487, 10] width 57 height 20
click at [490, 10] on span "Volver al editor" at bounding box center [491, 10] width 37 height 7
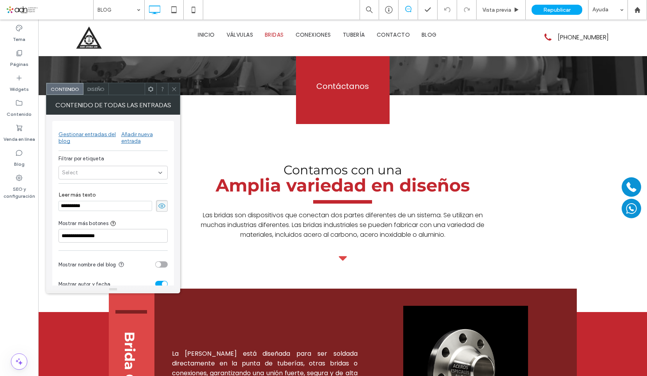
click at [175, 89] on icon at bounding box center [174, 89] width 6 height 6
click at [160, 171] on icon at bounding box center [160, 173] width 6 height 6
click at [164, 169] on div "Select" at bounding box center [113, 173] width 109 height 14
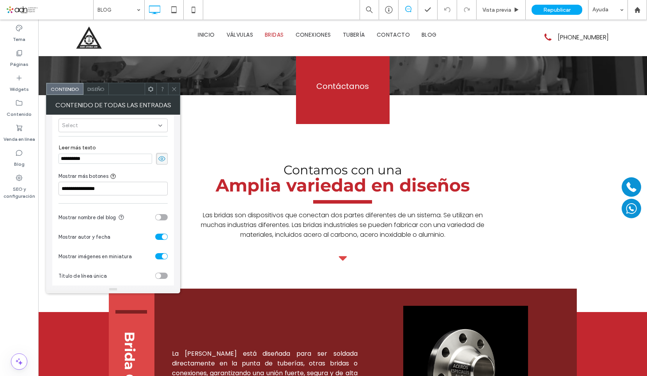
scroll to position [55, 0]
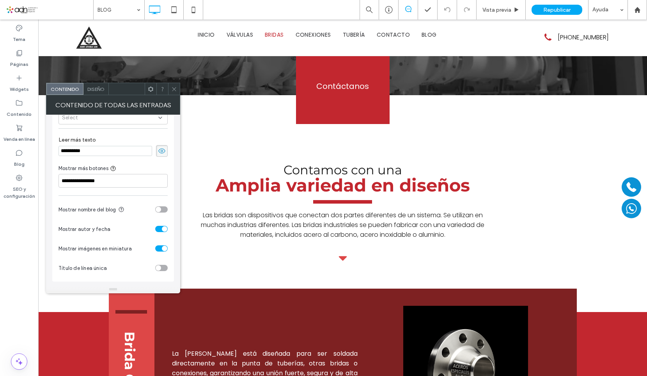
click at [157, 227] on div "toggle" at bounding box center [161, 229] width 12 height 6
click at [157, 227] on div "toggle" at bounding box center [158, 228] width 5 height 5
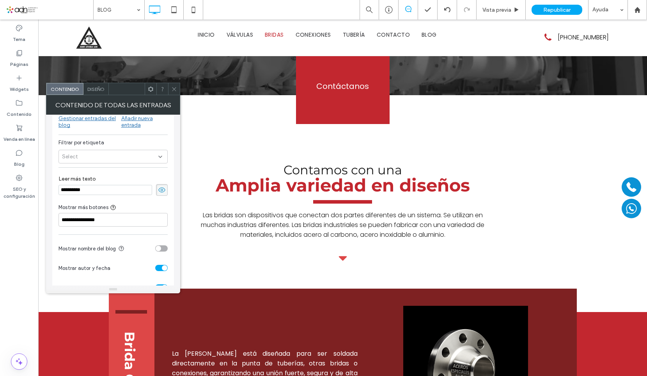
scroll to position [0, 0]
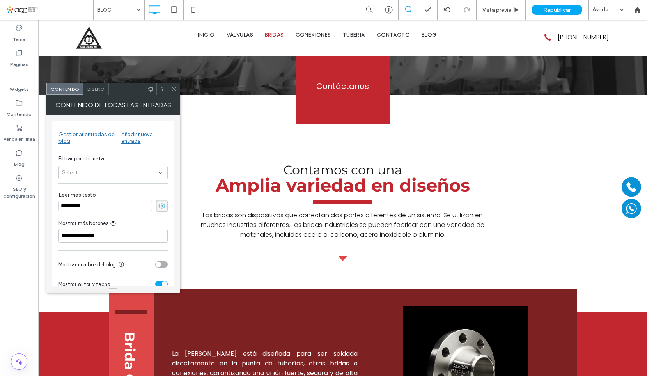
click at [109, 135] on div "Gestionar entradas del blog" at bounding box center [90, 137] width 63 height 13
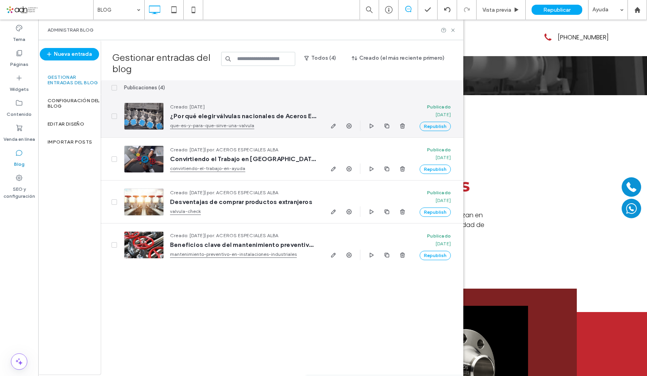
click at [194, 115] on span "¿Por qué elegir válvulas nacionales de Aceros Especiales Alba?" at bounding box center [243, 116] width 146 height 8
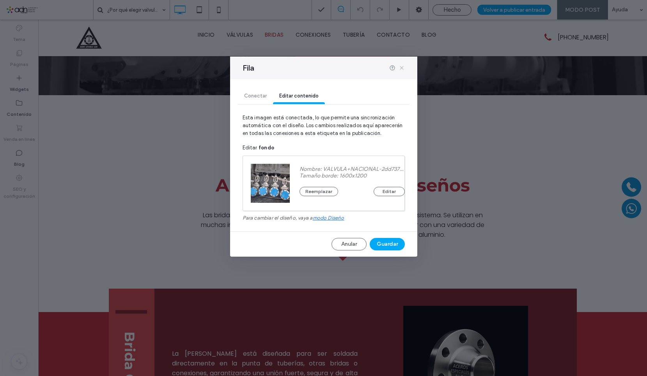
click at [400, 68] on icon at bounding box center [402, 68] width 6 height 6
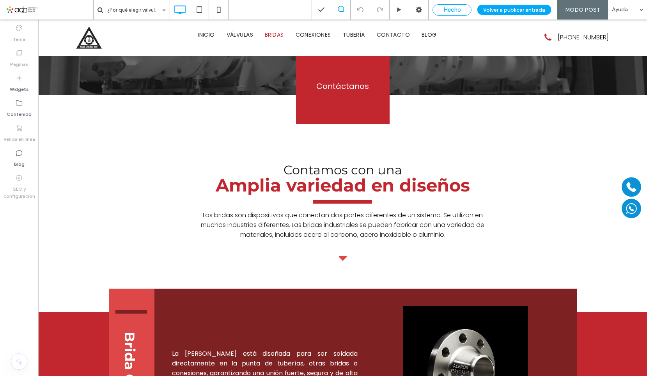
click at [452, 11] on span "Hecho" at bounding box center [453, 9] width 18 height 7
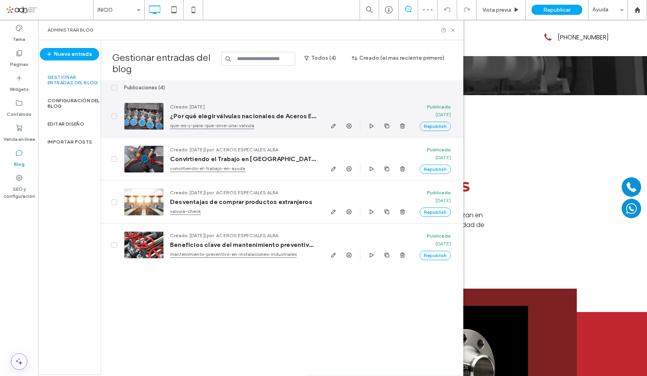
click at [116, 114] on span at bounding box center [114, 116] width 5 height 5
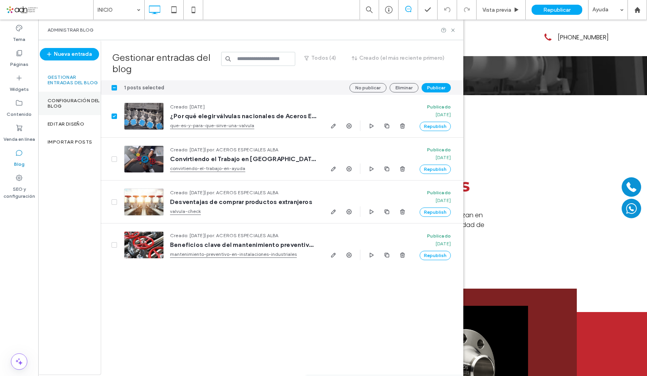
click at [70, 106] on label "Configuración del blog" at bounding box center [74, 103] width 53 height 11
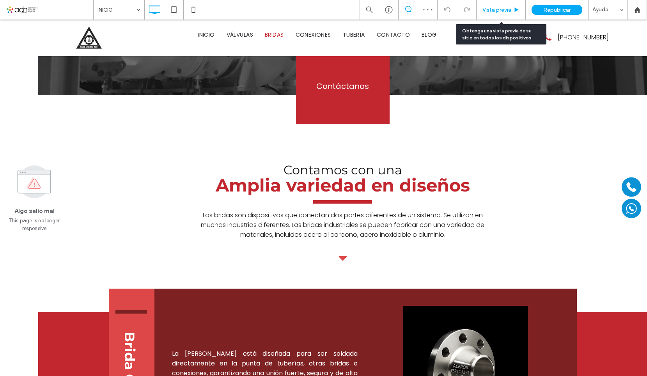
click at [500, 15] on div "Vista previa" at bounding box center [501, 10] width 49 height 20
click at [500, 9] on span "Vista previa" at bounding box center [497, 10] width 29 height 7
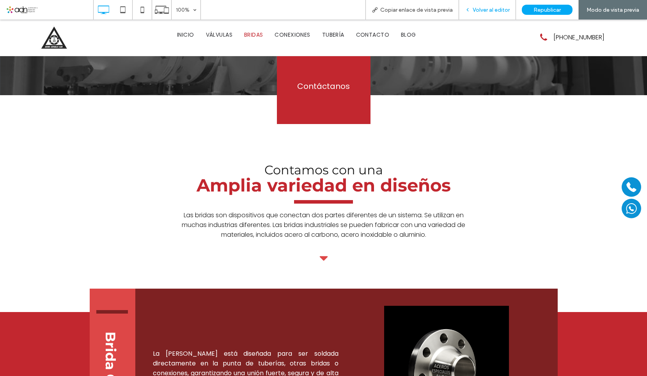
click at [474, 13] on span "Volver al editor" at bounding box center [491, 10] width 37 height 7
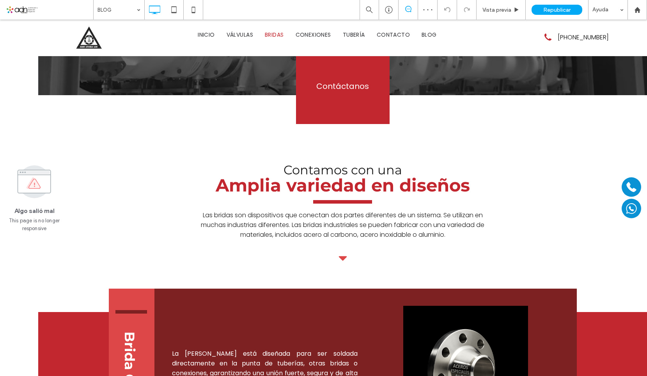
click at [15, 194] on icon at bounding box center [34, 181] width 56 height 37
click at [574, 15] on div "Republicar" at bounding box center [557, 10] width 51 height 20
click at [563, 7] on span "Republicar" at bounding box center [557, 10] width 27 height 7
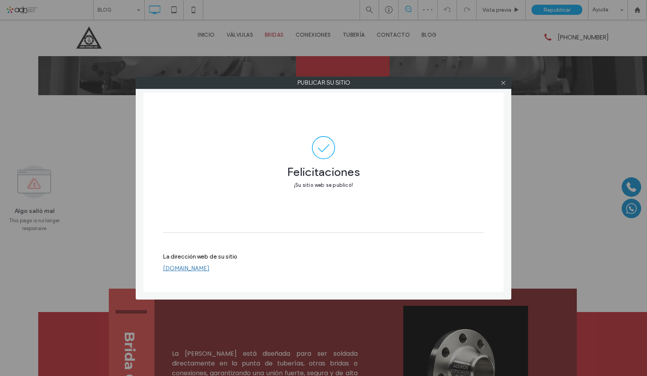
click at [211, 272] on div "La dirección web de su sitio www.valvulasytuberias.com" at bounding box center [323, 262] width 321 height 25
click at [210, 265] on link "www.valvulasytuberias.com" at bounding box center [186, 268] width 46 height 7
click at [501, 85] on icon at bounding box center [504, 83] width 6 height 6
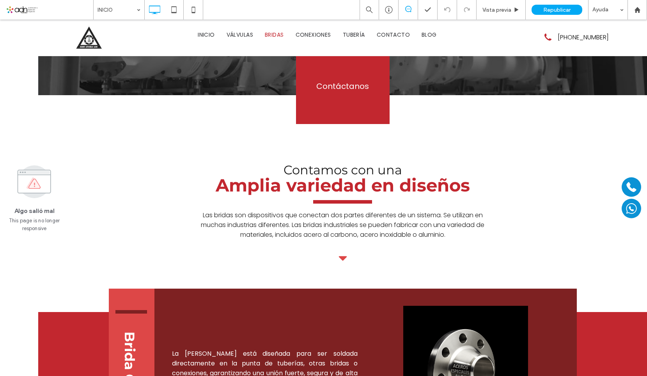
click at [30, 197] on use at bounding box center [34, 181] width 33 height 33
click at [30, 187] on use at bounding box center [34, 181] width 33 height 33
click at [38, 181] on use at bounding box center [34, 181] width 33 height 33
click at [39, 9] on span at bounding box center [49, 10] width 87 height 16
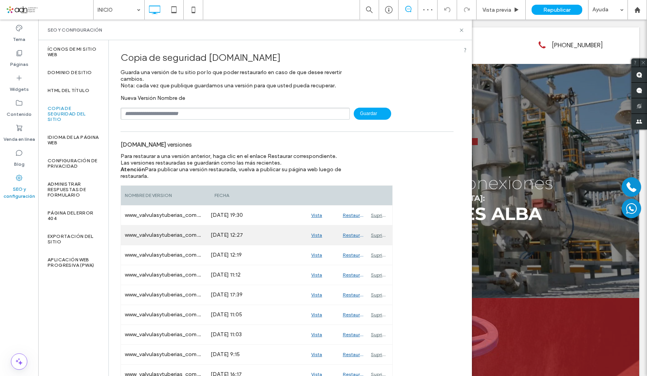
click at [319, 232] on div "Vista previa" at bounding box center [323, 236] width 32 height 20
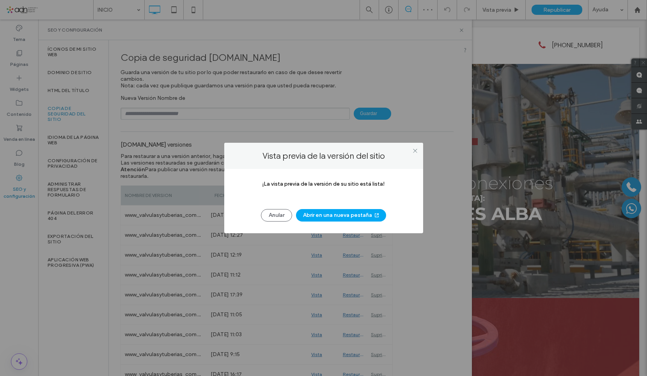
click at [343, 215] on button "Abrir en una nueva pestaña" at bounding box center [341, 215] width 90 height 12
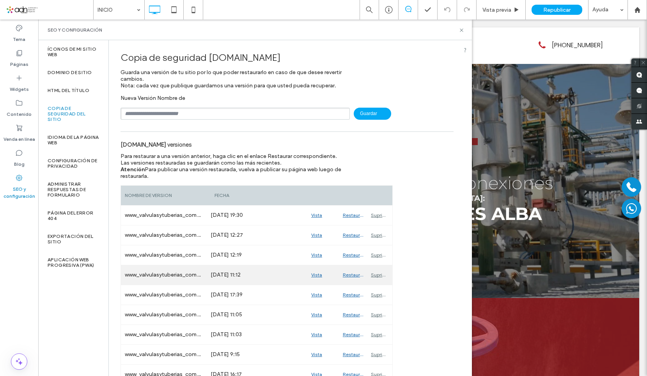
click at [320, 276] on div "Vista previa" at bounding box center [323, 275] width 32 height 20
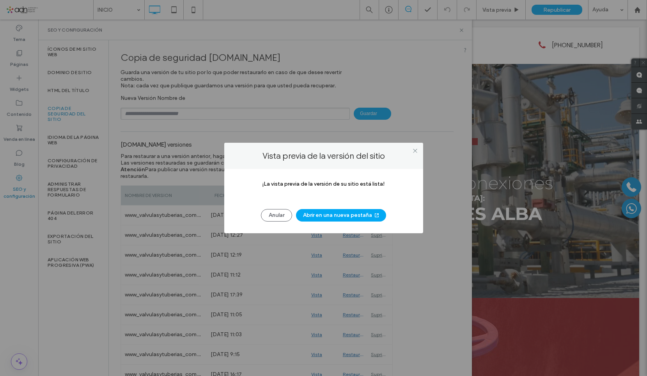
click at [344, 219] on button "Abrir en una nueva pestaña" at bounding box center [341, 215] width 90 height 12
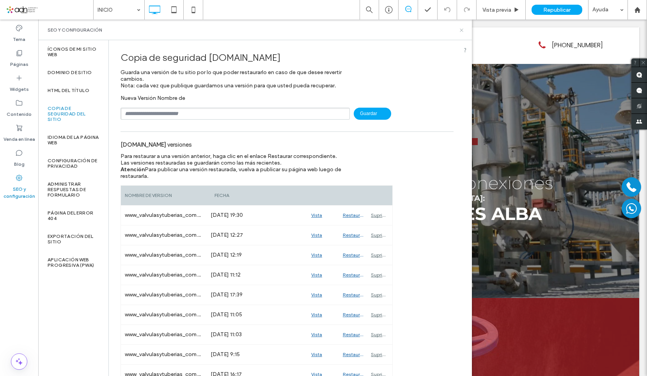
click at [460, 32] on icon at bounding box center [462, 30] width 6 height 6
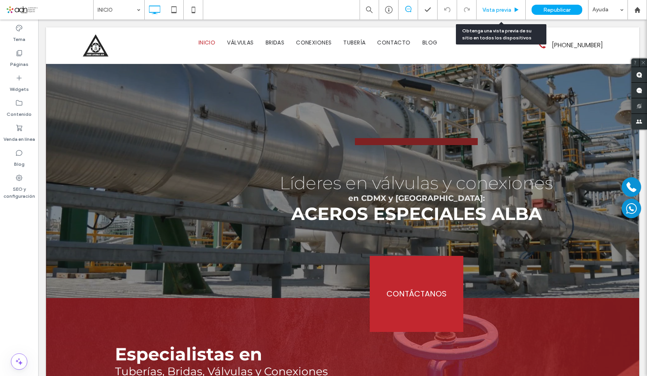
click at [497, 13] on div "Vista previa" at bounding box center [501, 10] width 49 height 20
click at [497, 12] on span "Vista previa" at bounding box center [497, 10] width 29 height 7
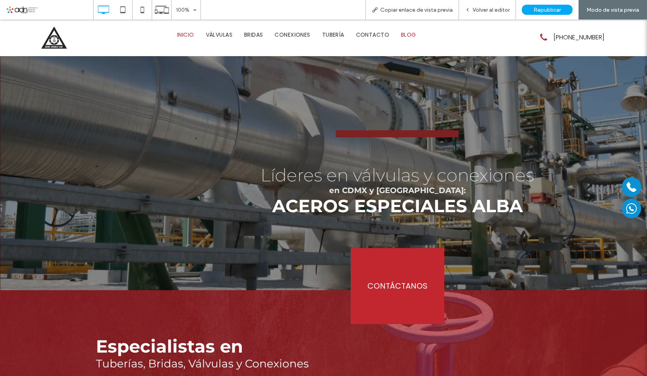
click at [412, 33] on span "BLOG" at bounding box center [408, 35] width 15 height 8
click at [408, 35] on div at bounding box center [323, 188] width 647 height 376
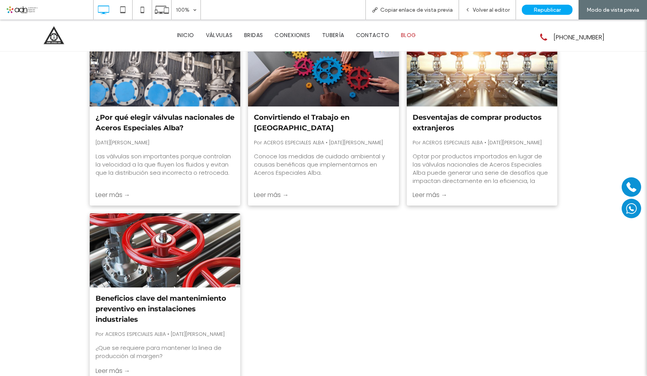
scroll to position [190, 0]
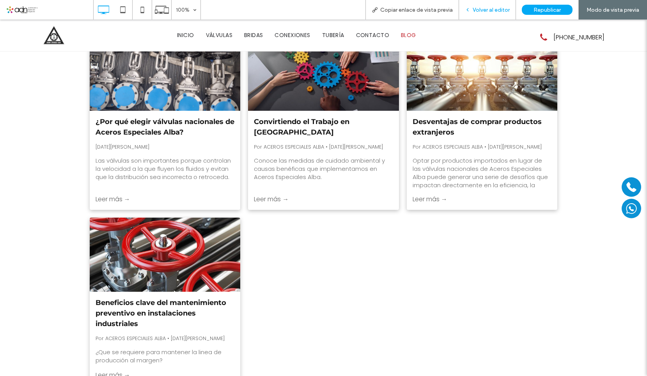
click at [486, 11] on span "Volver al editor" at bounding box center [491, 10] width 37 height 7
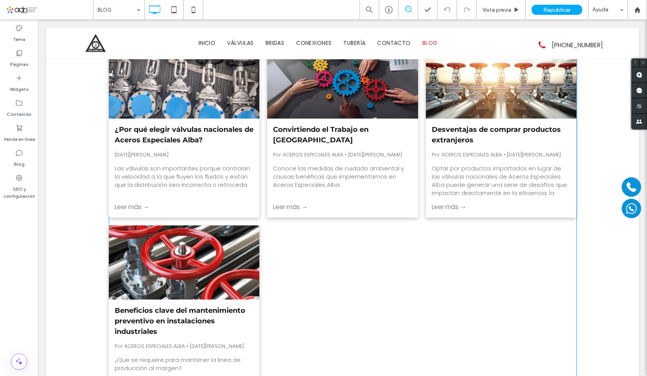
click at [135, 162] on div "¿Por qué elegir válvulas nacionales de Aceros Especiales Alba? [DATE][PERSON_NA…" at bounding box center [184, 161] width 151 height 84
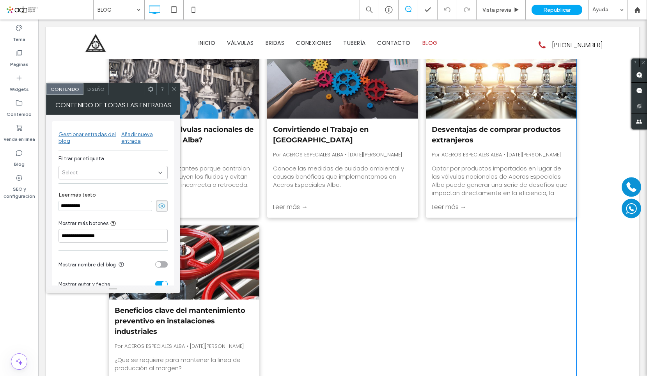
click at [160, 152] on div "**********" at bounding box center [113, 229] width 122 height 216
click at [167, 205] on span at bounding box center [162, 206] width 12 height 12
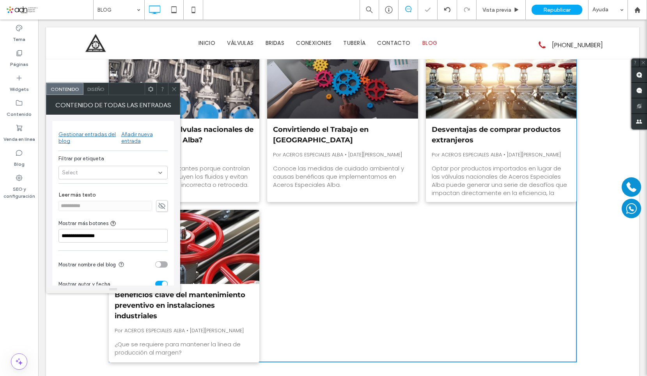
click at [167, 205] on span at bounding box center [162, 206] width 12 height 12
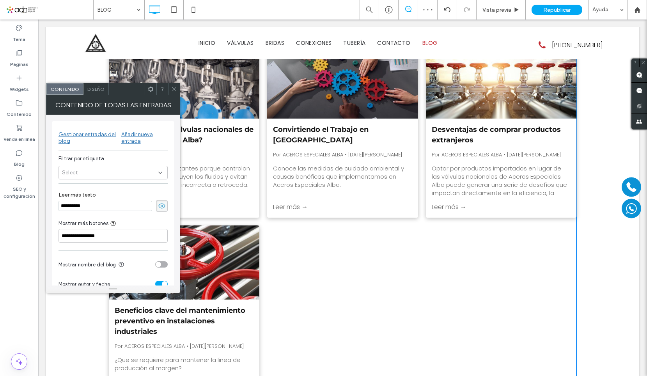
click at [95, 90] on span "Diseño" at bounding box center [95, 89] width 17 height 6
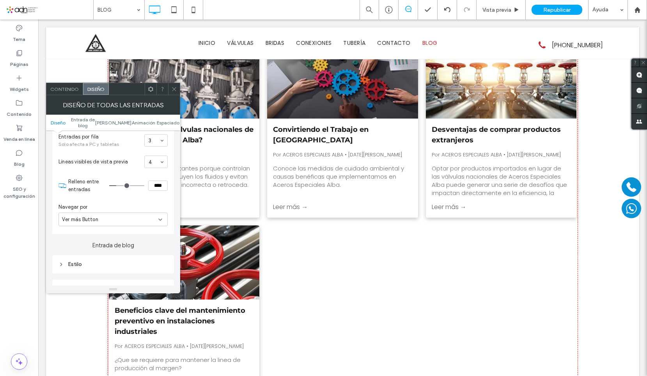
scroll to position [195, 0]
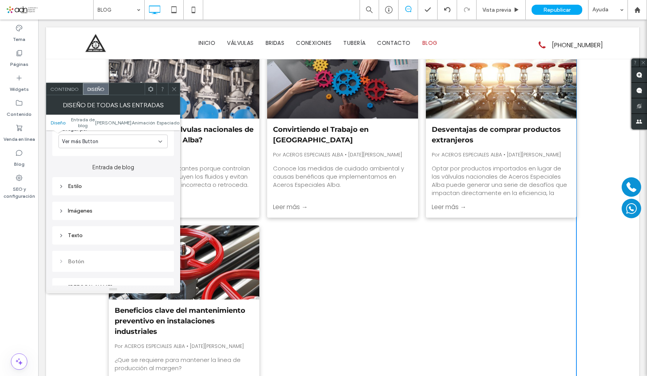
click at [97, 231] on div "Texto" at bounding box center [113, 235] width 109 height 11
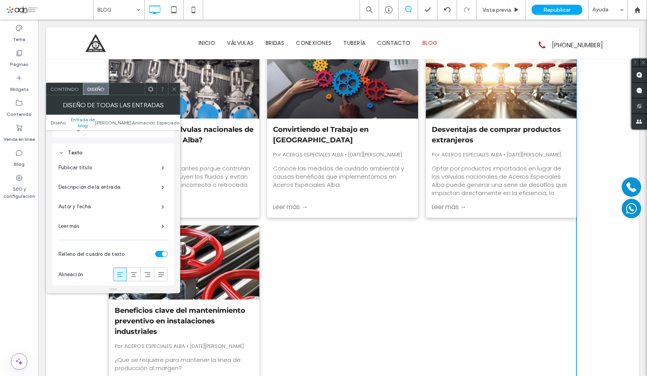
scroll to position [273, 0]
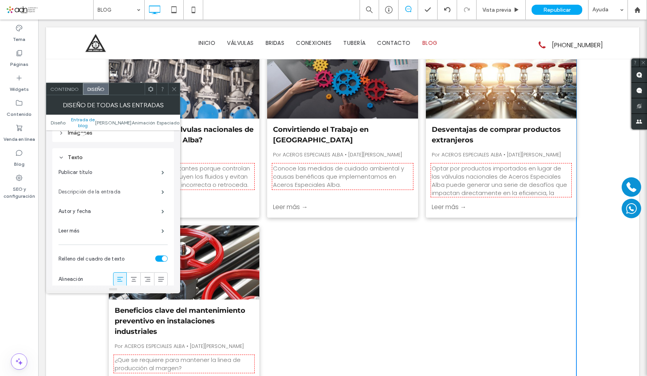
click at [127, 192] on label "Descripción de la entrada" at bounding box center [110, 192] width 103 height 16
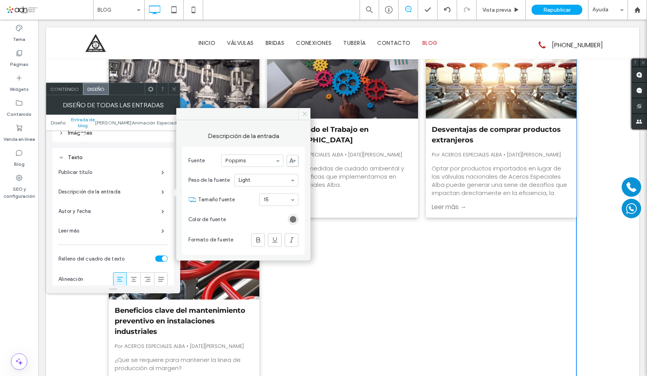
click at [307, 114] on icon at bounding box center [305, 114] width 6 height 6
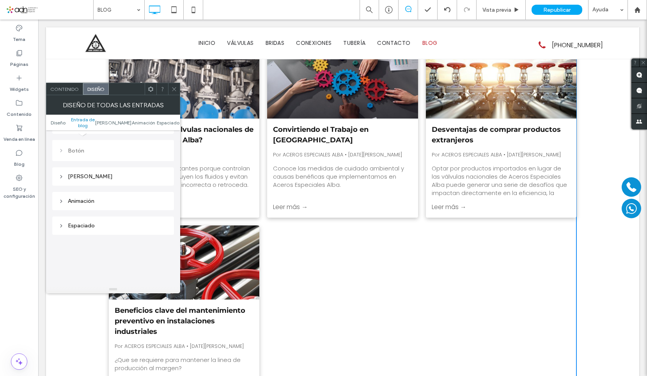
scroll to position [468, 0]
click at [71, 94] on div "Contenido" at bounding box center [64, 89] width 37 height 12
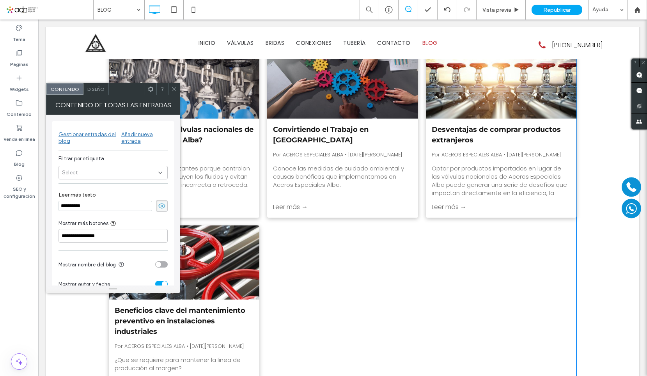
click at [128, 174] on div "Select" at bounding box center [113, 173] width 109 height 14
click at [168, 142] on div "**********" at bounding box center [113, 229] width 122 height 216
click at [146, 135] on div "Añadir nueva entrada" at bounding box center [144, 137] width 46 height 13
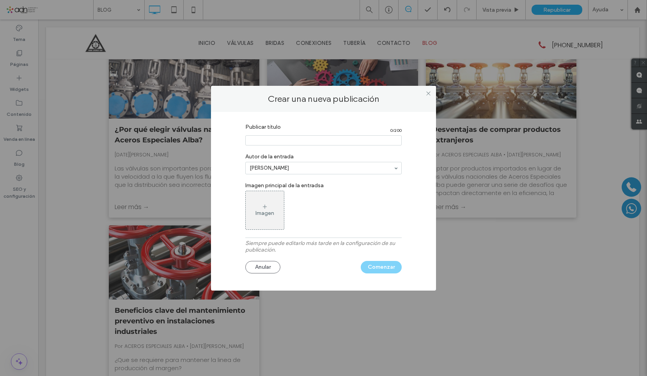
click at [297, 138] on input "Publicar título" at bounding box center [323, 140] width 156 height 10
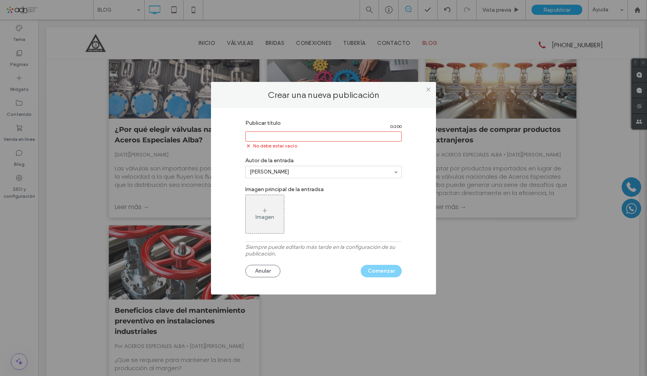
click at [302, 244] on label "Siempre puede editarlo más tarde en la configuración de su publicación." at bounding box center [323, 252] width 156 height 17
click at [318, 133] on input "Publicar título" at bounding box center [323, 136] width 156 height 10
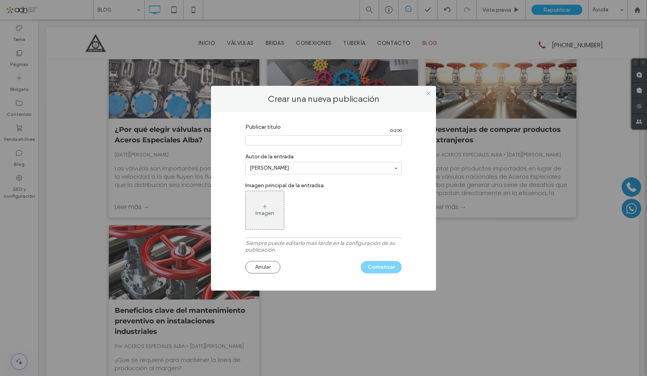
paste input "**********"
type input "**********"
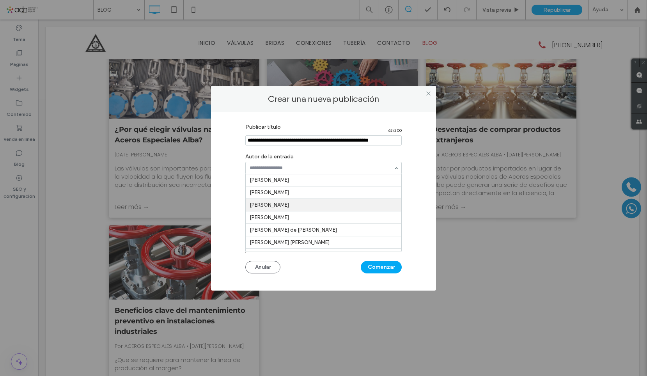
scroll to position [0, 0]
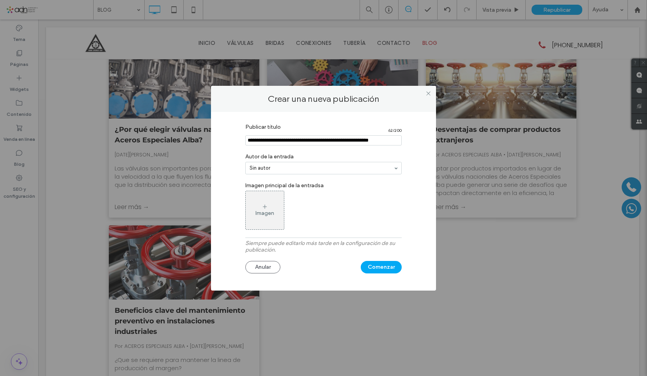
click at [286, 247] on label "Siempre puede editarlo más tarde en la configuración de su publicación." at bounding box center [323, 248] width 156 height 17
click at [288, 243] on label "Siempre puede editarlo más tarde en la configuración de su publicación." at bounding box center [323, 248] width 156 height 17
click at [295, 240] on label "Siempre puede editarlo más tarde en la configuración de su publicación." at bounding box center [323, 248] width 156 height 17
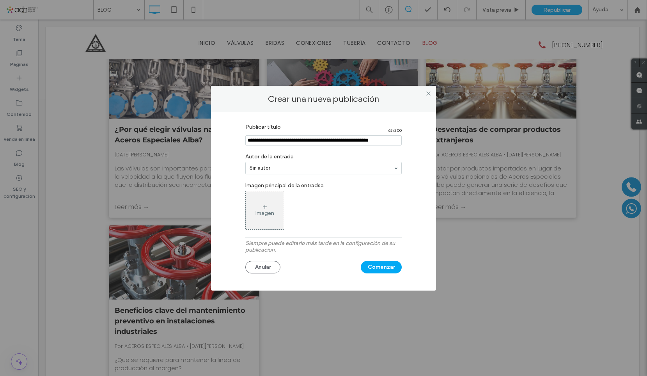
click at [267, 214] on div "Imagen" at bounding box center [265, 213] width 19 height 7
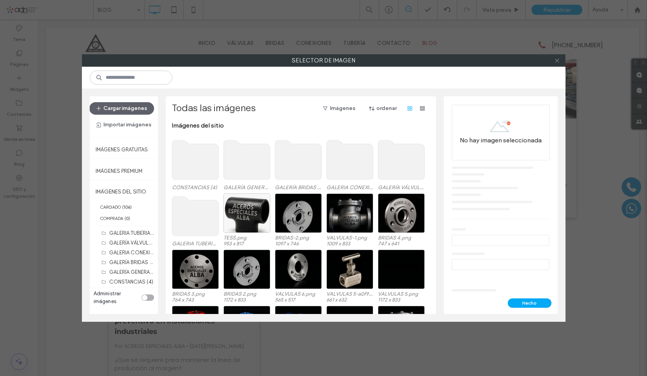
click at [558, 60] on icon at bounding box center [557, 61] width 6 height 6
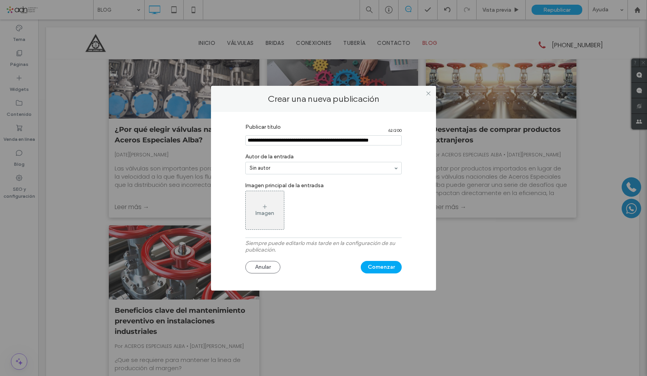
click at [254, 207] on div "Imagen" at bounding box center [265, 210] width 38 height 37
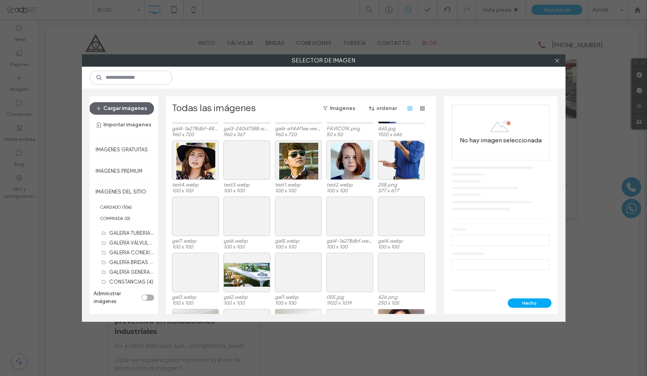
scroll to position [585, 0]
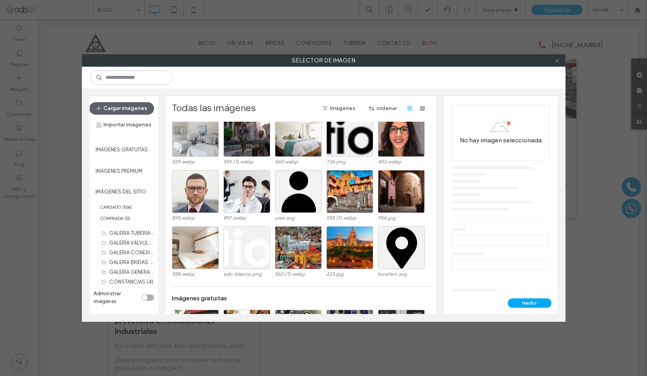
click at [558, 62] on icon at bounding box center [557, 61] width 6 height 6
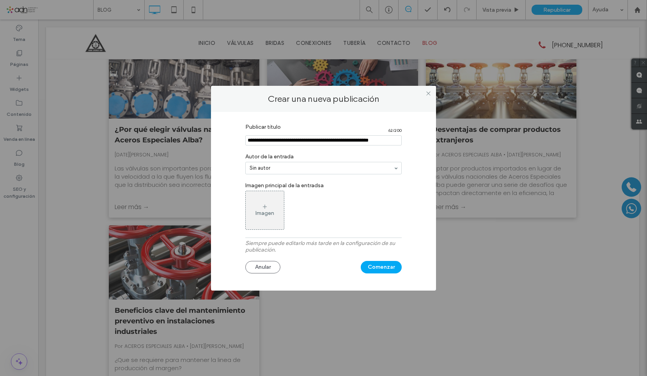
click at [335, 249] on label "Siempre puede editarlo más tarde en la configuración de su publicación." at bounding box center [323, 248] width 156 height 17
click at [332, 242] on label "Siempre puede editarlo más tarde en la configuración de su publicación." at bounding box center [323, 248] width 156 height 17
click at [428, 89] on span at bounding box center [429, 94] width 6 height 12
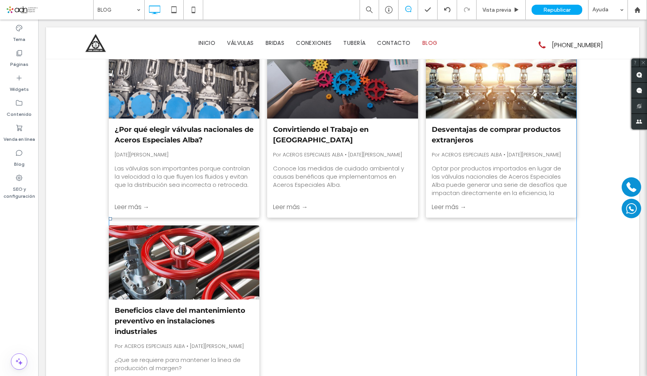
click at [213, 175] on div "Las válvulas son importantes porque controlan la velocidad a la que fluyen los …" at bounding box center [184, 176] width 139 height 25
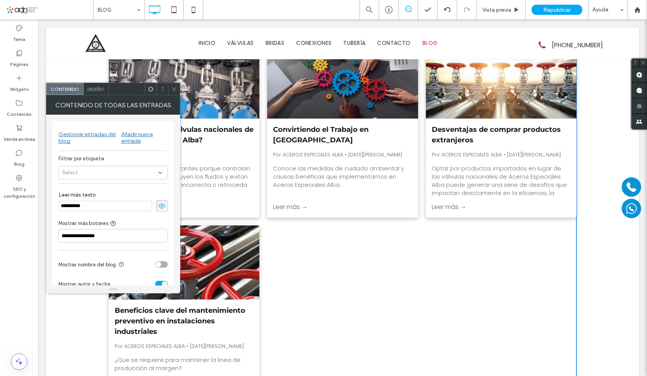
click at [99, 134] on div "Gestionar entradas del blog" at bounding box center [90, 137] width 63 height 13
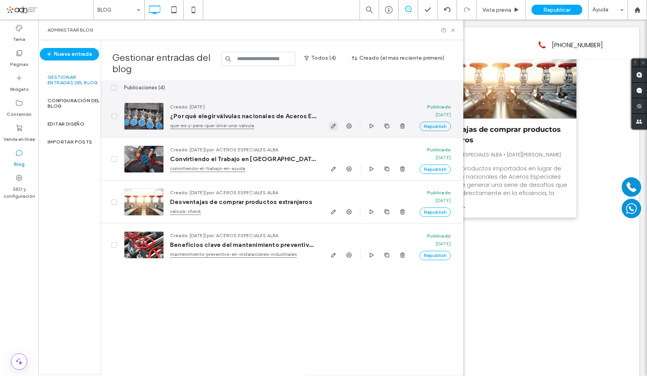
click at [334, 124] on use "button" at bounding box center [333, 126] width 5 height 5
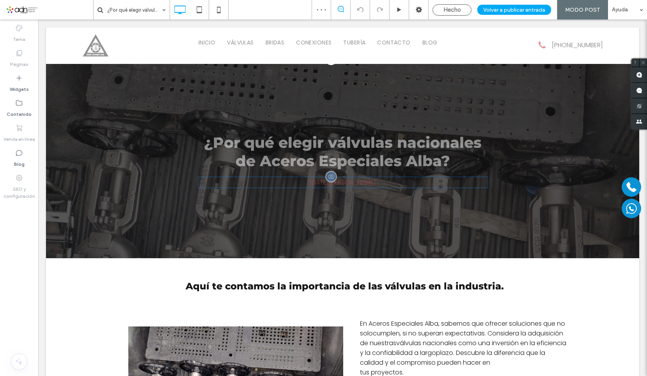
click at [341, 183] on div "1 de agosto de 2023" at bounding box center [343, 182] width 290 height 11
click at [362, 199] on u "Editar diseño" at bounding box center [378, 198] width 33 height 7
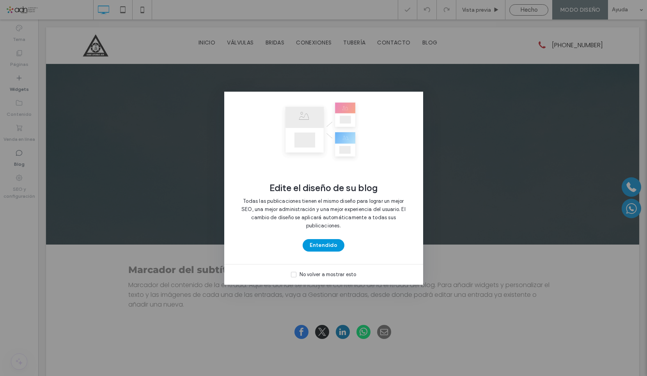
click at [337, 242] on button "Entendido" at bounding box center [324, 245] width 42 height 12
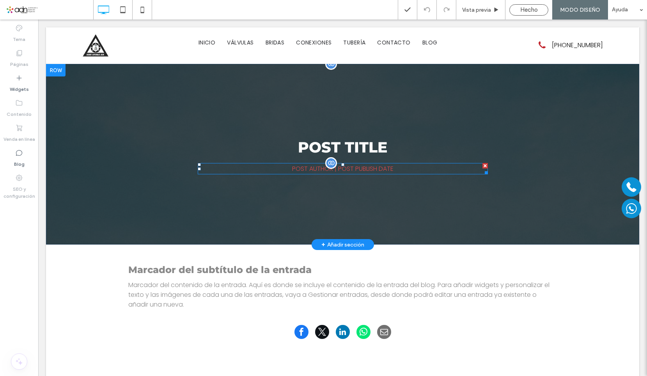
click at [363, 169] on div "POST AUTHOR | POST PUBLISH DATE" at bounding box center [343, 168] width 290 height 11
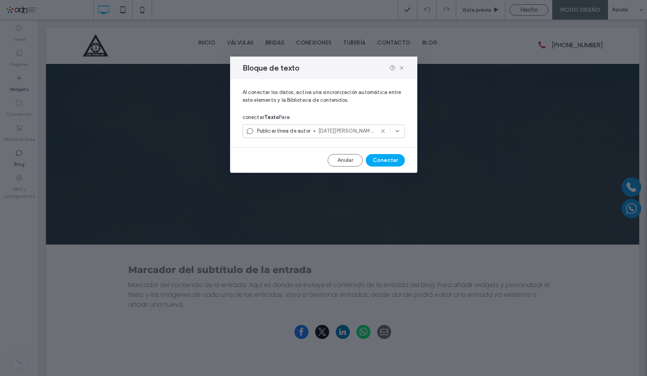
click at [394, 131] on icon at bounding box center [397, 131] width 6 height 6
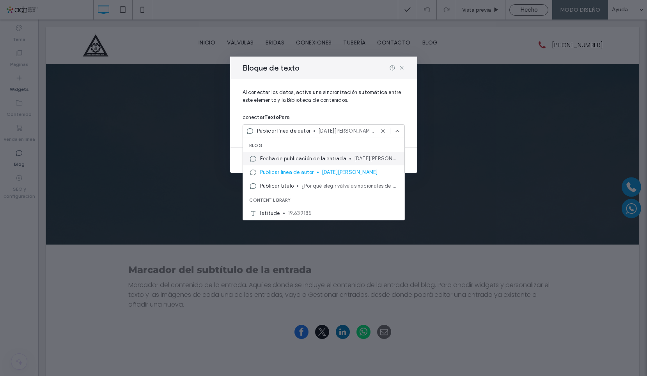
click at [363, 160] on span "1 de agosto de 2023" at bounding box center [376, 159] width 44 height 8
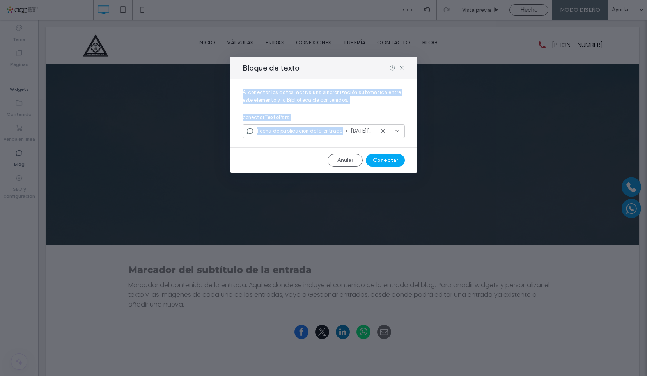
drag, startPoint x: 342, startPoint y: 130, endPoint x: 394, endPoint y: 128, distance: 51.9
click at [394, 128] on div "Fecha de publicación de la entrada 1 de agosto de 2023" at bounding box center [324, 131] width 162 height 14
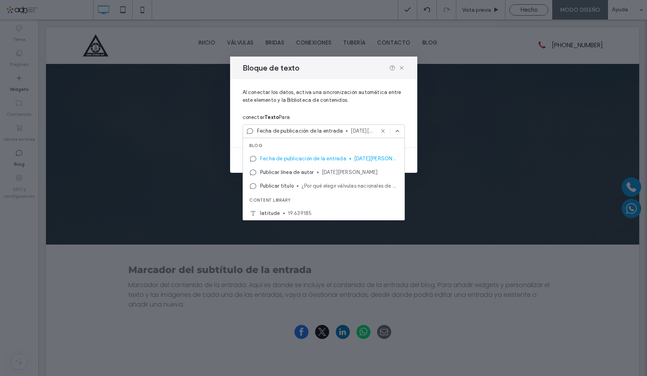
drag, startPoint x: 394, startPoint y: 128, endPoint x: 363, endPoint y: 172, distance: 53.3
click at [363, 172] on span "1 de agosto de 2023" at bounding box center [360, 173] width 76 height 8
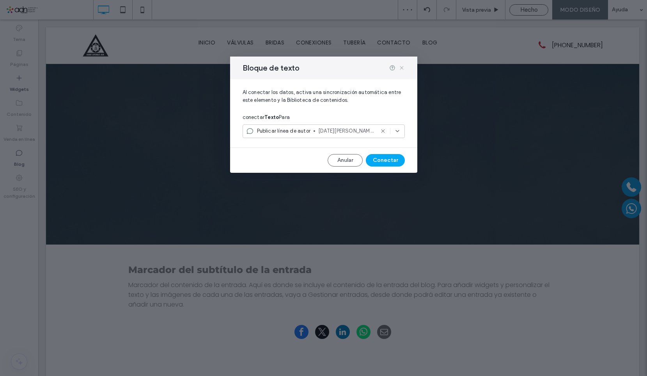
click at [404, 70] on icon at bounding box center [402, 68] width 6 height 6
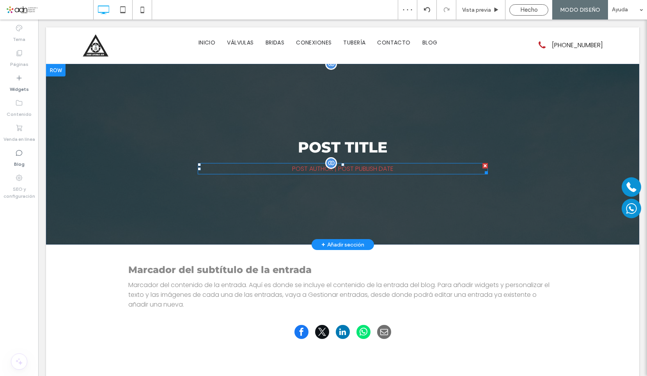
click at [367, 171] on div "POST AUTHOR | POST PUBLISH DATE" at bounding box center [343, 168] width 290 height 11
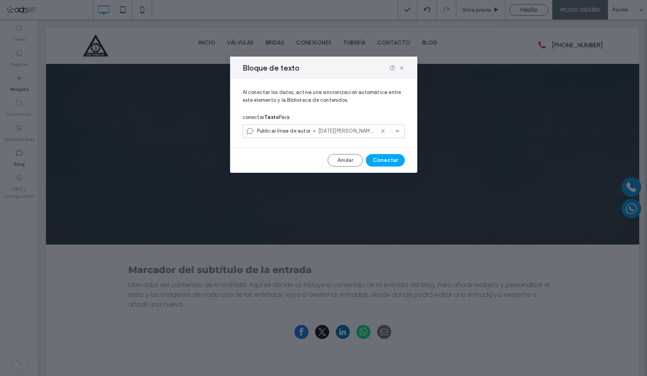
click at [397, 131] on use at bounding box center [397, 131] width 3 height 2
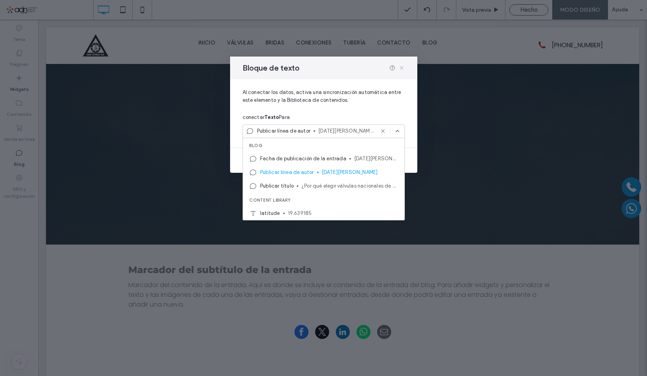
click at [400, 69] on use at bounding box center [402, 68] width 4 height 4
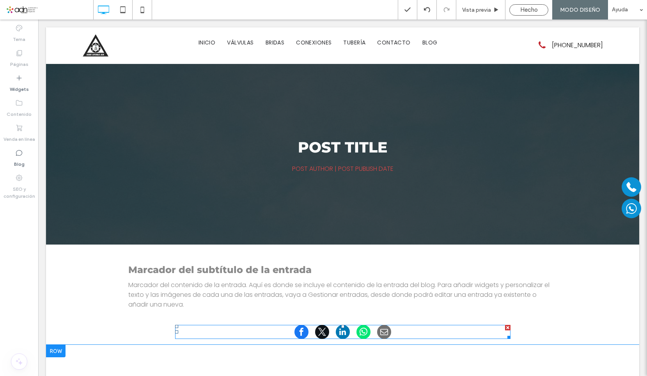
scroll to position [117, 0]
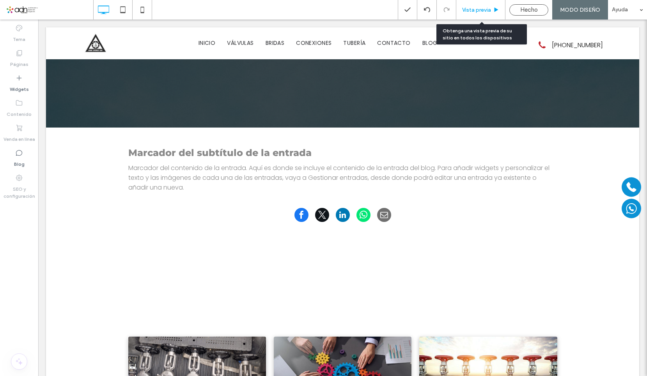
click at [480, 12] on span "Vista previa" at bounding box center [476, 10] width 29 height 7
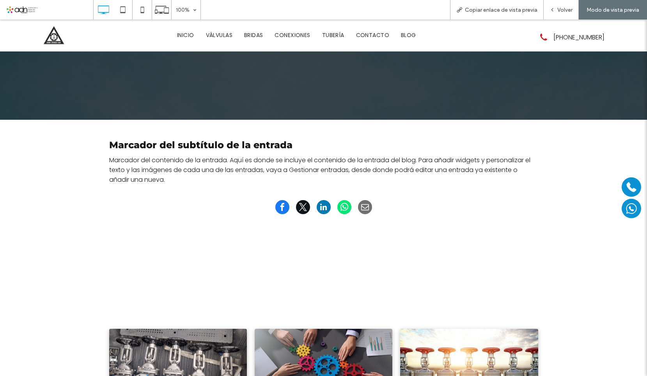
click at [20, 11] on span at bounding box center [49, 10] width 87 height 16
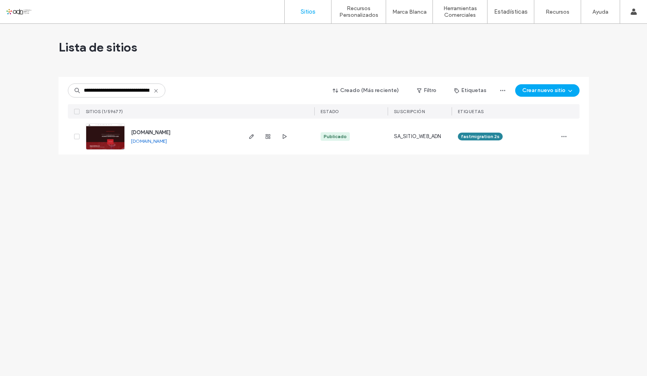
click at [110, 133] on img at bounding box center [105, 150] width 38 height 53
